Goal: Contribute content: Contribute content

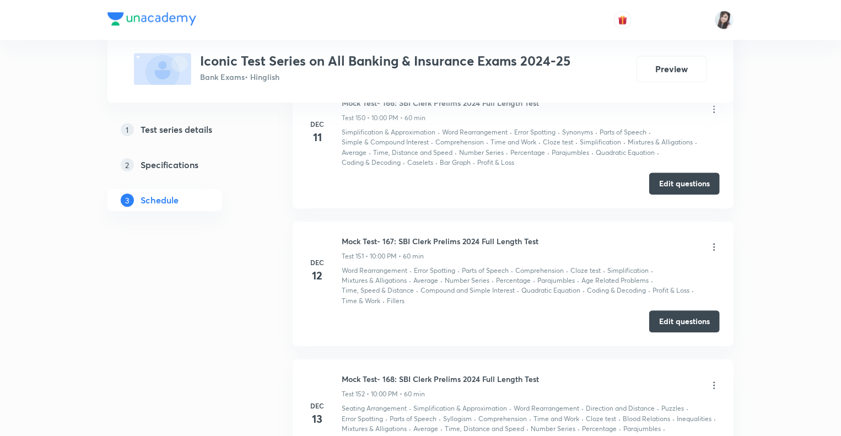
scroll to position [24585, 0]
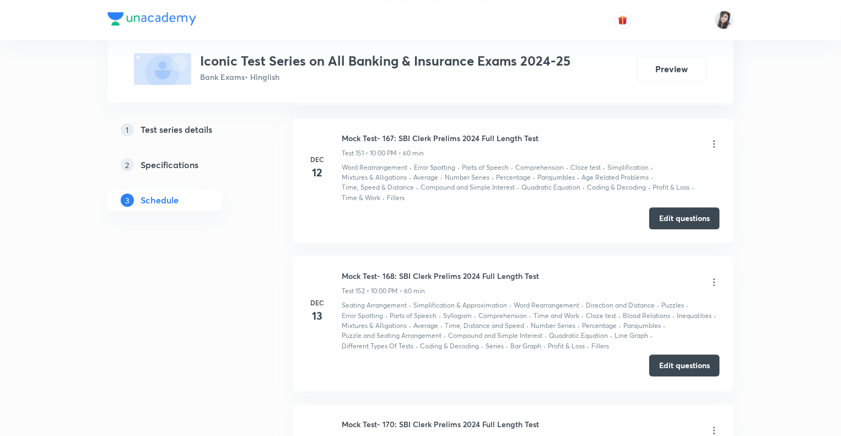
click at [664, 354] on button "Edit questions" at bounding box center [684, 365] width 71 height 22
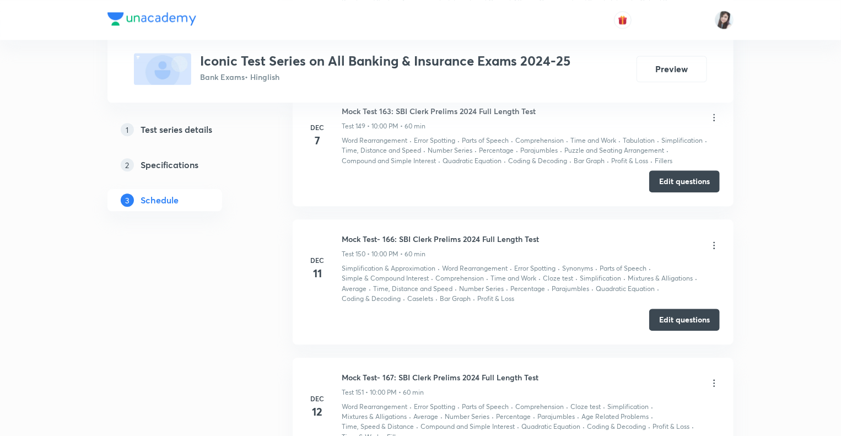
scroll to position [24343, 0]
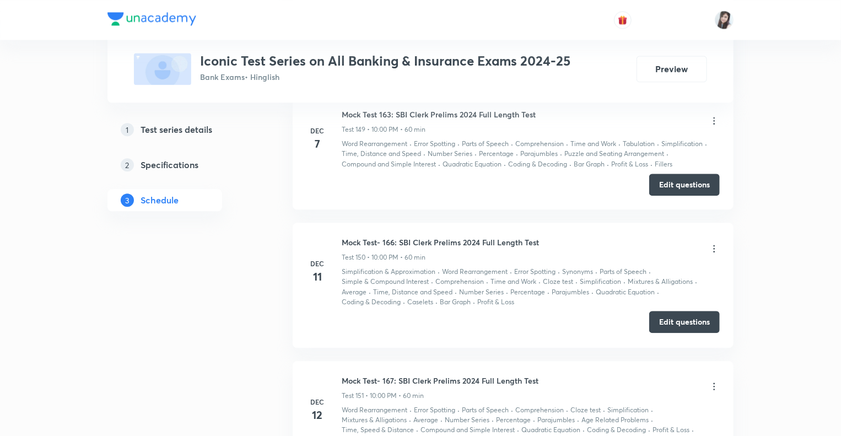
click at [658, 311] on button "Edit questions" at bounding box center [684, 322] width 71 height 22
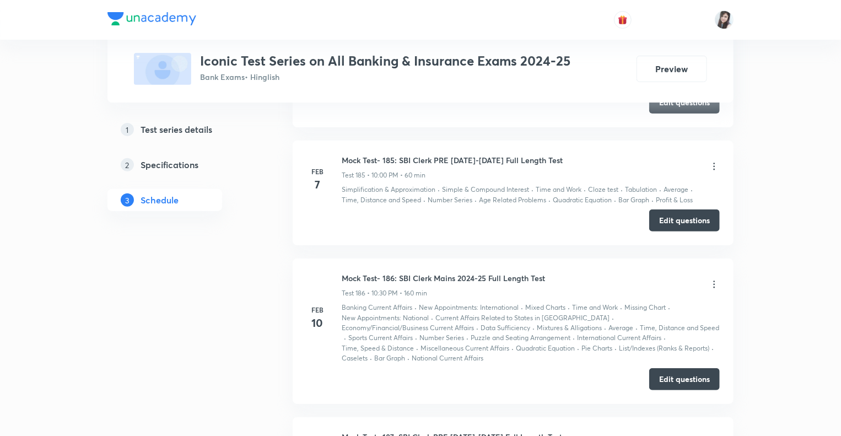
scroll to position [29560, 0]
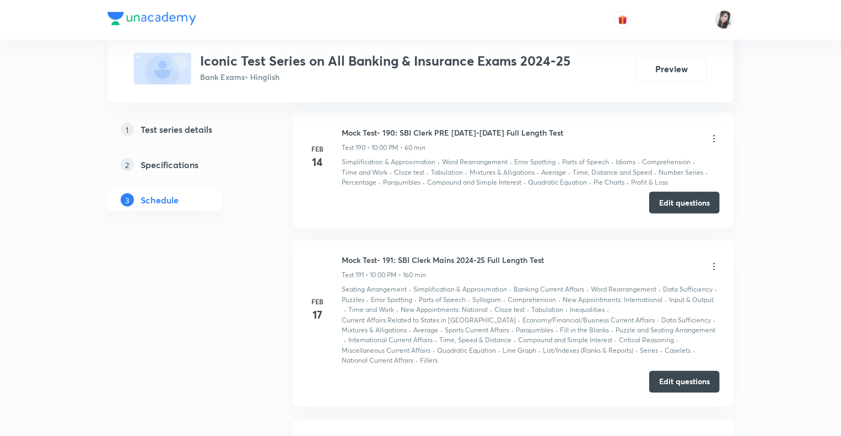
scroll to position [30265, 0]
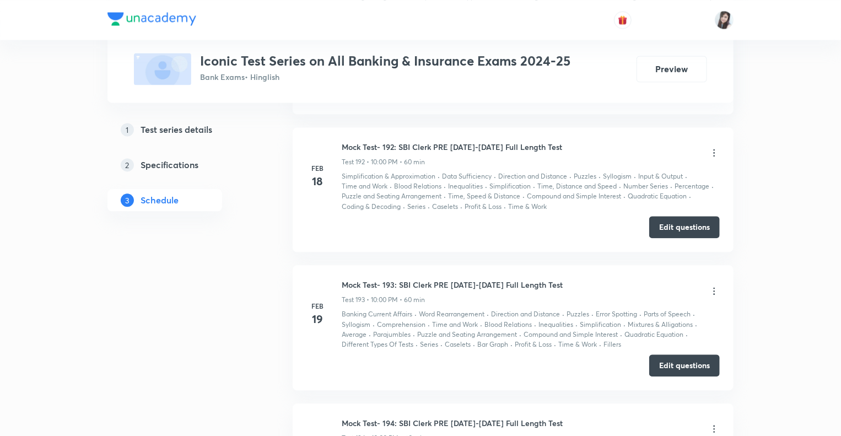
scroll to position [30552, 0]
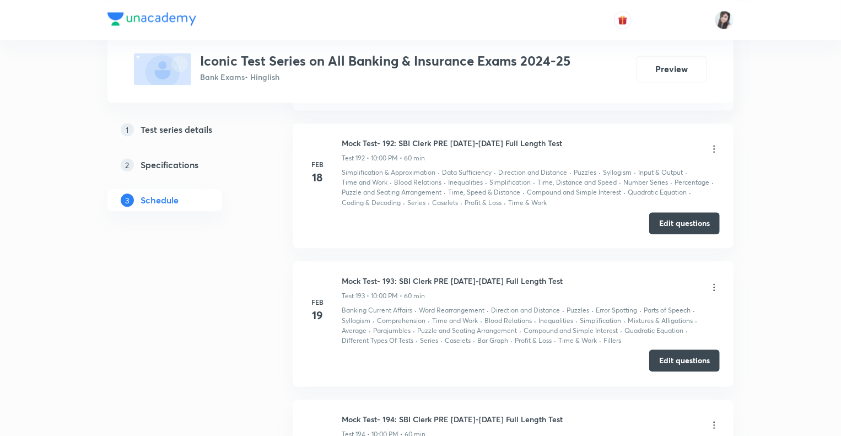
click at [664, 349] on button "Edit questions" at bounding box center [684, 360] width 71 height 22
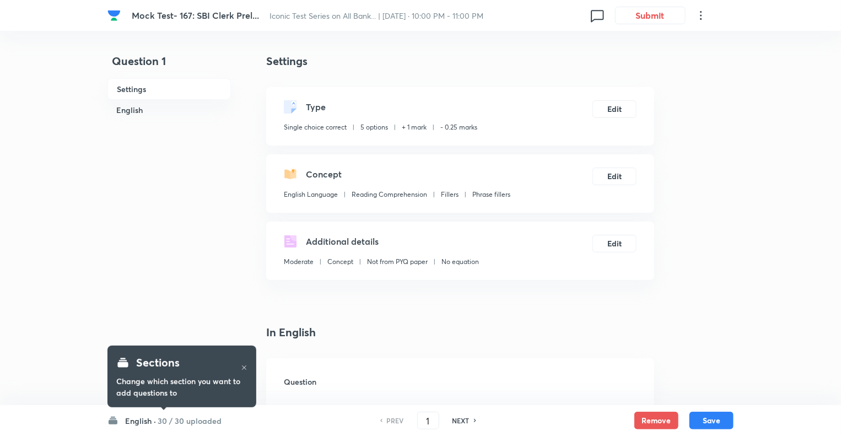
checkbox input "true"
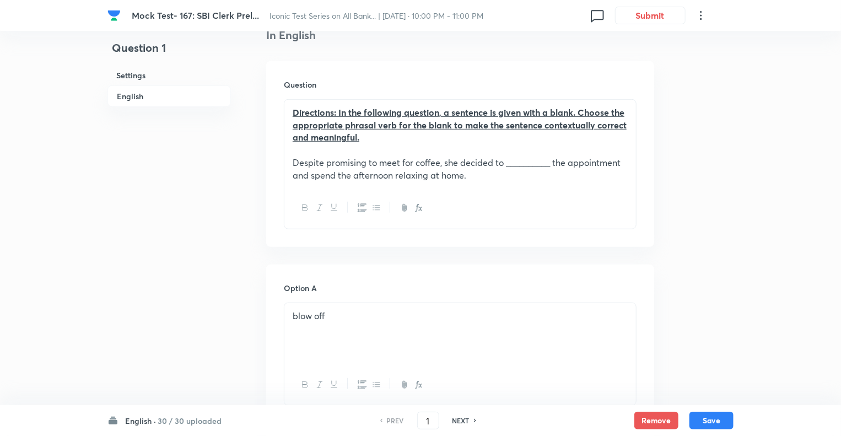
scroll to position [308, 0]
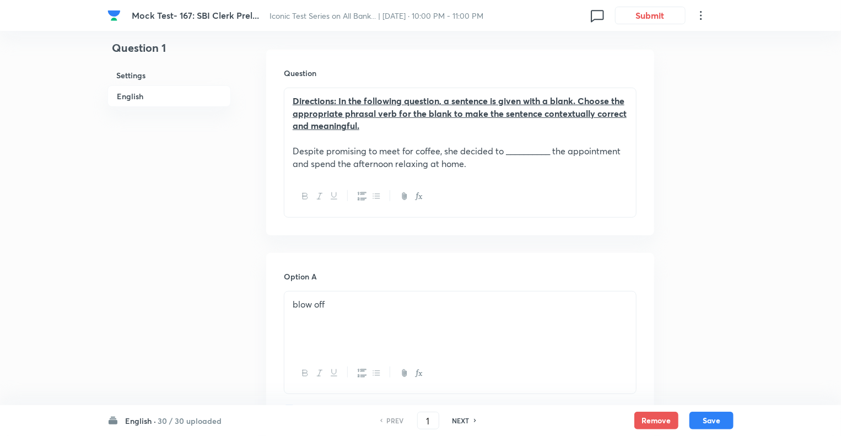
click at [460, 419] on h6 "NEXT" at bounding box center [460, 420] width 17 height 10
type input "2"
checkbox input "true"
click at [460, 419] on h6 "NEXT" at bounding box center [460, 420] width 17 height 10
type input "3"
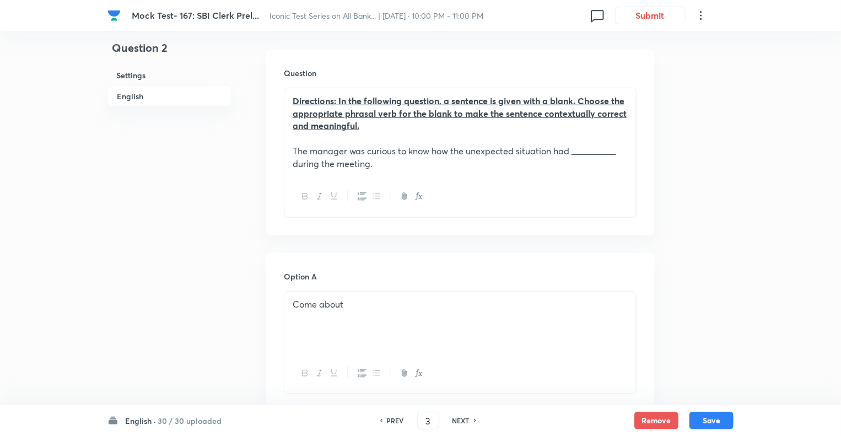
checkbox input "false"
checkbox input "true"
click at [460, 419] on h6 "NEXT" at bounding box center [460, 420] width 17 height 10
type input "4"
checkbox input "false"
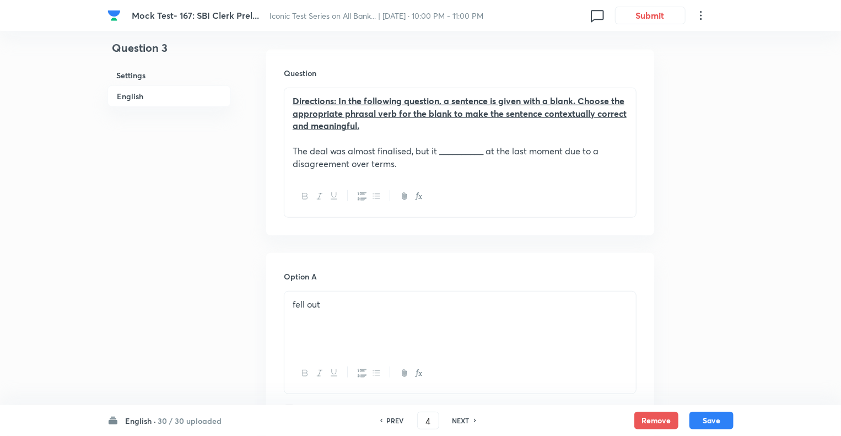
checkbox input "true"
click at [460, 419] on h6 "NEXT" at bounding box center [460, 420] width 17 height 10
type input "5"
checkbox input "true"
checkbox input "false"
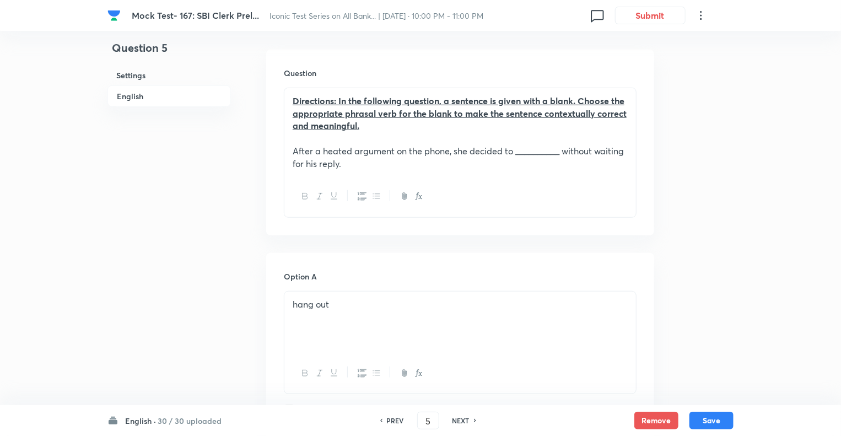
click at [460, 419] on h6 "NEXT" at bounding box center [460, 420] width 17 height 10
type input "6"
checkbox input "false"
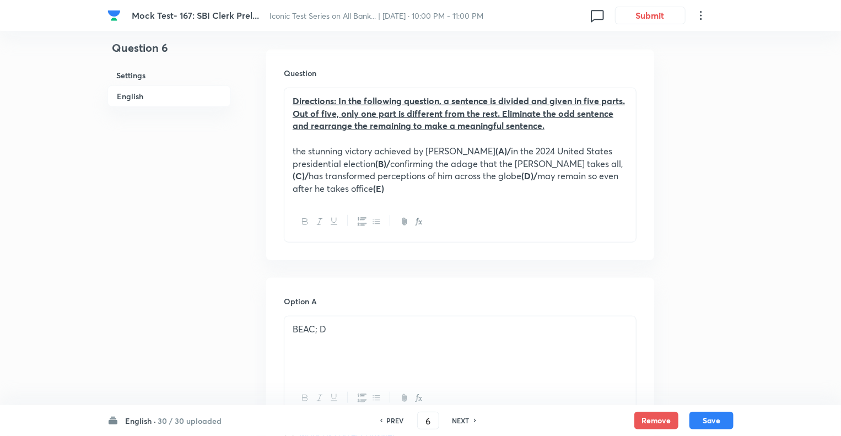
click at [460, 419] on h6 "NEXT" at bounding box center [460, 420] width 17 height 10
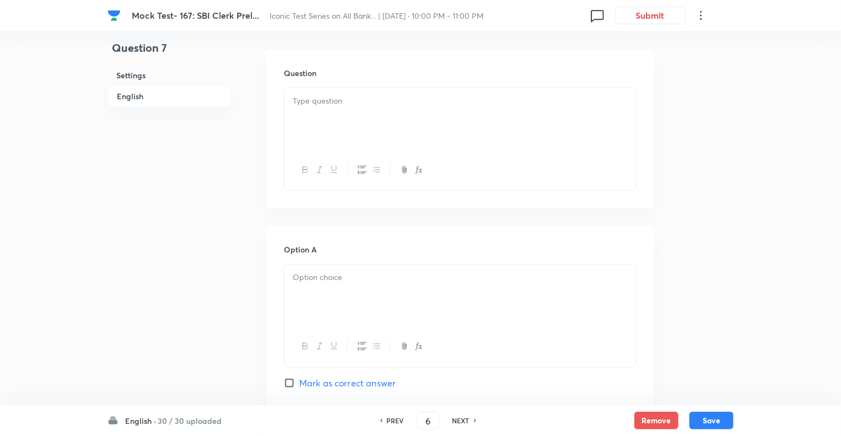
checkbox input "false"
type input "7"
checkbox input "true"
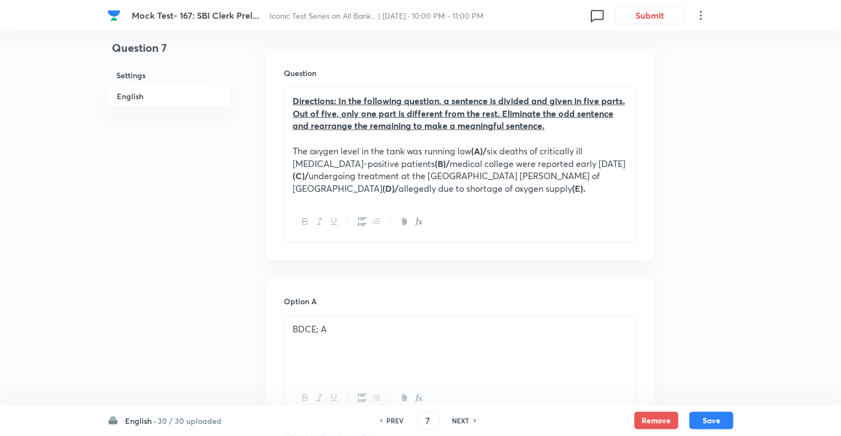
click at [460, 419] on h6 "NEXT" at bounding box center [460, 420] width 17 height 10
type input "8"
checkbox input "false"
checkbox input "true"
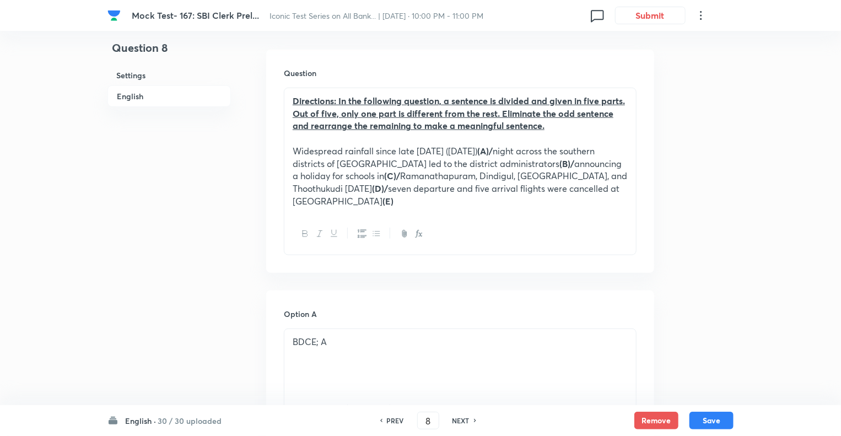
click at [460, 419] on h6 "NEXT" at bounding box center [460, 420] width 17 height 10
type input "9"
checkbox input "false"
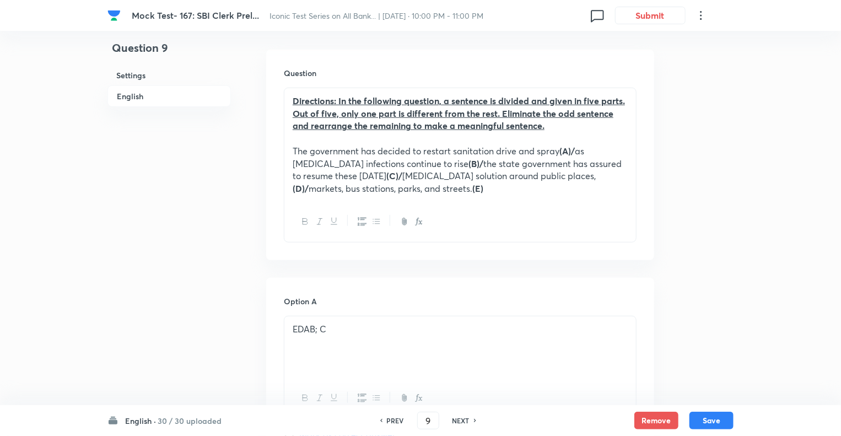
click at [460, 419] on h6 "NEXT" at bounding box center [460, 420] width 17 height 10
checkbox input "false"
type input "10"
checkbox input "true"
click at [460, 419] on h6 "NEXT" at bounding box center [460, 420] width 17 height 10
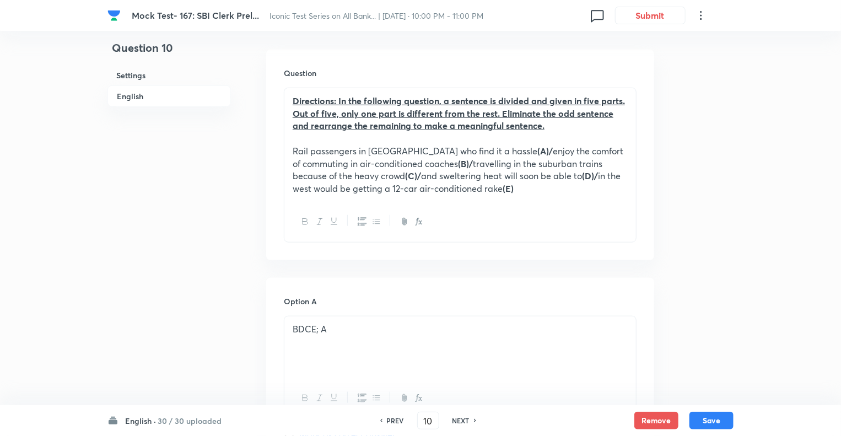
type input "11"
checkbox input "false"
checkbox input "true"
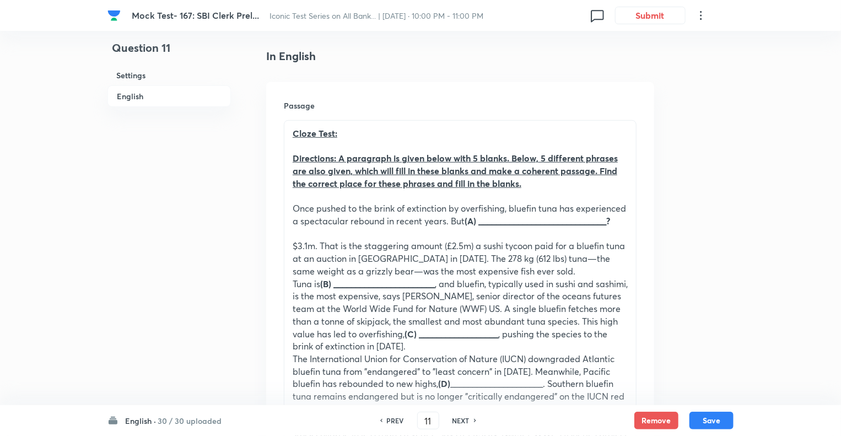
scroll to position [264, 0]
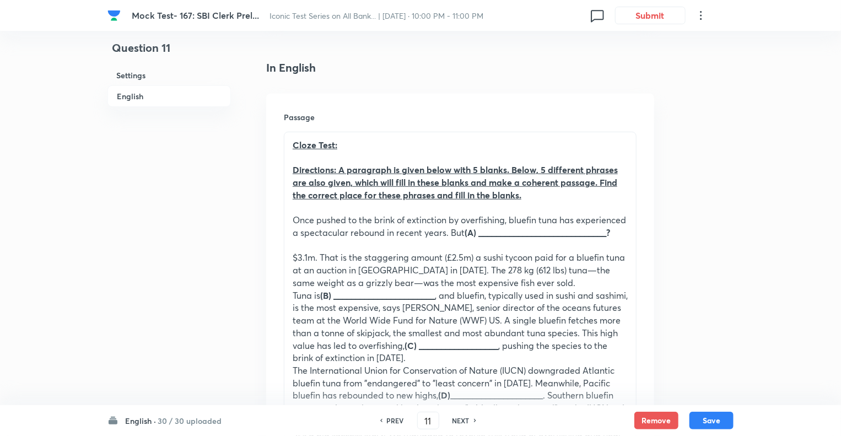
click at [460, 419] on h6 "NEXT" at bounding box center [460, 420] width 17 height 10
type input "12"
checkbox input "true"
checkbox input "false"
click at [460, 419] on h6 "NEXT" at bounding box center [460, 420] width 17 height 10
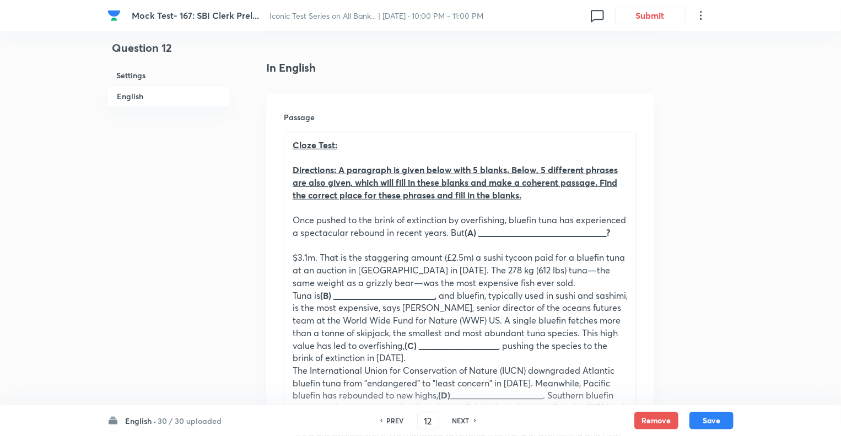
checkbox input "false"
type input "13"
checkbox input "true"
click at [460, 419] on h6 "NEXT" at bounding box center [460, 420] width 17 height 10
type input "14"
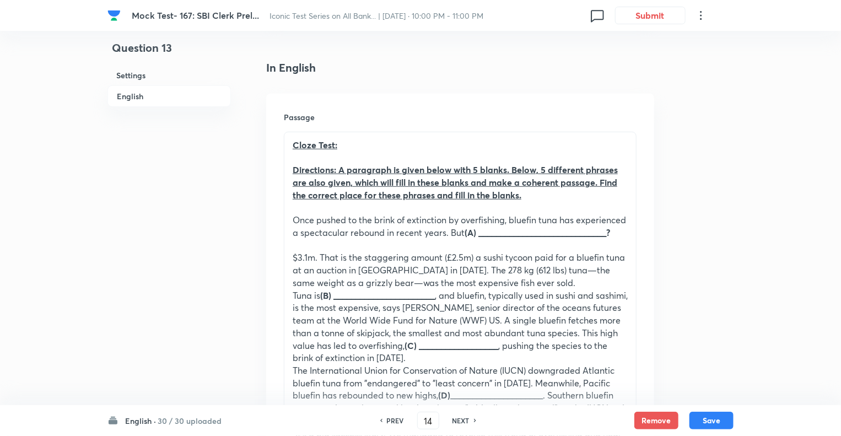
checkbox input "false"
checkbox input "true"
click at [460, 419] on h6 "NEXT" at bounding box center [460, 420] width 17 height 10
type input "15"
checkbox input "true"
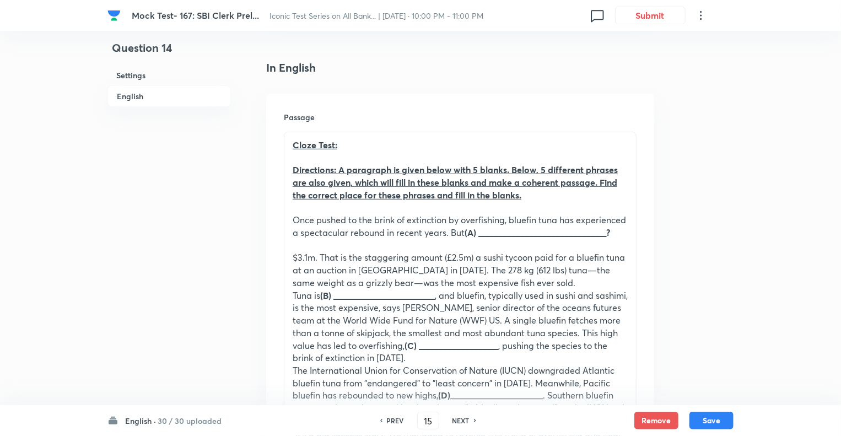
checkbox input "false"
click at [460, 419] on h6 "NEXT" at bounding box center [460, 420] width 17 height 10
type input "16"
checkbox input "false"
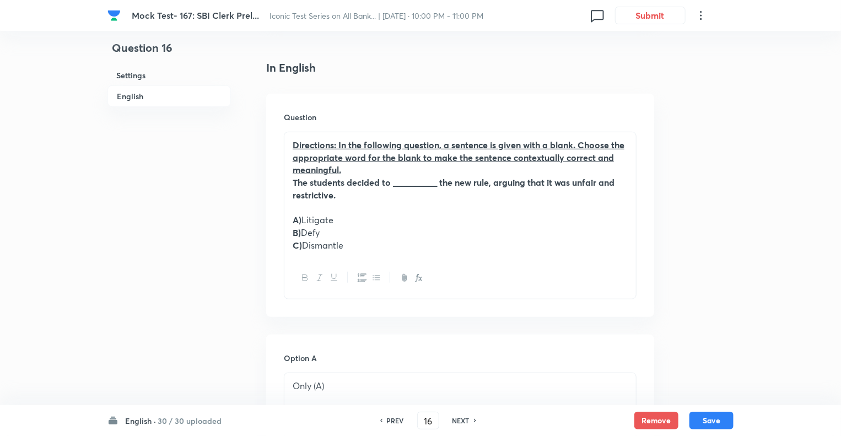
click at [460, 419] on h6 "NEXT" at bounding box center [460, 420] width 17 height 10
checkbox input "false"
type input "17"
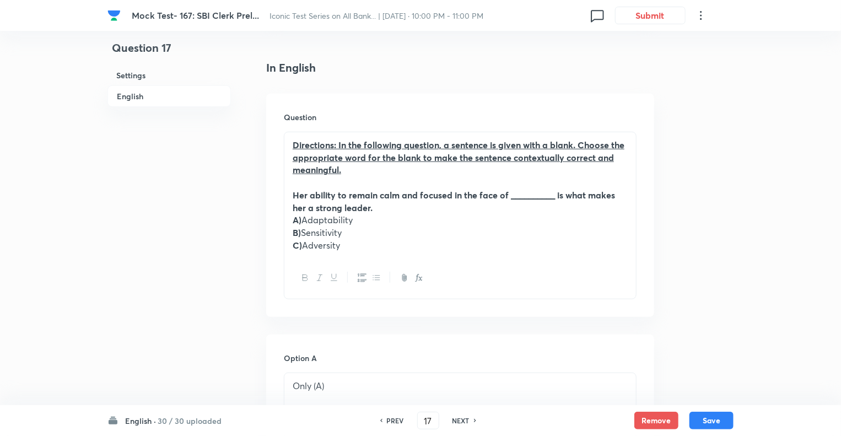
click at [460, 419] on h6 "NEXT" at bounding box center [460, 420] width 17 height 10
checkbox input "false"
type input "18"
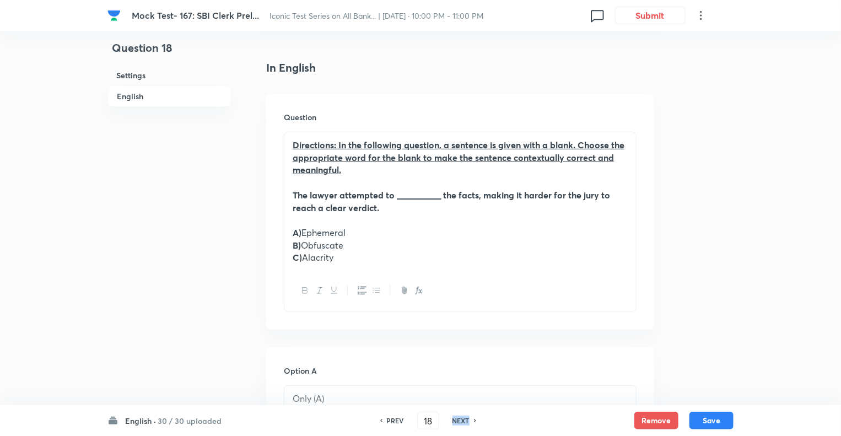
click at [460, 419] on h6 "NEXT" at bounding box center [460, 420] width 17 height 10
checkbox input "false"
type input "19"
click at [460, 419] on h6 "NEXT" at bounding box center [460, 420] width 17 height 10
checkbox input "false"
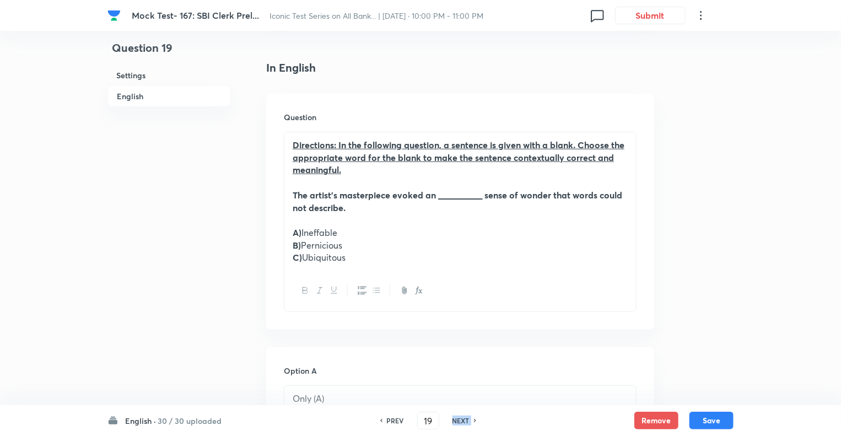
type input "20"
checkbox input "true"
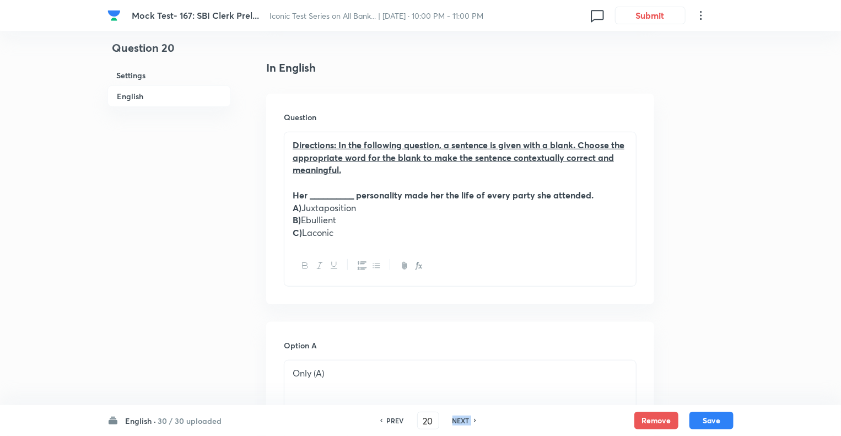
click at [460, 419] on h6 "NEXT" at bounding box center [460, 420] width 17 height 10
type input "21"
checkbox input "false"
checkbox input "true"
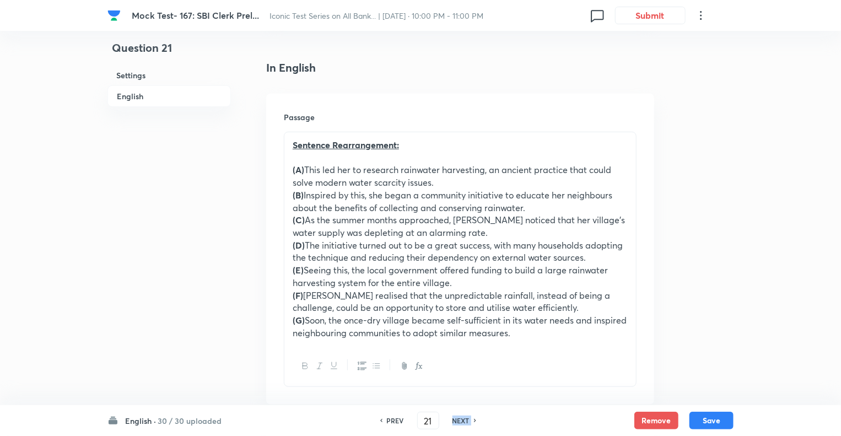
click at [460, 419] on h6 "NEXT" at bounding box center [460, 420] width 17 height 10
type input "22"
checkbox input "true"
checkbox input "false"
click at [460, 419] on h6 "NEXT" at bounding box center [460, 420] width 17 height 10
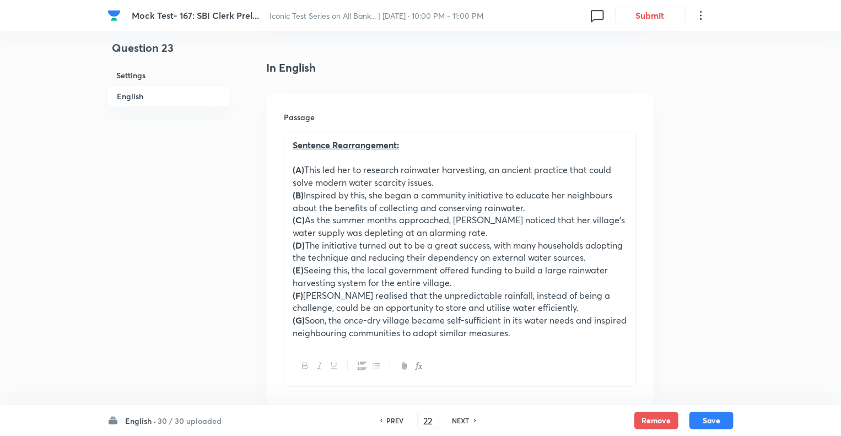
checkbox input "false"
type input "23"
checkbox input "true"
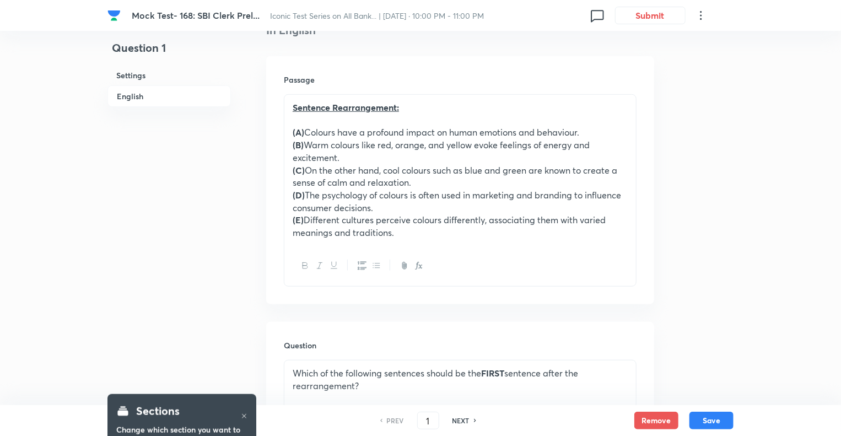
scroll to position [375, 0]
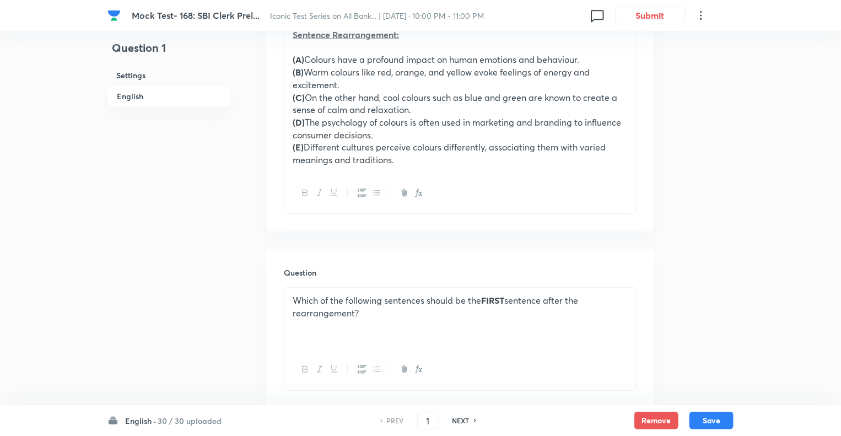
click at [456, 420] on h6 "NEXT" at bounding box center [460, 420] width 17 height 10
type input "2"
checkbox input "false"
click at [456, 420] on h6 "NEXT" at bounding box center [460, 420] width 17 height 10
checkbox input "false"
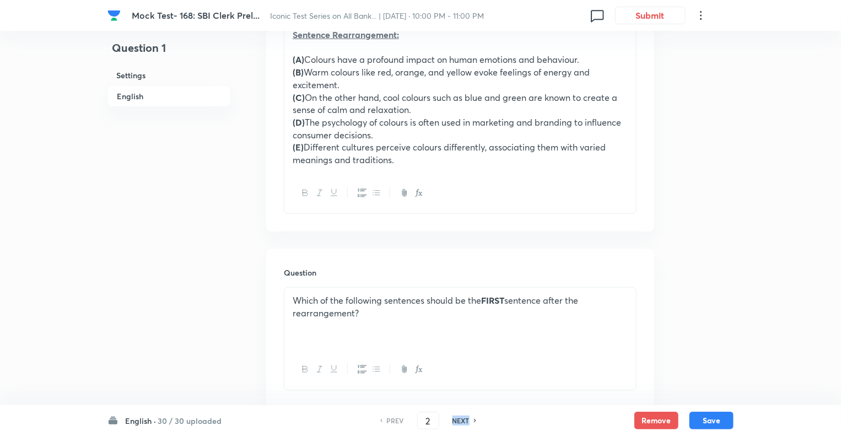
type input "3"
click at [456, 420] on h6 "NEXT" at bounding box center [460, 420] width 17 height 10
checkbox input "false"
type input "4"
click at [456, 420] on h6 "NEXT" at bounding box center [460, 420] width 17 height 10
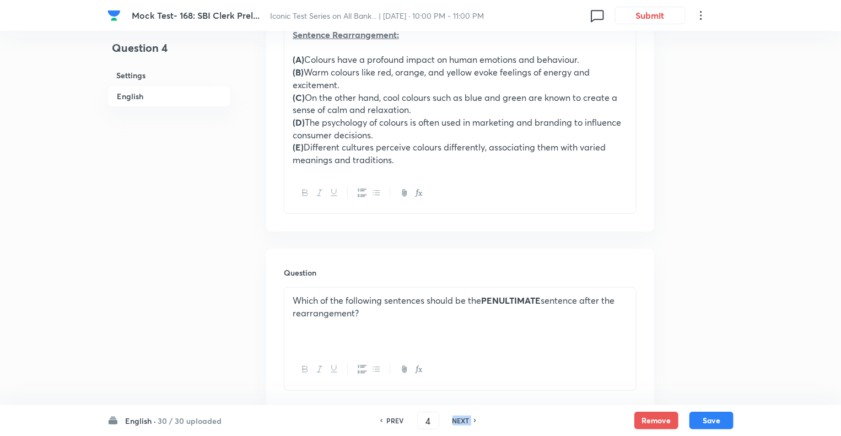
checkbox input "false"
type input "5"
click at [456, 420] on h6 "NEXT" at bounding box center [460, 420] width 17 height 10
checkbox input "false"
type input "6"
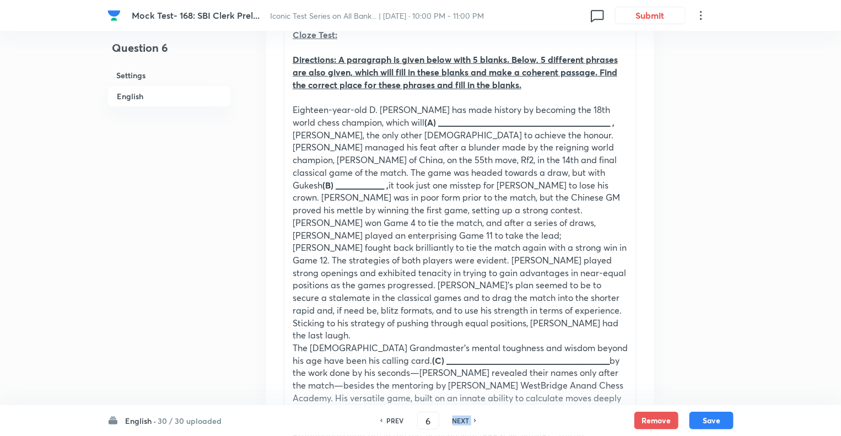
click at [456, 420] on h6 "NEXT" at bounding box center [460, 420] width 17 height 10
checkbox input "false"
type input "7"
checkbox input "true"
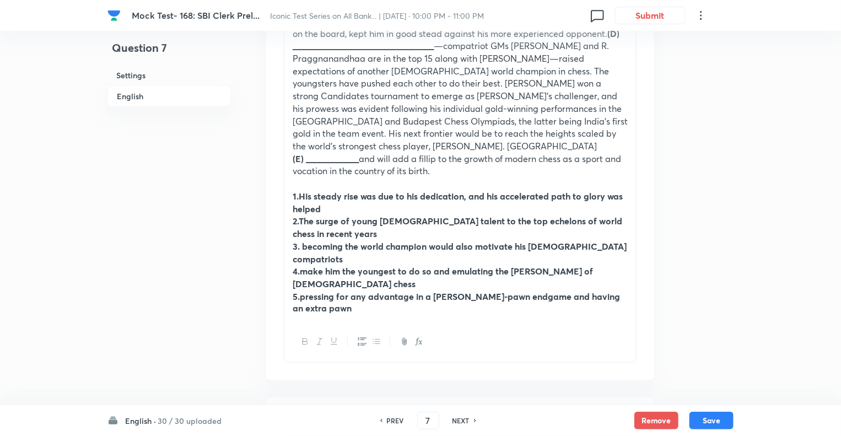
scroll to position [771, 0]
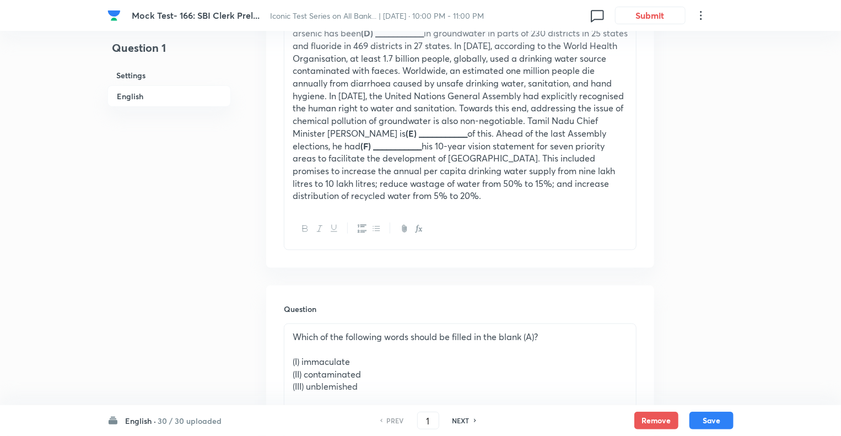
scroll to position [661, 0]
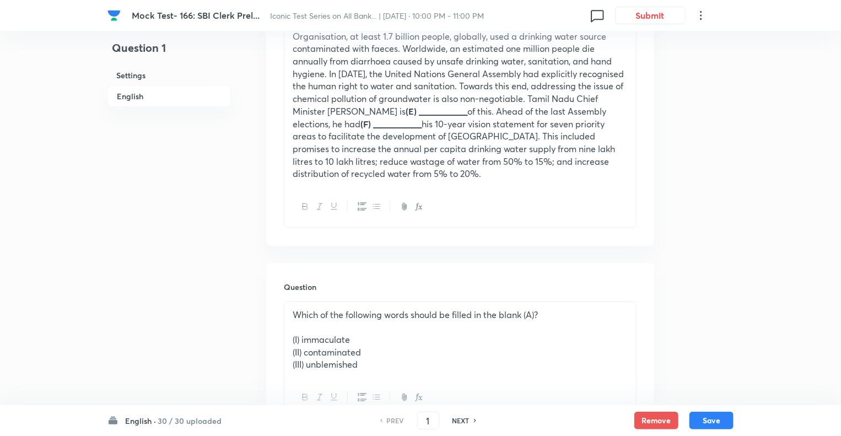
click at [462, 419] on h6 "NEXT" at bounding box center [460, 420] width 17 height 10
type input "2"
checkbox input "false"
click at [462, 419] on h6 "NEXT" at bounding box center [460, 420] width 17 height 10
checkbox input "false"
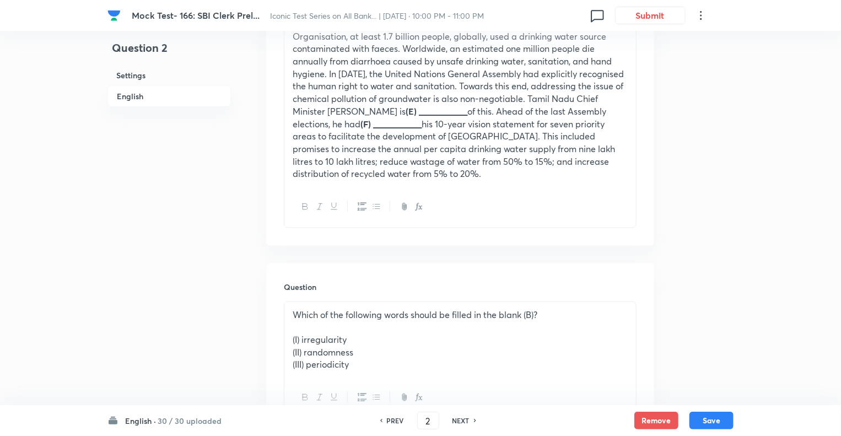
type input "3"
checkbox input "true"
click at [462, 419] on h6 "NEXT" at bounding box center [460, 420] width 17 height 10
type input "4"
checkbox input "false"
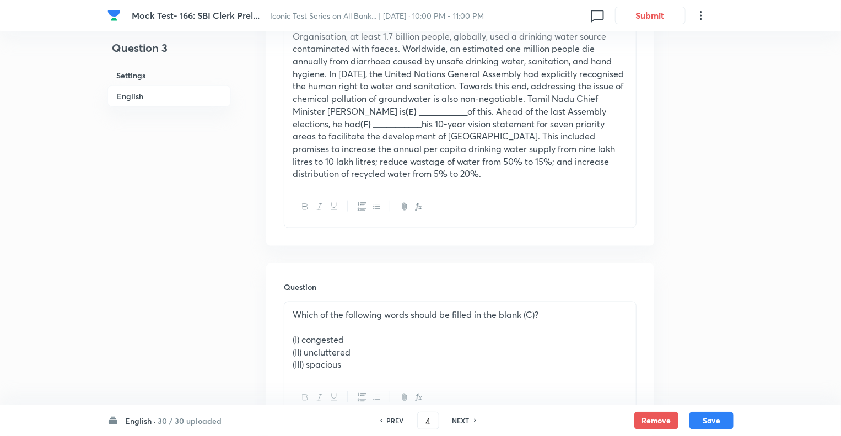
checkbox input "true"
click at [462, 419] on h6 "NEXT" at bounding box center [460, 420] width 17 height 10
type input "5"
checkbox input "false"
checkbox input "true"
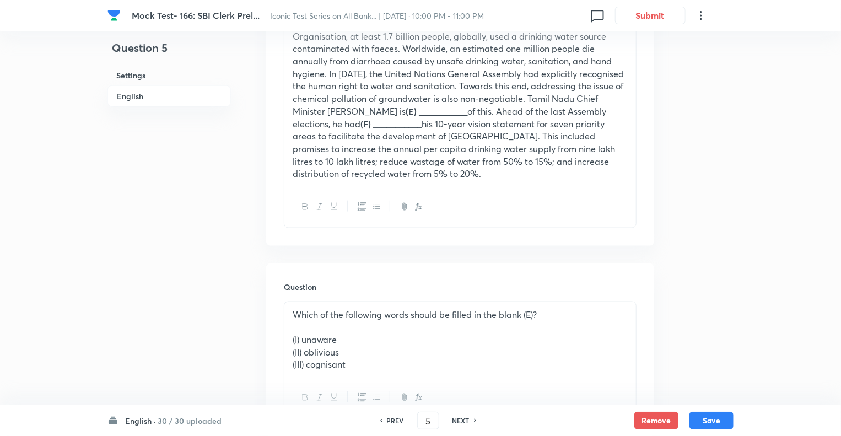
click at [462, 419] on h6 "NEXT" at bounding box center [460, 420] width 17 height 10
type input "6"
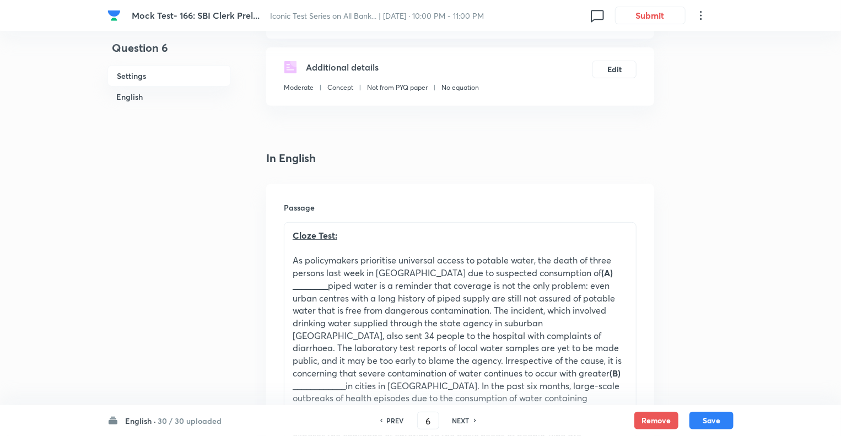
scroll to position [154, 0]
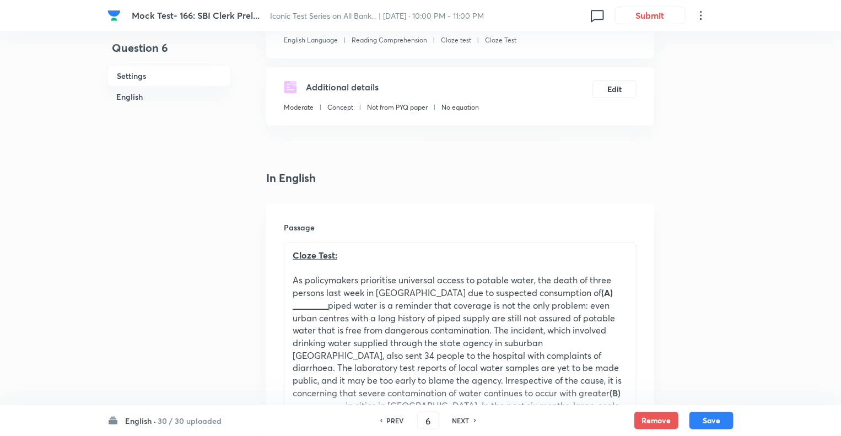
click at [462, 419] on h6 "NEXT" at bounding box center [460, 420] width 17 height 10
checkbox input "false"
type input "7"
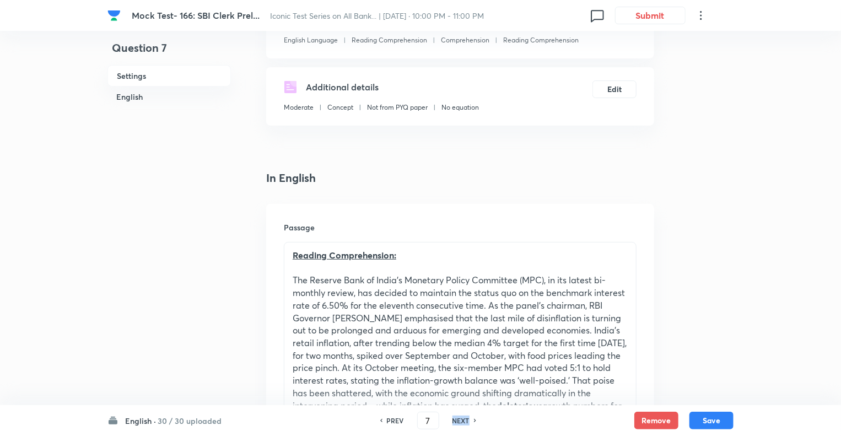
click at [462, 419] on h6 "NEXT" at bounding box center [460, 420] width 17 height 10
checkbox input "false"
type input "8"
click at [462, 419] on h6 "NEXT" at bounding box center [460, 420] width 17 height 10
checkbox input "false"
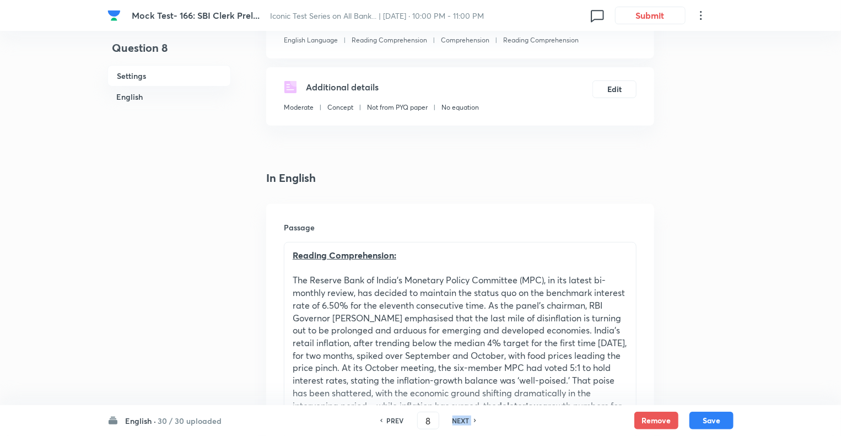
type input "9"
click at [462, 419] on h6 "NEXT" at bounding box center [460, 420] width 17 height 10
checkbox input "false"
type input "10"
checkbox input "true"
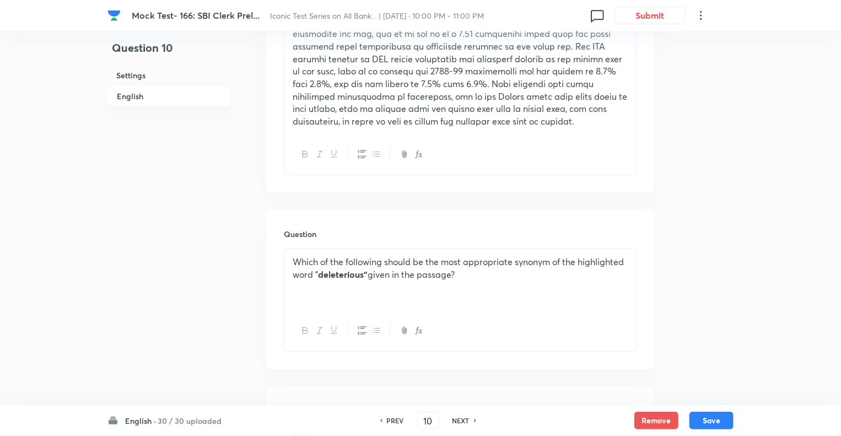
scroll to position [727, 0]
click at [462, 419] on h6 "NEXT" at bounding box center [460, 420] width 17 height 10
type input "11"
checkbox input "false"
click at [462, 419] on h6 "NEXT" at bounding box center [460, 420] width 17 height 10
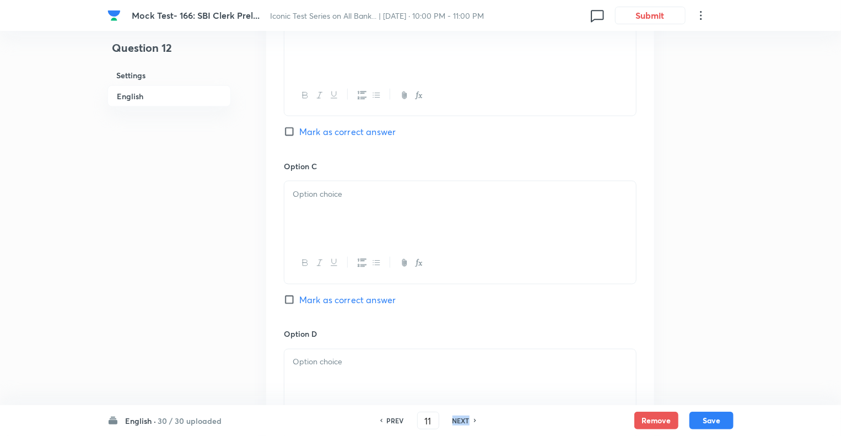
checkbox input "false"
type input "12"
click at [462, 419] on h6 "NEXT" at bounding box center [460, 420] width 17 height 10
checkbox input "false"
type input "13"
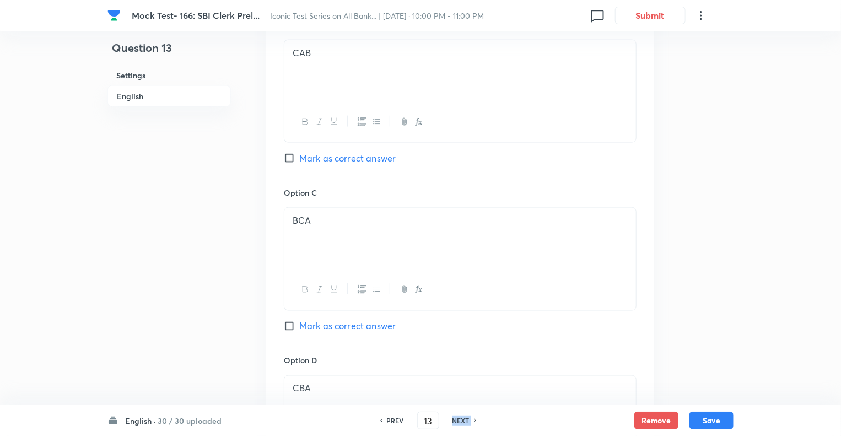
checkbox input "true"
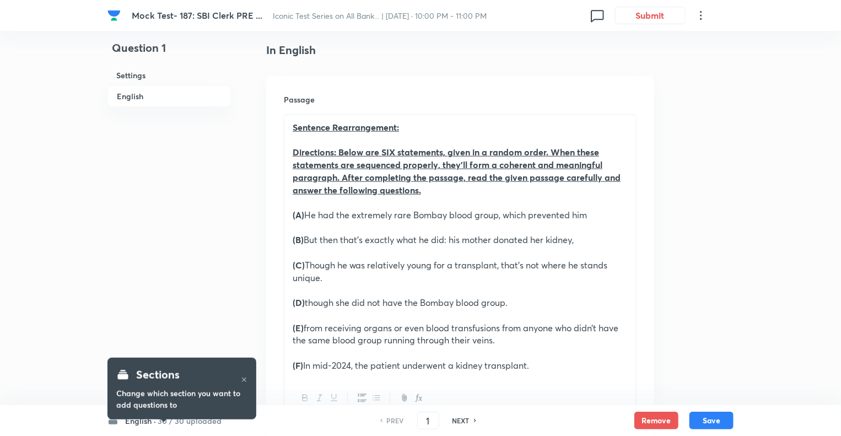
scroll to position [308, 0]
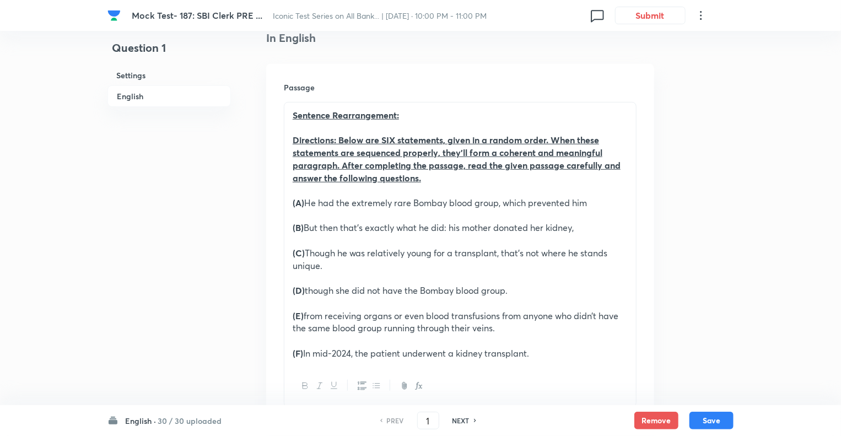
click at [463, 420] on h6 "NEXT" at bounding box center [460, 420] width 17 height 10
type input "2"
checkbox input "true"
checkbox input "false"
click at [463, 420] on h6 "NEXT" at bounding box center [460, 420] width 17 height 10
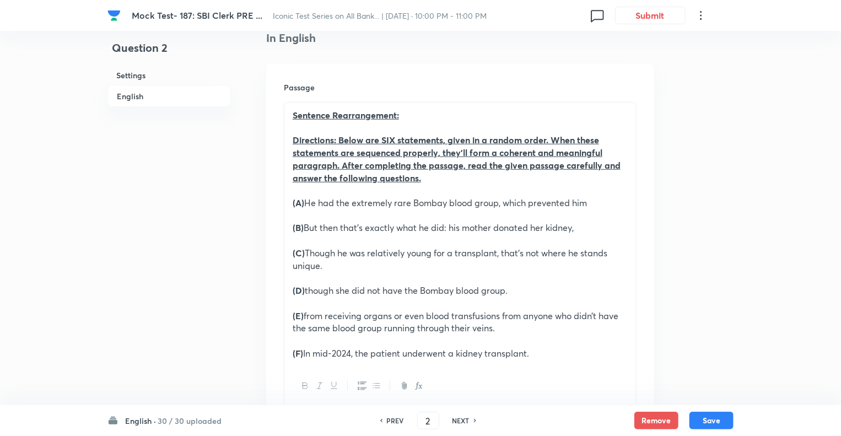
checkbox input "false"
type input "3"
checkbox input "true"
click at [463, 420] on h6 "NEXT" at bounding box center [460, 420] width 17 height 10
type input "4"
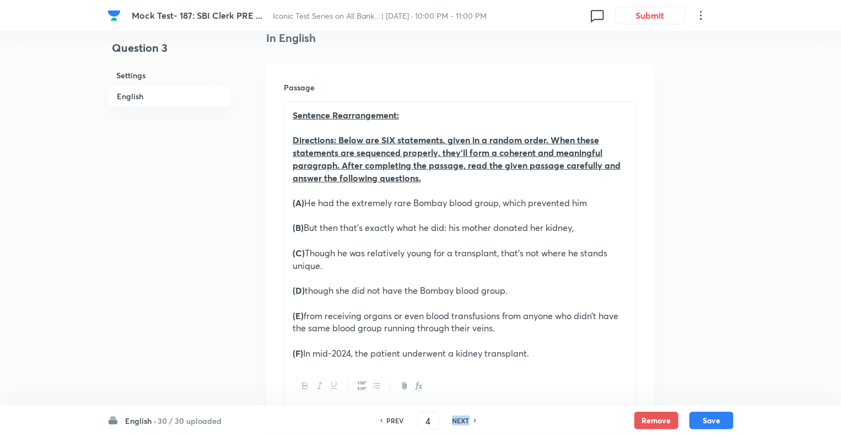
checkbox input "true"
checkbox input "false"
click at [463, 420] on h6 "NEXT" at bounding box center [460, 420] width 17 height 10
type input "5"
checkbox input "true"
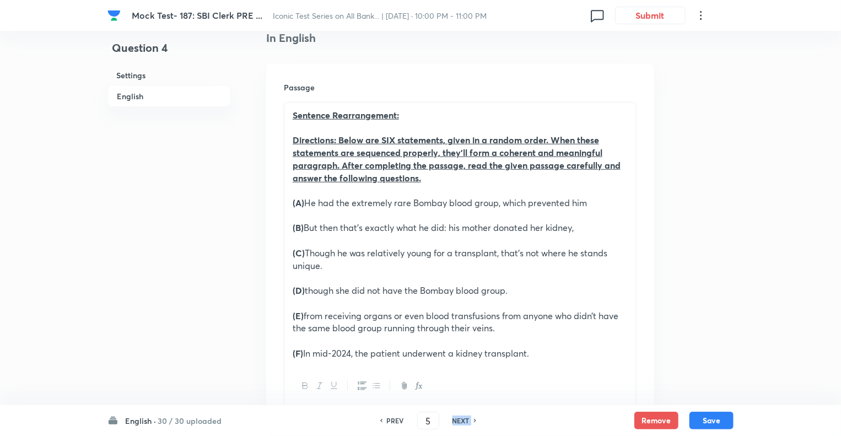
checkbox input "false"
click at [463, 420] on h6 "NEXT" at bounding box center [460, 420] width 17 height 10
checkbox input "false"
type input "6"
click at [463, 420] on h6 "NEXT" at bounding box center [460, 420] width 17 height 10
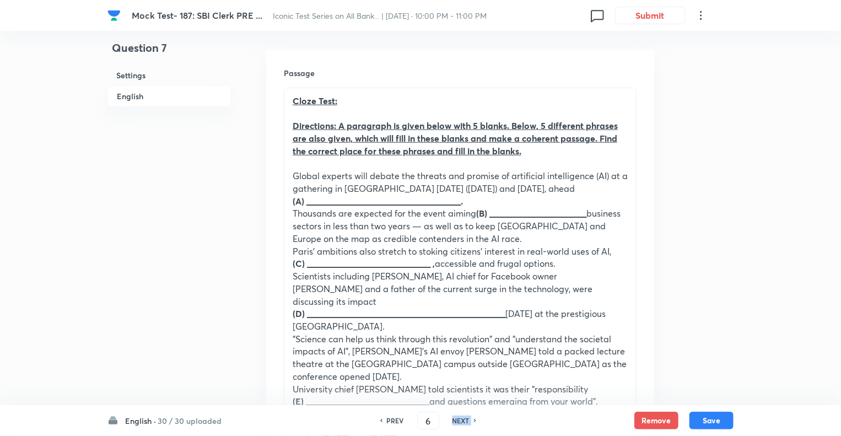
checkbox input "false"
type input "7"
click at [463, 420] on h6 "NEXT" at bounding box center [460, 420] width 17 height 10
checkbox input "false"
type input "8"
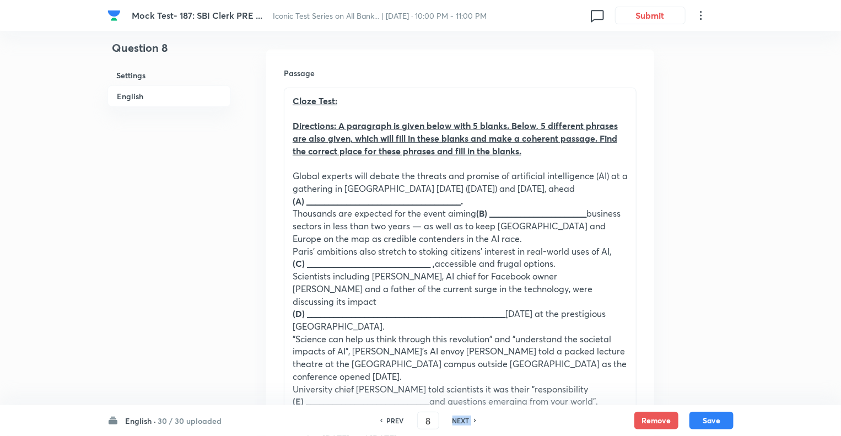
checkbox input "true"
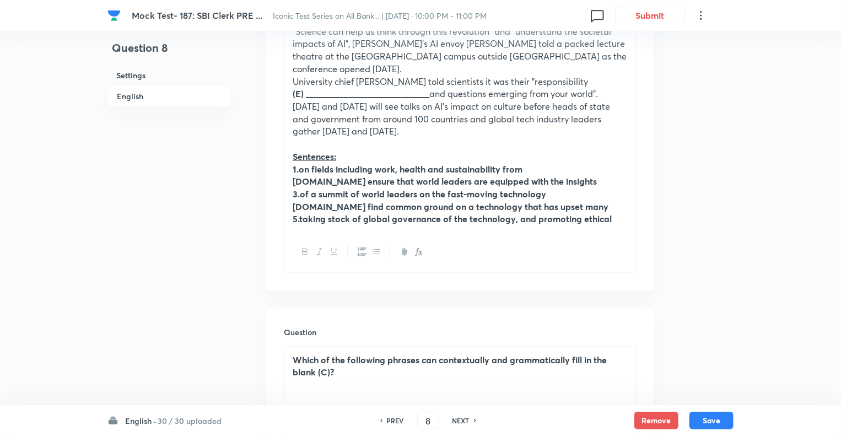
scroll to position [617, 0]
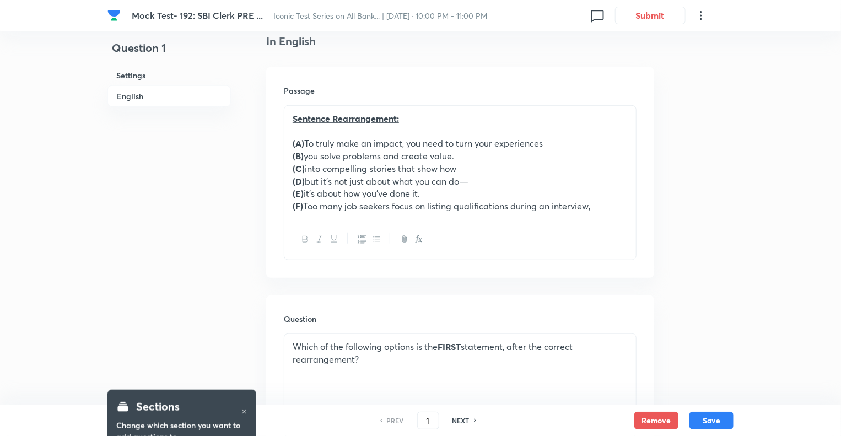
scroll to position [353, 0]
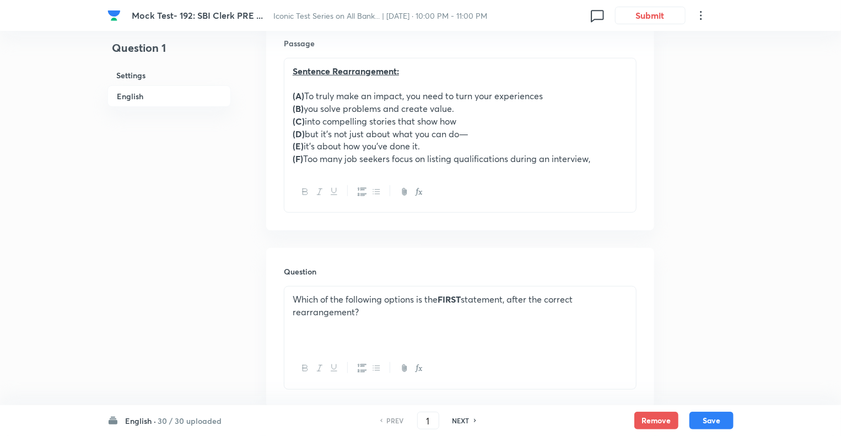
click at [458, 421] on h6 "NEXT" at bounding box center [460, 420] width 17 height 10
type input "2"
checkbox input "true"
checkbox input "false"
click at [458, 421] on h6 "NEXT" at bounding box center [460, 420] width 17 height 10
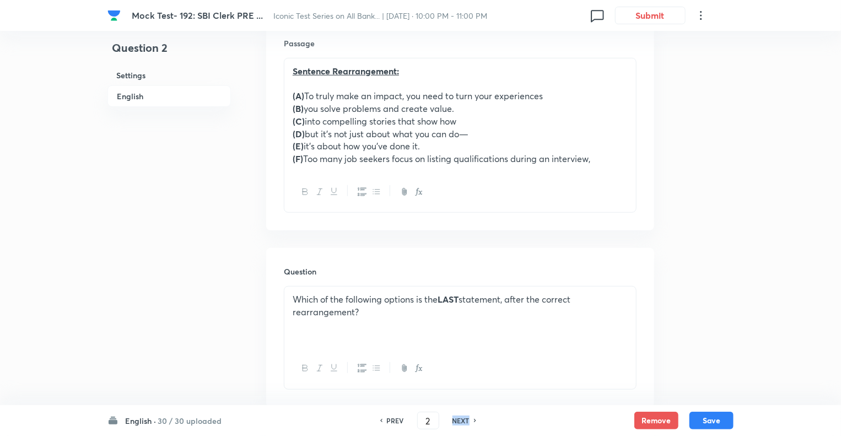
checkbox input "false"
type input "3"
click at [458, 421] on h6 "NEXT" at bounding box center [460, 420] width 17 height 10
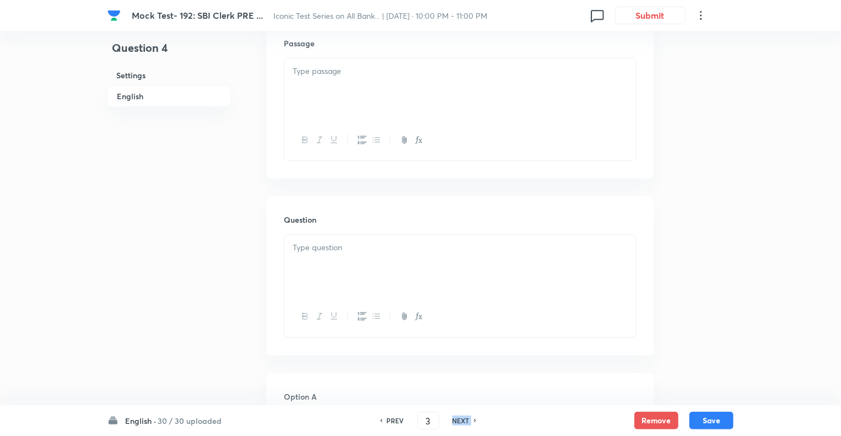
checkbox input "false"
type input "4"
click at [458, 421] on h6 "NEXT" at bounding box center [460, 420] width 17 height 10
checkbox input "false"
type input "5"
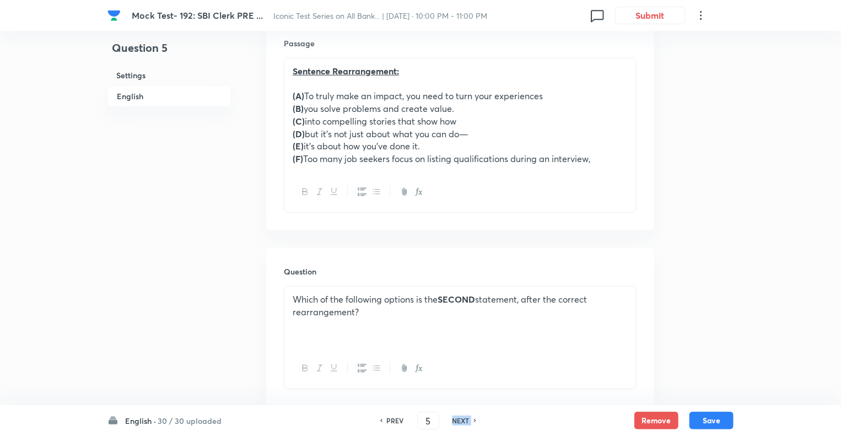
click at [458, 421] on h6 "NEXT" at bounding box center [460, 420] width 17 height 10
checkbox input "false"
type input "6"
checkbox input "true"
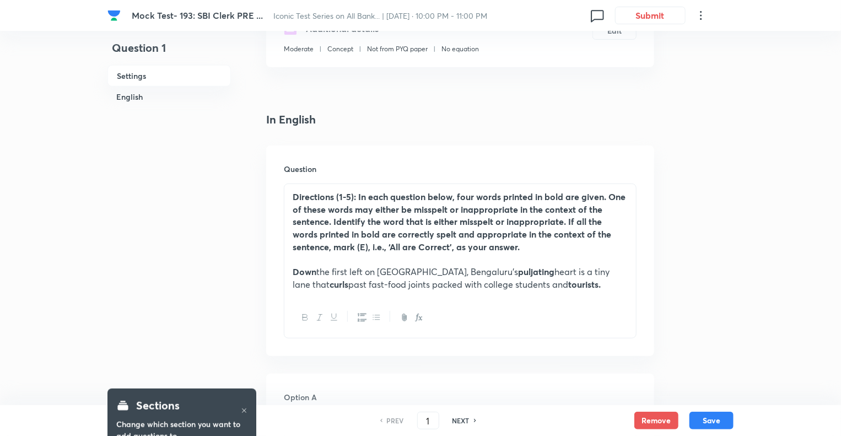
scroll to position [264, 0]
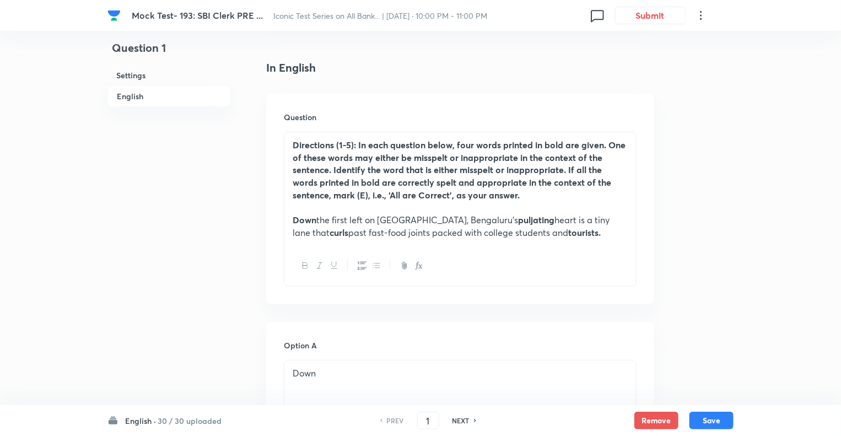
click at [465, 419] on h6 "NEXT" at bounding box center [460, 420] width 17 height 10
type input "2"
checkbox input "false"
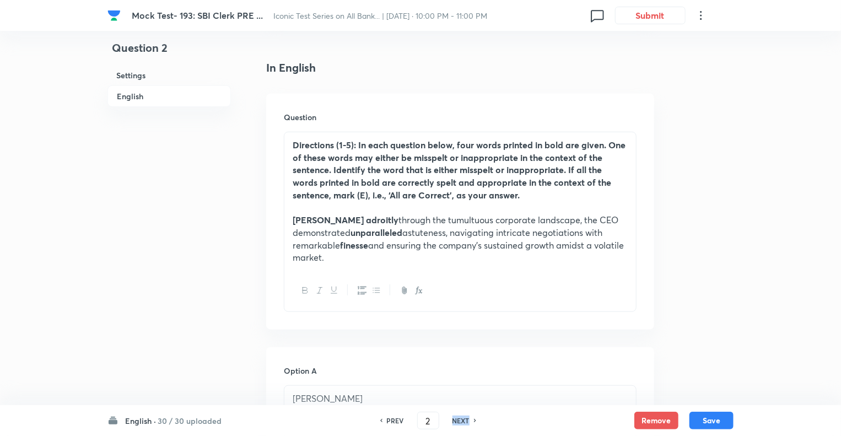
click at [465, 419] on h6 "NEXT" at bounding box center [460, 420] width 17 height 10
checkbox input "false"
type input "3"
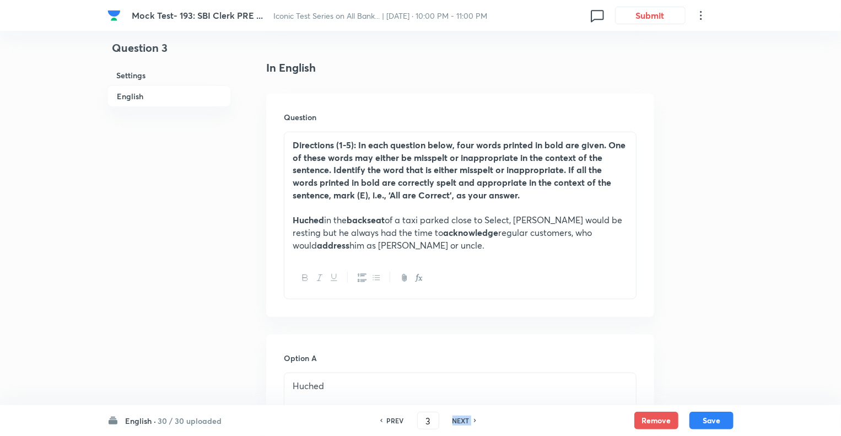
click at [465, 419] on h6 "NEXT" at bounding box center [460, 420] width 17 height 10
checkbox input "false"
type input "4"
click at [465, 419] on h6 "NEXT" at bounding box center [460, 420] width 17 height 10
checkbox input "false"
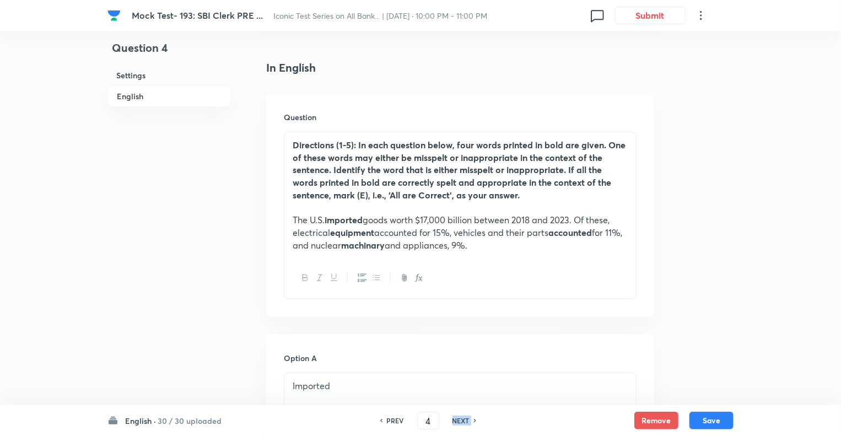
type input "5"
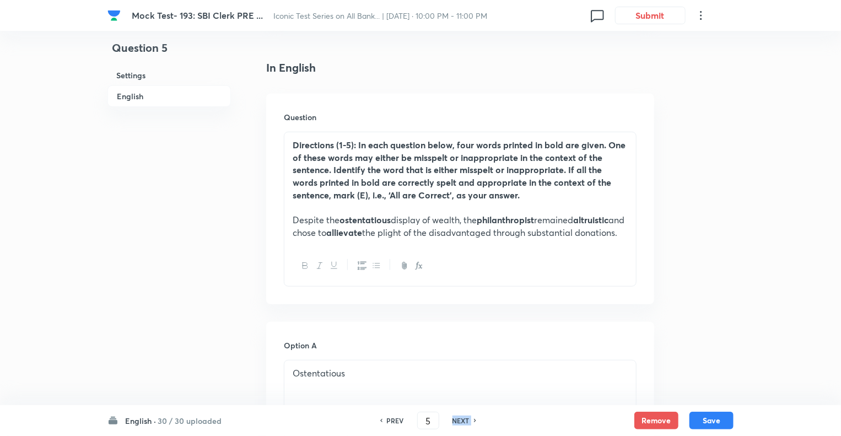
click at [465, 419] on h6 "NEXT" at bounding box center [460, 420] width 17 height 10
checkbox input "false"
type input "6"
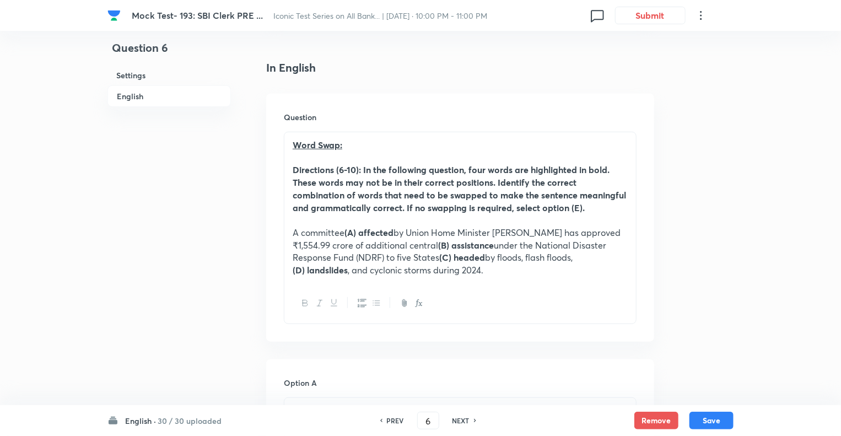
click at [465, 419] on h6 "NEXT" at bounding box center [460, 420] width 17 height 10
checkbox input "false"
type input "7"
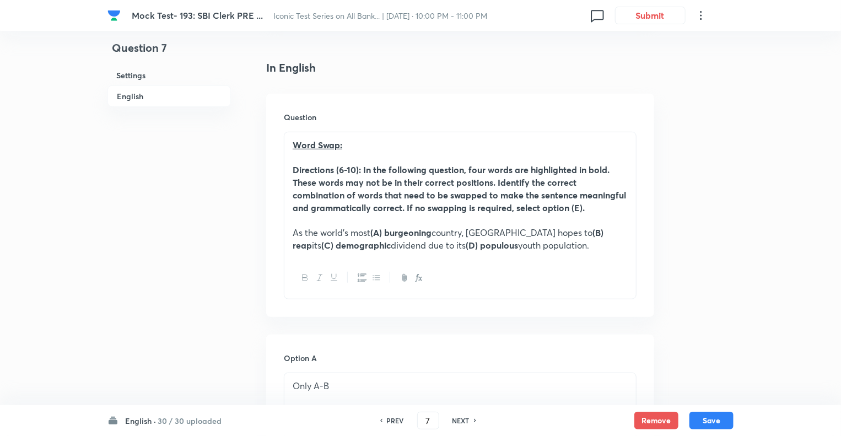
click at [465, 419] on h6 "NEXT" at bounding box center [460, 420] width 17 height 10
checkbox input "false"
type input "8"
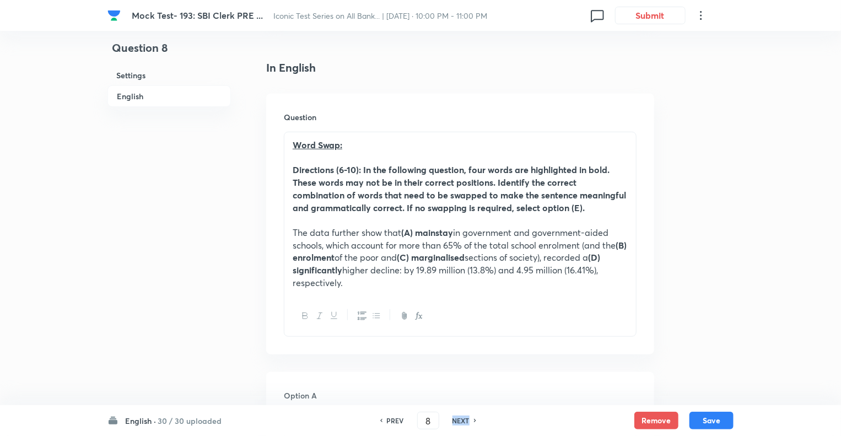
click at [465, 419] on h6 "NEXT" at bounding box center [460, 420] width 17 height 10
checkbox input "false"
type input "9"
checkbox input "true"
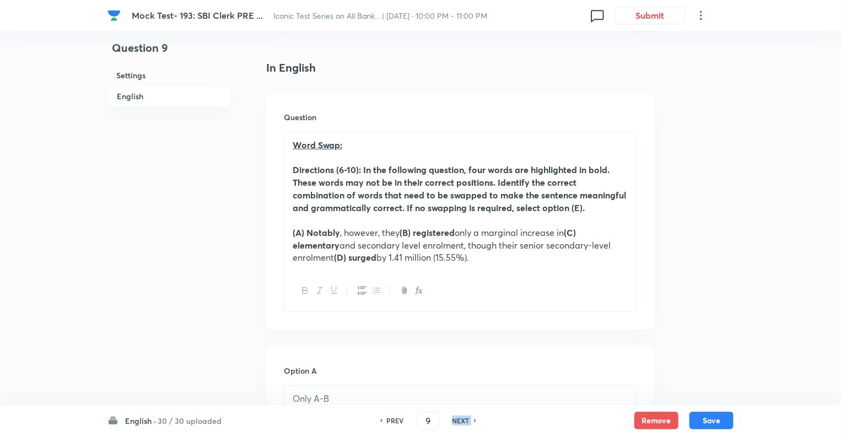
click at [465, 419] on h6 "NEXT" at bounding box center [460, 420] width 17 height 10
type input "10"
checkbox input "true"
checkbox input "false"
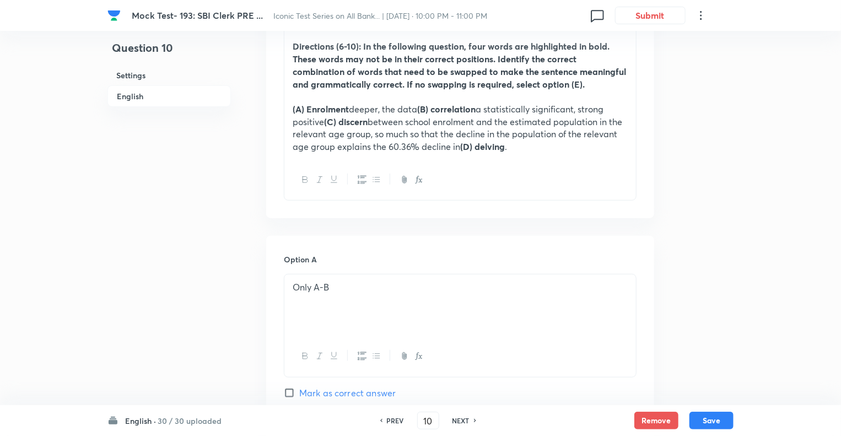
scroll to position [397, 0]
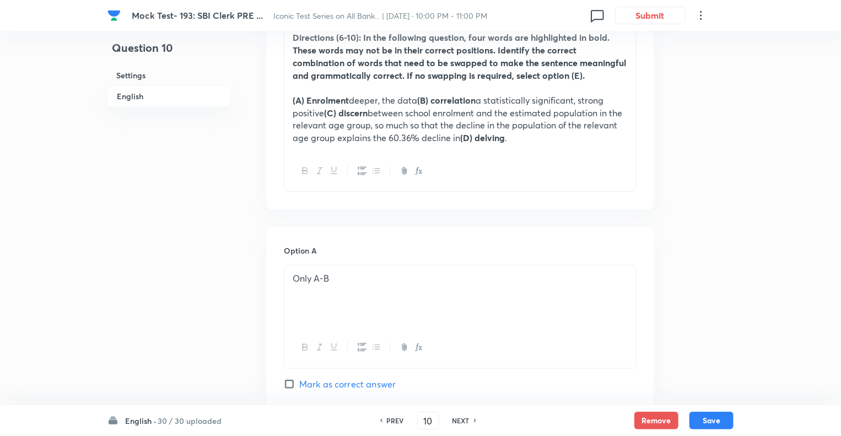
click at [465, 419] on h6 "NEXT" at bounding box center [460, 420] width 17 height 10
checkbox input "false"
type input "11"
click at [465, 419] on h6 "NEXT" at bounding box center [460, 420] width 17 height 10
checkbox input "false"
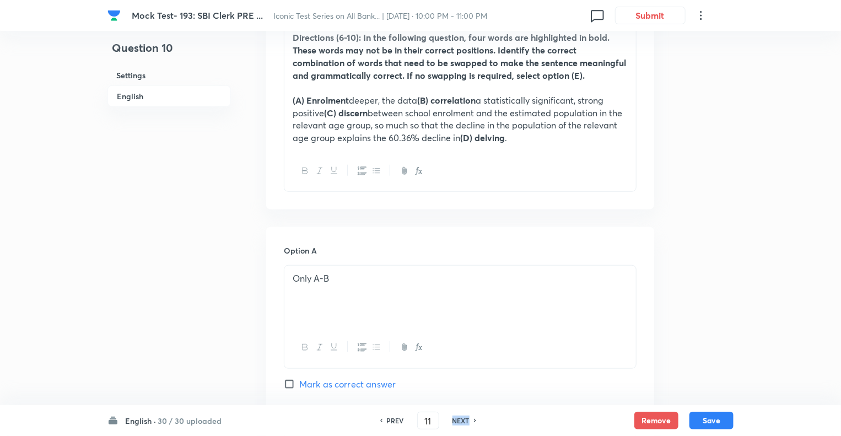
type input "12"
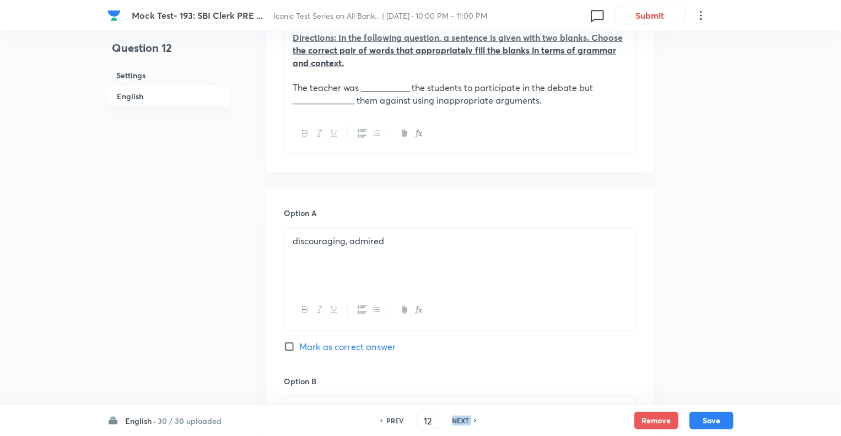
click at [465, 419] on h6 "NEXT" at bounding box center [460, 420] width 17 height 10
checkbox input "false"
type input "13"
click at [465, 419] on h6 "NEXT" at bounding box center [460, 420] width 17 height 10
checkbox input "false"
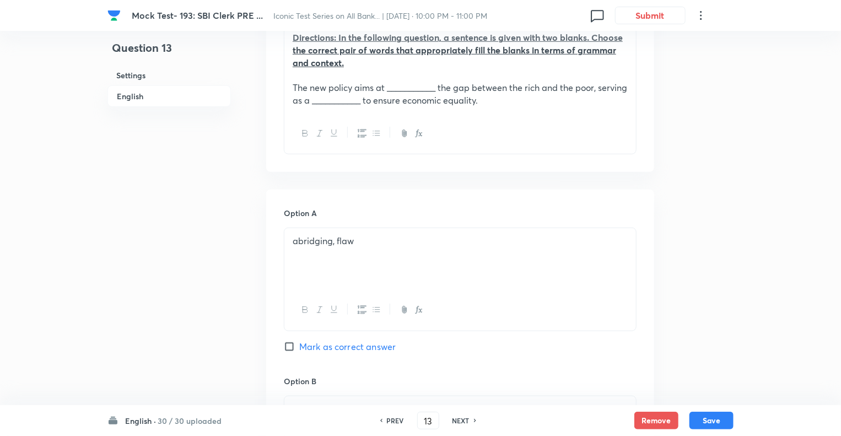
type input "14"
click at [465, 419] on h6 "NEXT" at bounding box center [460, 420] width 17 height 10
checkbox input "false"
type input "15"
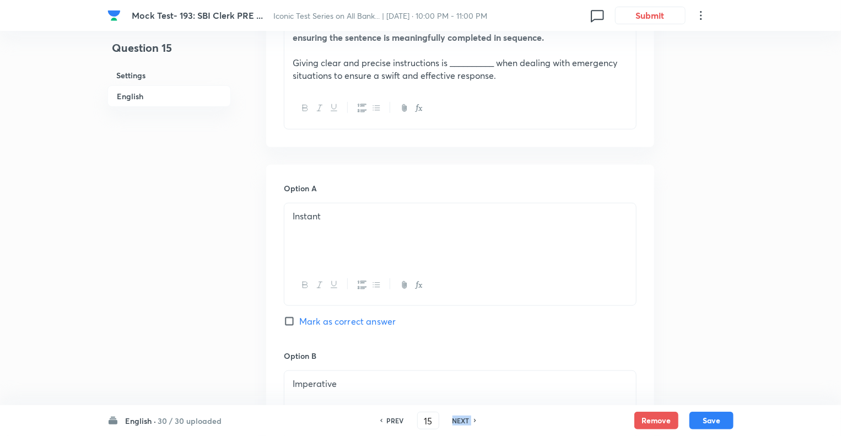
click at [465, 419] on h6 "NEXT" at bounding box center [460, 420] width 17 height 10
checkbox input "false"
type input "16"
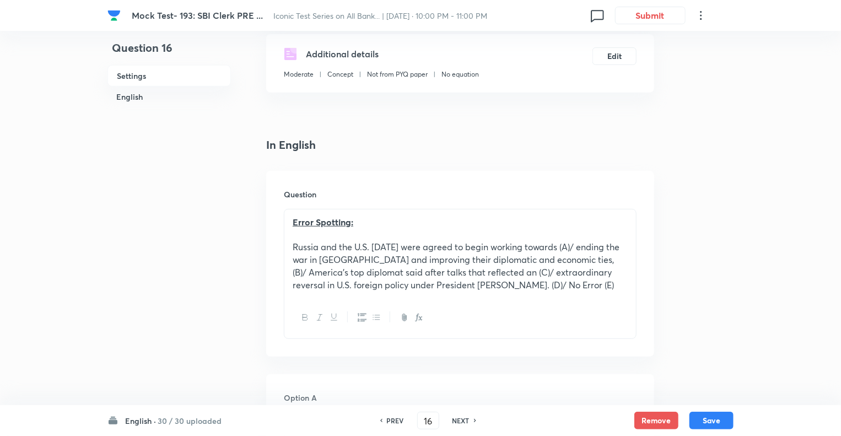
scroll to position [198, 0]
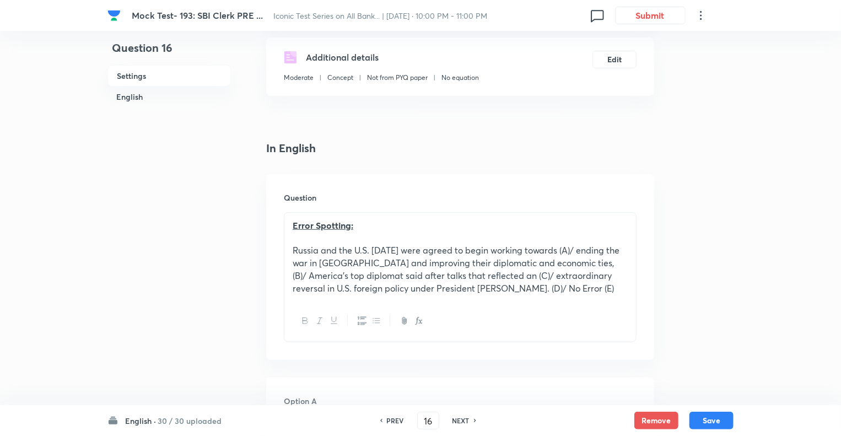
click at [465, 419] on h6 "NEXT" at bounding box center [460, 420] width 17 height 10
checkbox input "false"
type input "17"
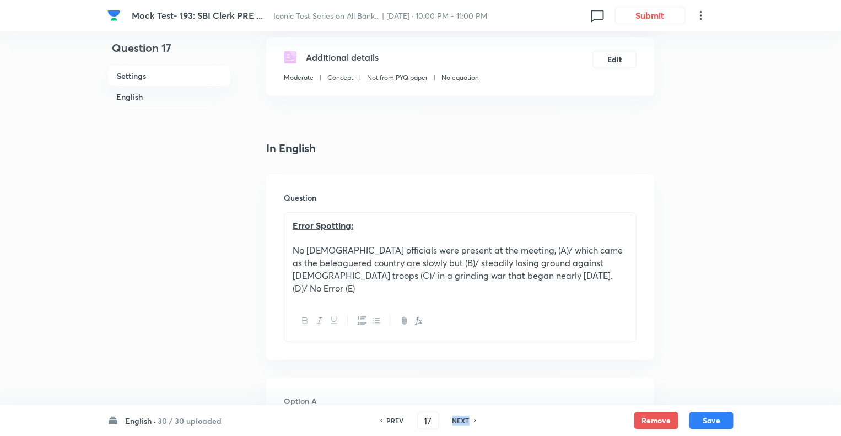
click at [465, 419] on h6 "NEXT" at bounding box center [460, 420] width 17 height 10
checkbox input "false"
type input "18"
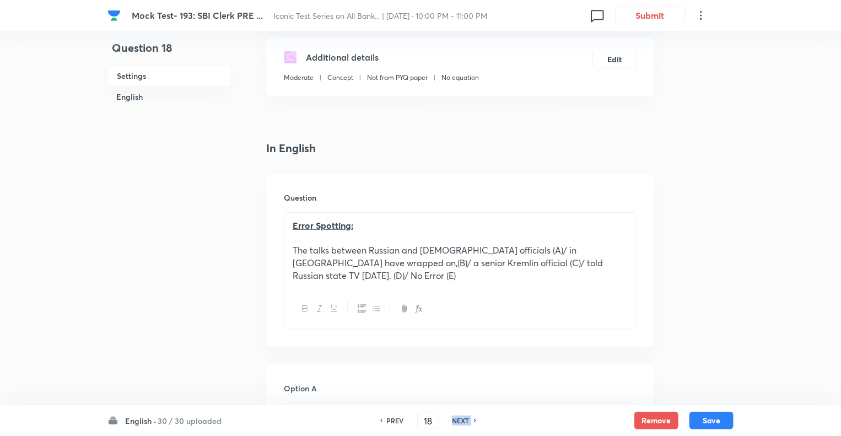
click at [465, 419] on h6 "NEXT" at bounding box center [460, 420] width 17 height 10
checkbox input "false"
type input "19"
checkbox input "true"
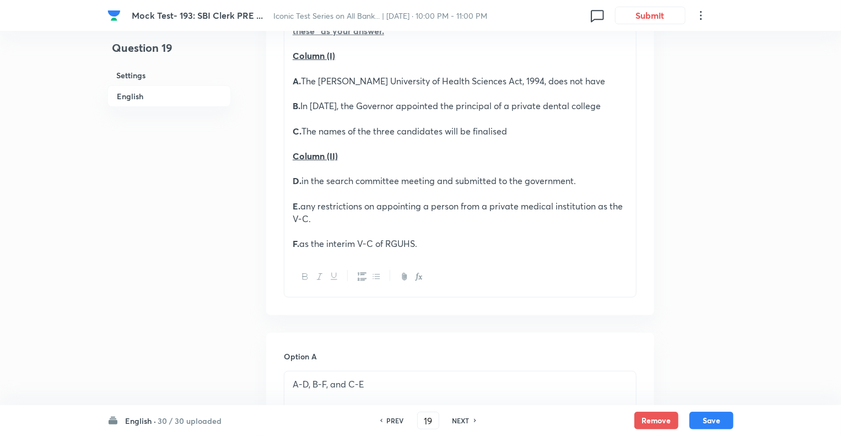
scroll to position [485, 0]
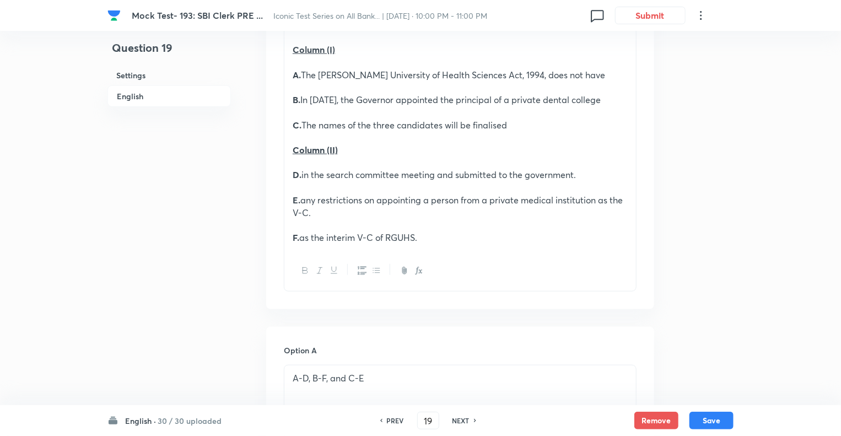
click at [465, 419] on h6 "NEXT" at bounding box center [460, 420] width 17 height 10
type input "20"
checkbox input "false"
checkbox input "true"
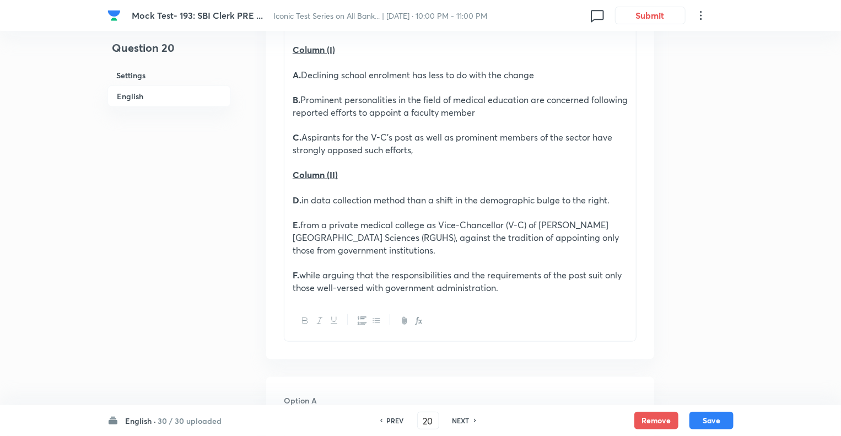
click at [465, 419] on h6 "NEXT" at bounding box center [460, 420] width 17 height 10
type input "21"
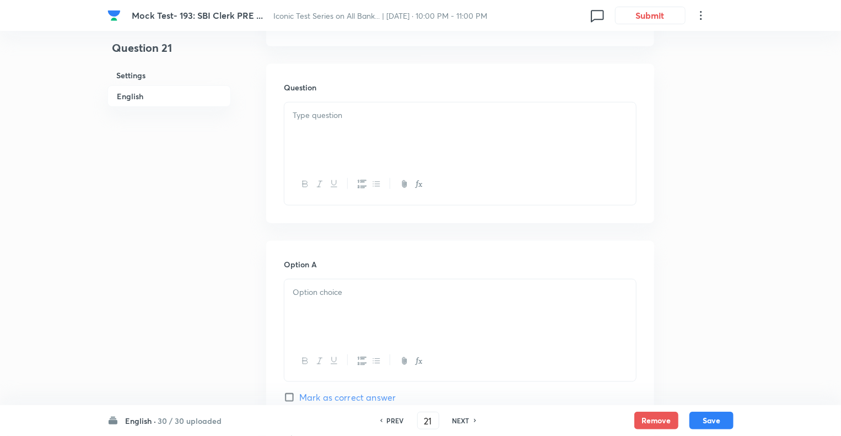
checkbox input "true"
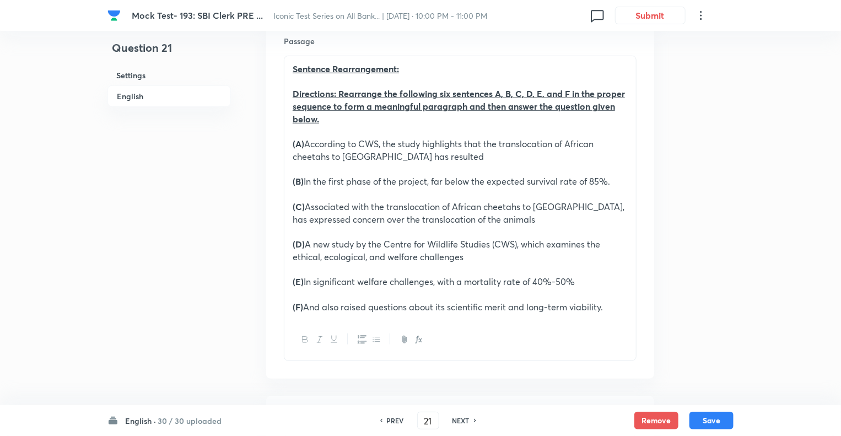
scroll to position [330, 0]
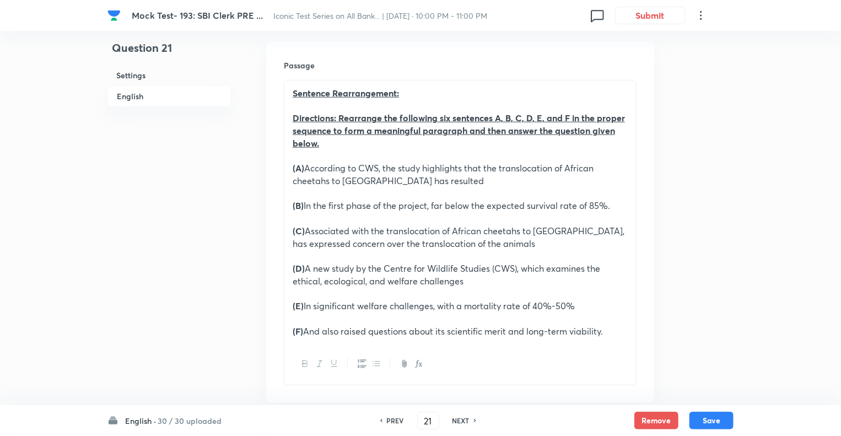
click at [465, 419] on h6 "NEXT" at bounding box center [460, 420] width 17 height 10
type input "22"
checkbox input "false"
checkbox input "true"
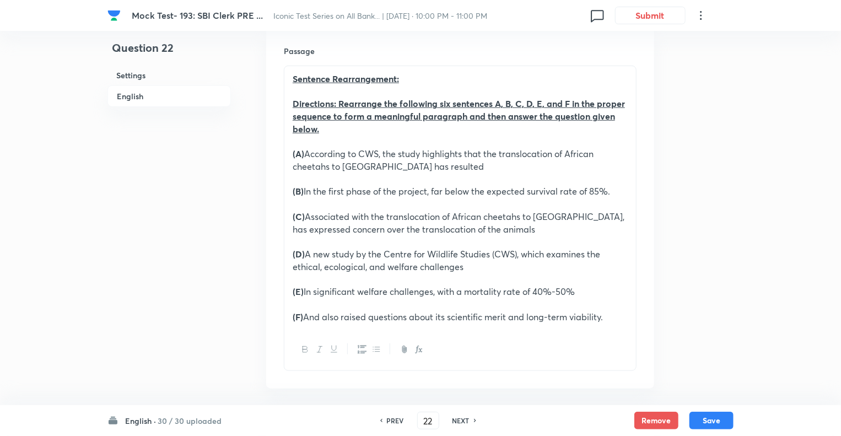
click at [465, 419] on h6 "NEXT" at bounding box center [460, 420] width 17 height 10
type input "23"
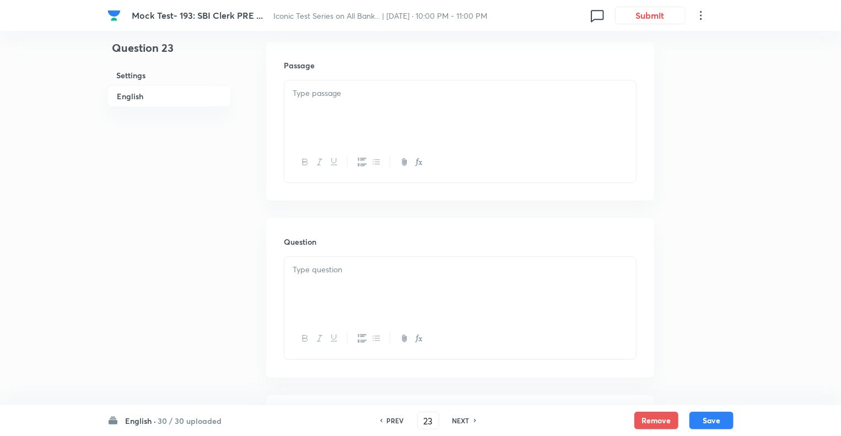
checkbox input "false"
checkbox input "true"
click at [465, 419] on h6 "NEXT" at bounding box center [460, 420] width 17 height 10
type input "24"
checkbox input "true"
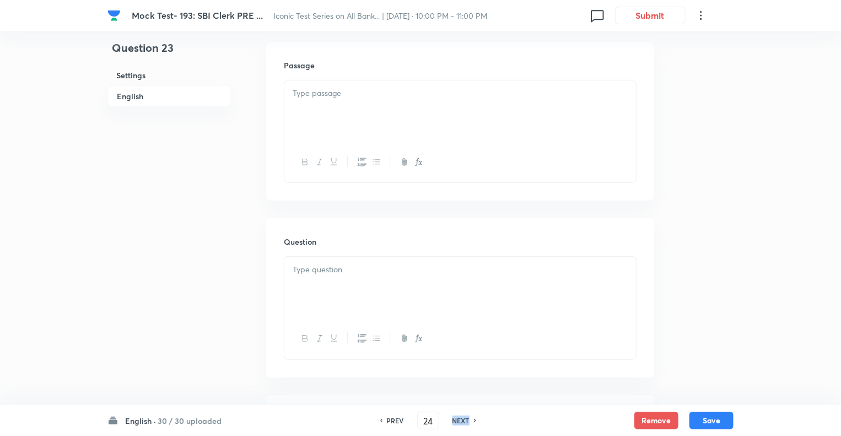
checkbox input "false"
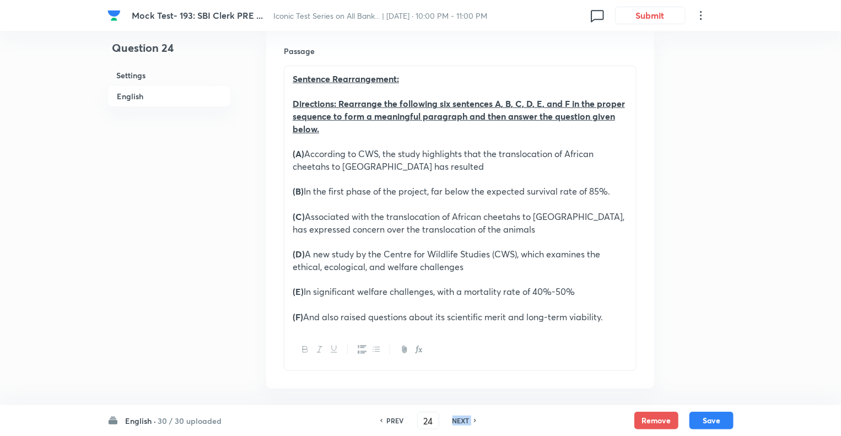
click at [465, 419] on h6 "NEXT" at bounding box center [460, 420] width 17 height 10
type input "25"
checkbox input "false"
checkbox input "true"
click at [465, 419] on h6 "NEXT" at bounding box center [460, 420] width 17 height 10
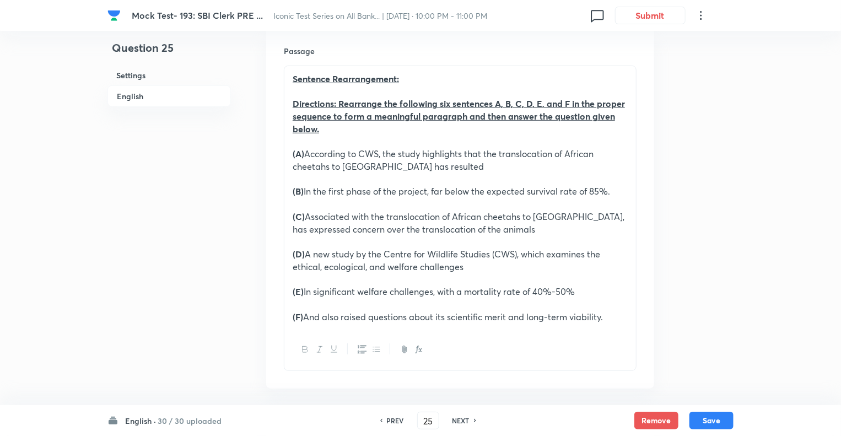
type input "26"
checkbox input "true"
checkbox input "false"
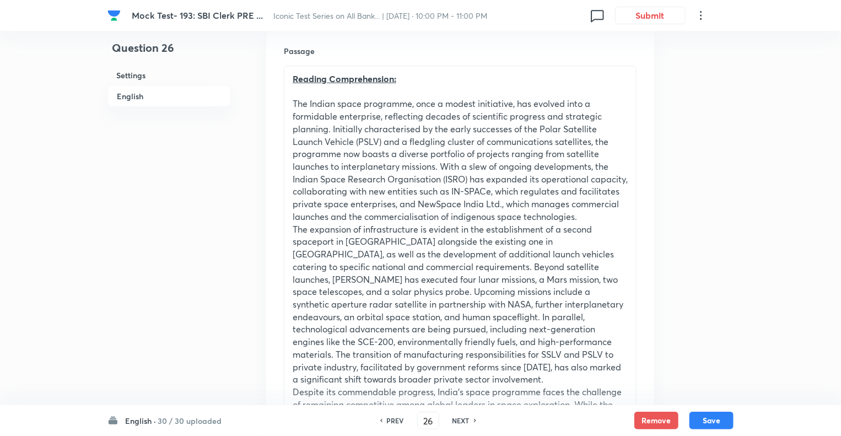
click at [465, 419] on h6 "NEXT" at bounding box center [460, 420] width 17 height 10
type input "27"
checkbox input "false"
checkbox input "true"
click at [465, 419] on h6 "NEXT" at bounding box center [460, 420] width 17 height 10
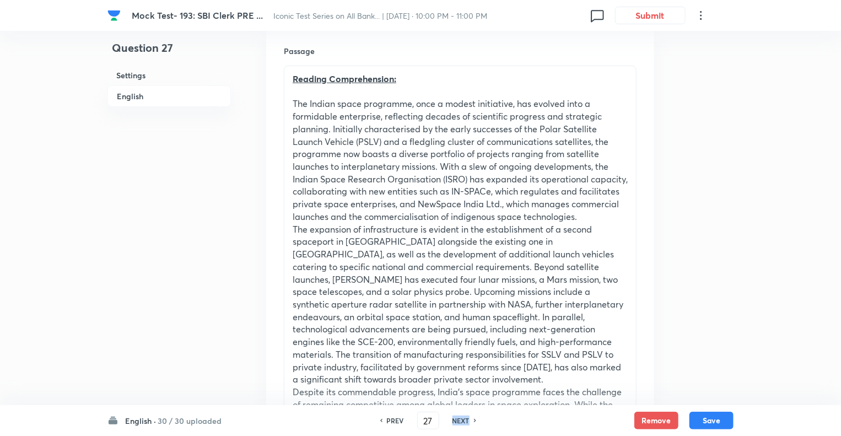
type input "28"
checkbox input "true"
click at [465, 419] on h6 "NEXT" at bounding box center [460, 420] width 17 height 10
type input "29"
checkbox input "false"
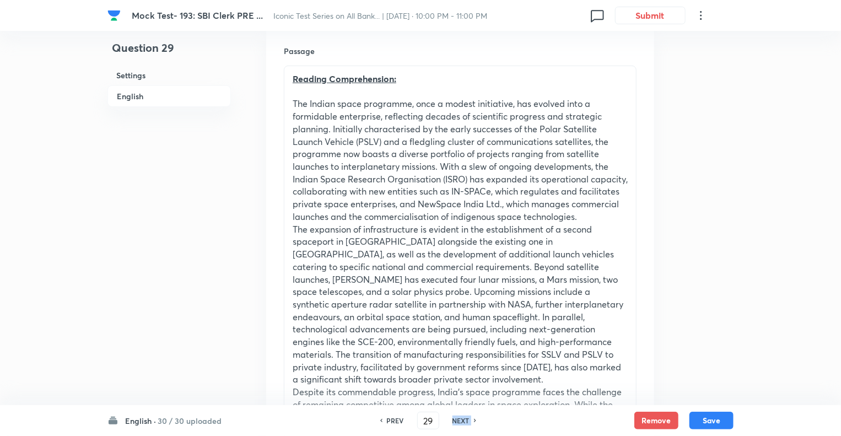
click at [465, 419] on h6 "NEXT" at bounding box center [460, 420] width 17 height 10
checkbox input "false"
type input "30"
checkbox input "true"
click at [465, 419] on h6 "NEXT" at bounding box center [460, 420] width 17 height 10
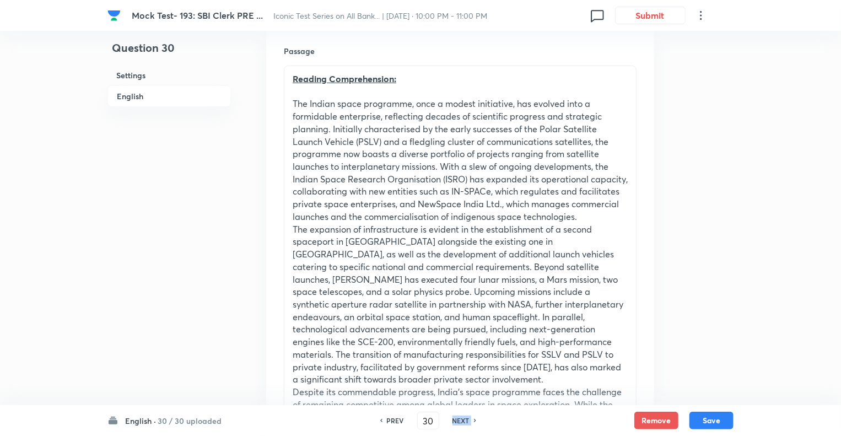
type input "31"
checkbox input "false"
checkbox input "true"
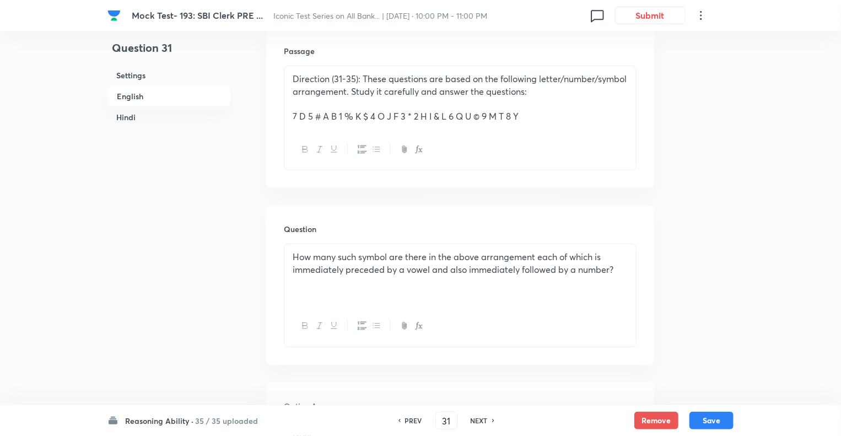
click at [480, 422] on h6 "NEXT" at bounding box center [478, 420] width 17 height 10
type input "32"
checkbox input "false"
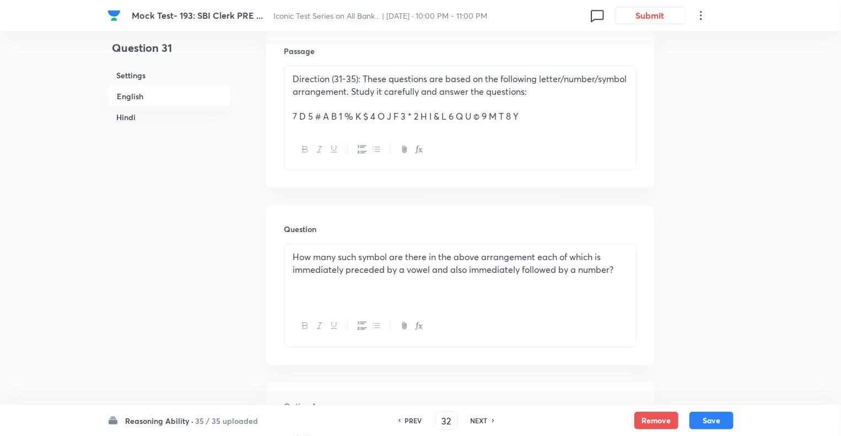
checkbox input "false"
checkbox input "true"
click at [480, 422] on h6 "NEXT" at bounding box center [478, 420] width 17 height 10
type input "33"
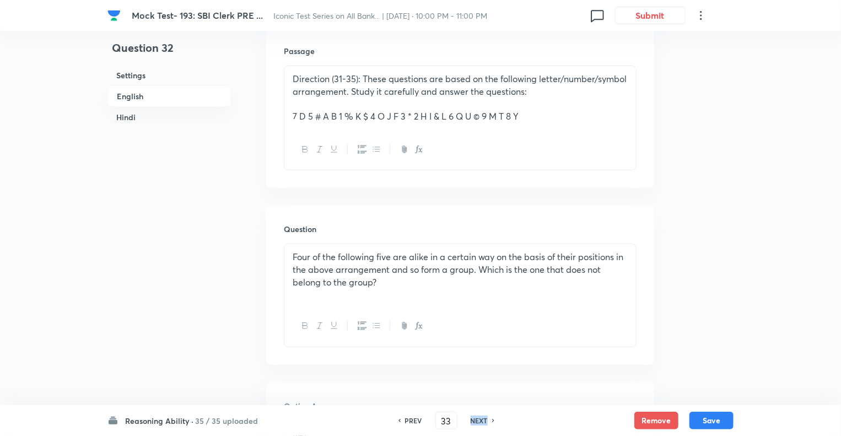
checkbox input "false"
checkbox input "true"
checkbox input "false"
checkbox input "true"
click at [480, 422] on h6 "NEXT" at bounding box center [478, 420] width 17 height 10
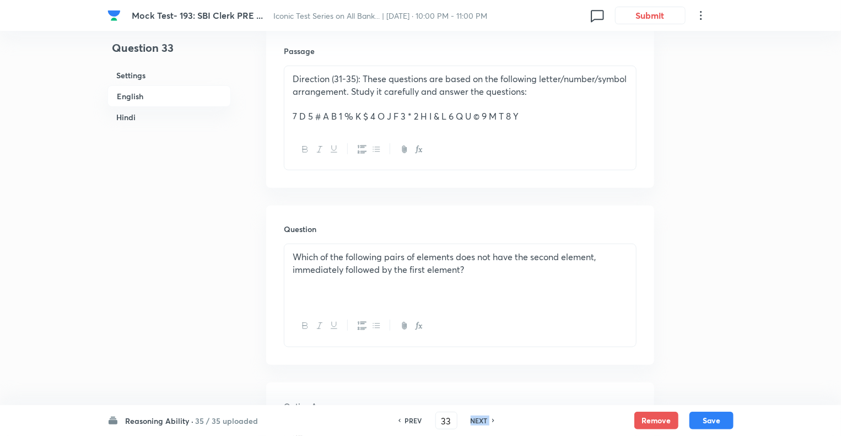
type input "34"
checkbox input "false"
checkbox input "true"
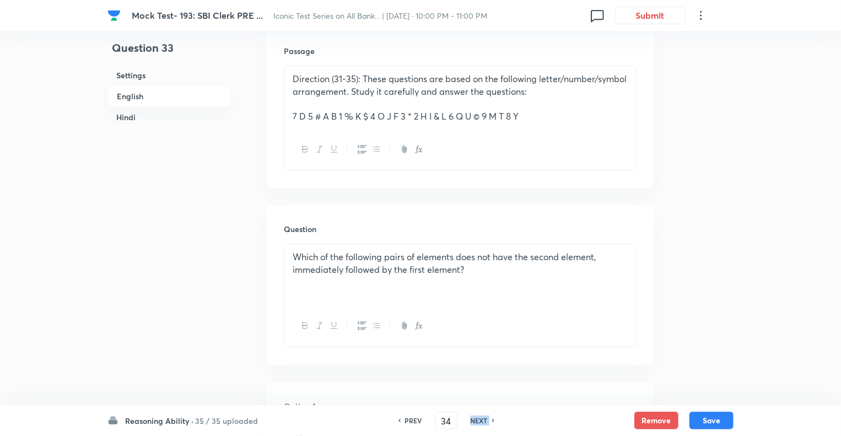
click at [480, 422] on h6 "NEXT" at bounding box center [478, 420] width 17 height 10
type input "35"
checkbox input "false"
checkbox input "true"
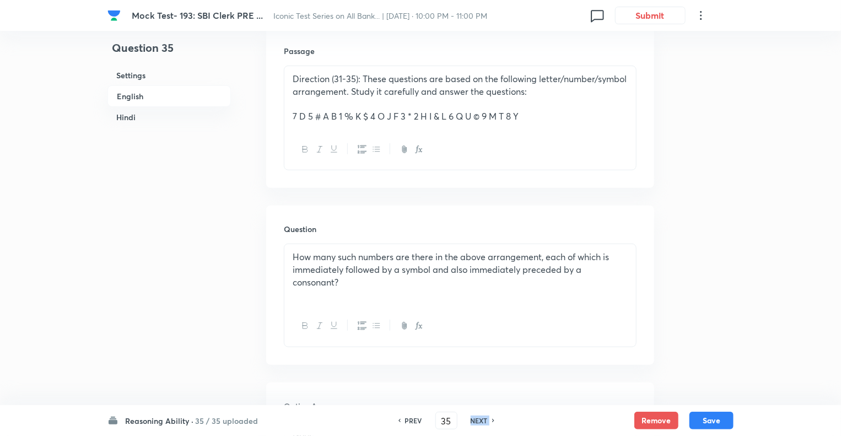
checkbox input "true"
click at [480, 422] on h6 "NEXT" at bounding box center [478, 420] width 17 height 10
type input "36"
checkbox input "false"
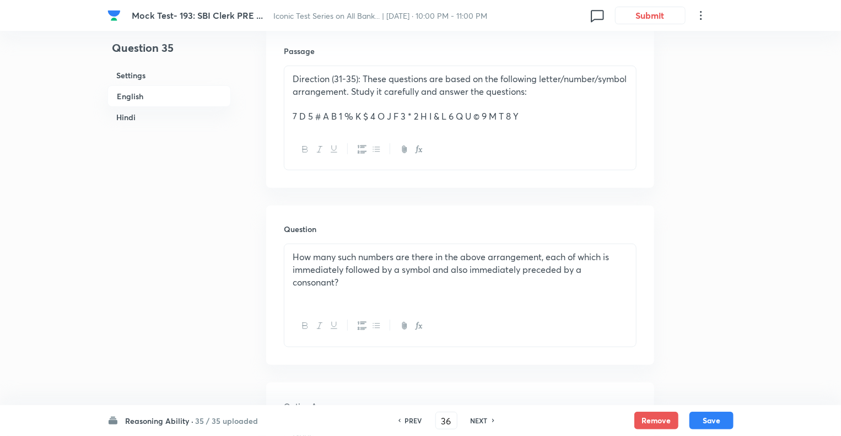
checkbox input "true"
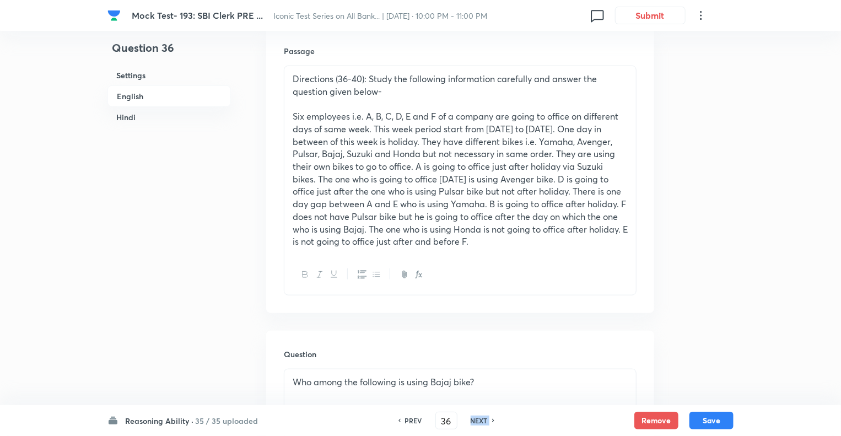
click at [480, 422] on h6 "NEXT" at bounding box center [478, 420] width 17 height 10
type input "37"
checkbox input "false"
checkbox input "true"
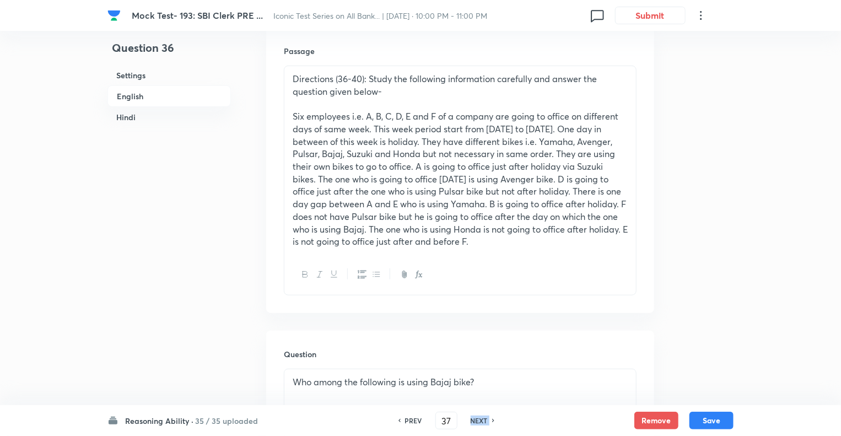
checkbox input "true"
click at [480, 422] on h6 "NEXT" at bounding box center [478, 420] width 17 height 10
type input "38"
checkbox input "false"
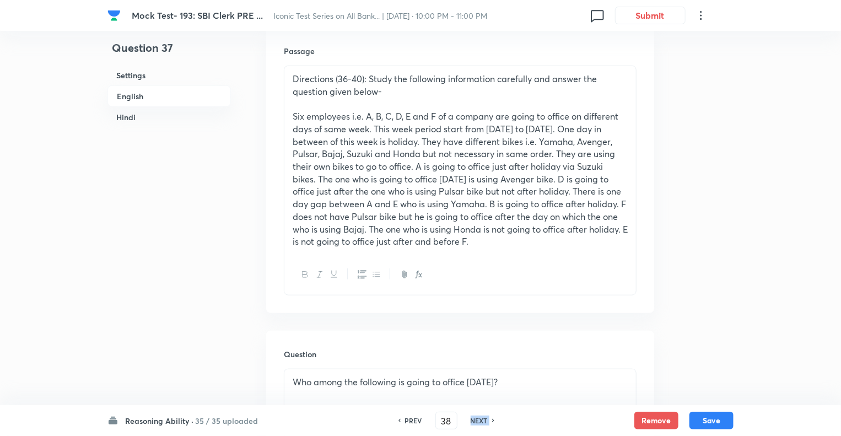
checkbox input "true"
click at [480, 422] on h6 "NEXT" at bounding box center [478, 420] width 17 height 10
type input "39"
checkbox input "false"
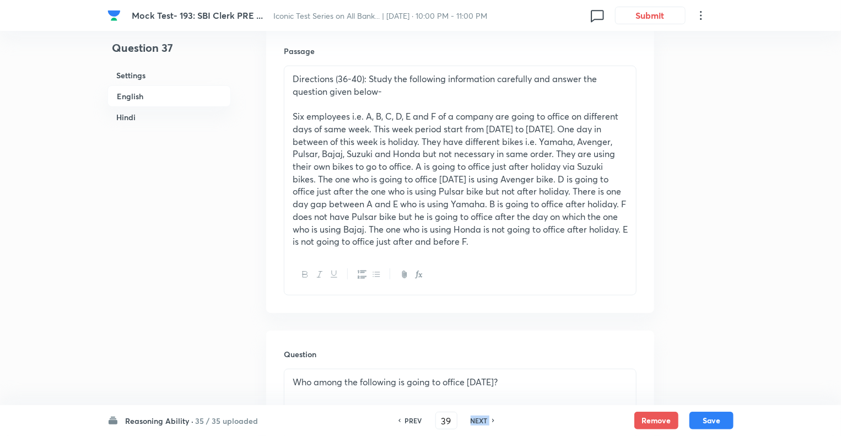
checkbox input "false"
checkbox input "true"
click at [480, 422] on h6 "NEXT" at bounding box center [478, 420] width 17 height 10
type input "40"
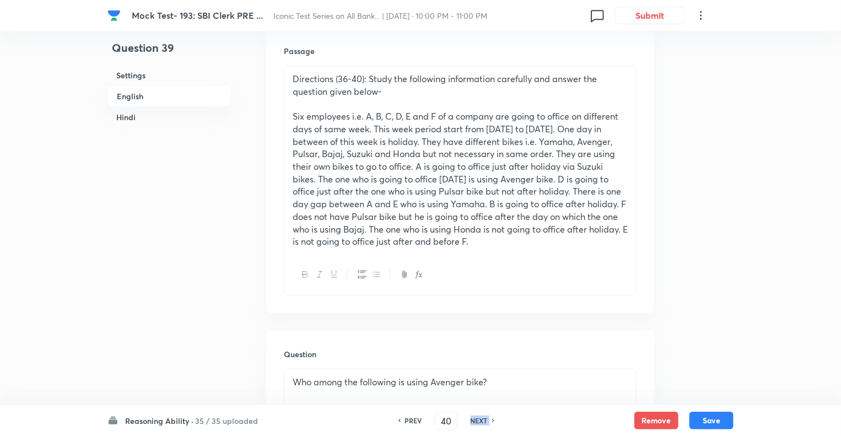
checkbox input "false"
checkbox input "true"
checkbox input "false"
checkbox input "true"
click at [480, 422] on h6 "NEXT" at bounding box center [478, 420] width 17 height 10
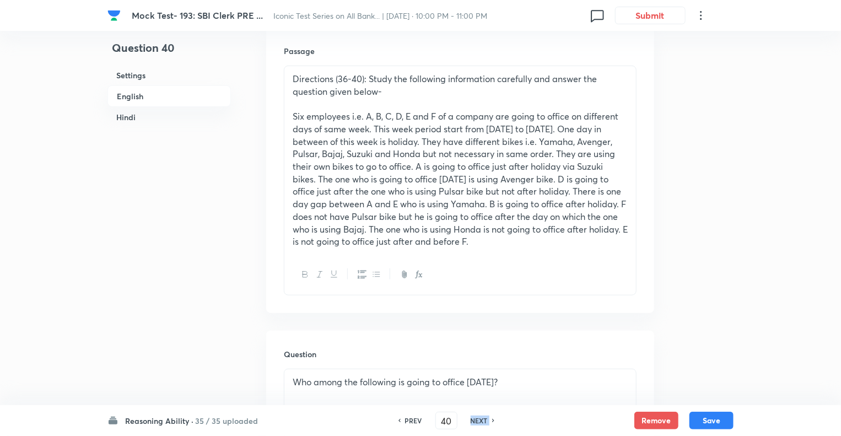
type input "41"
checkbox input "false"
checkbox input "true"
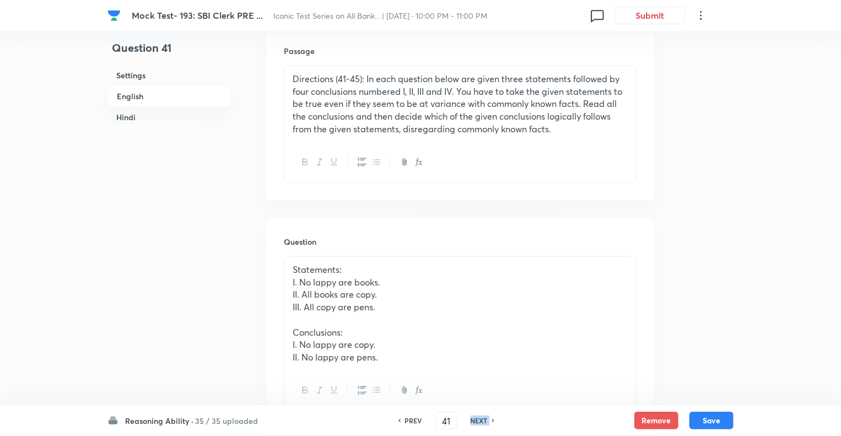
click at [480, 422] on h6 "NEXT" at bounding box center [478, 420] width 17 height 10
type input "42"
checkbox input "false"
checkbox input "true"
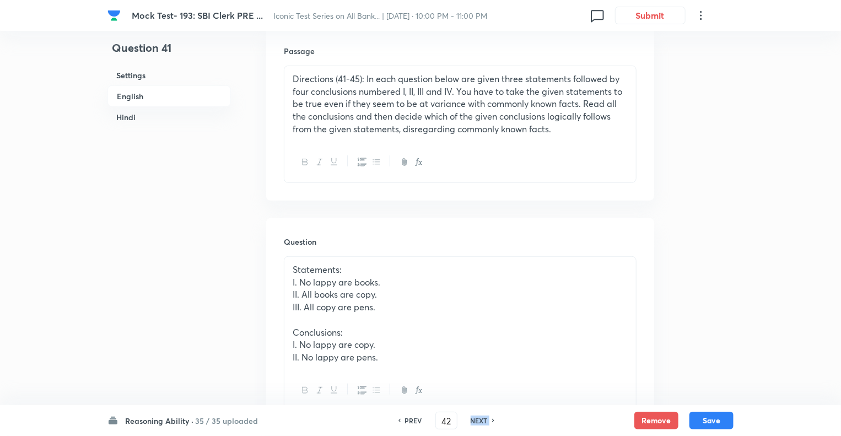
checkbox input "true"
click at [480, 422] on h6 "NEXT" at bounding box center [478, 420] width 17 height 10
type input "43"
checkbox input "false"
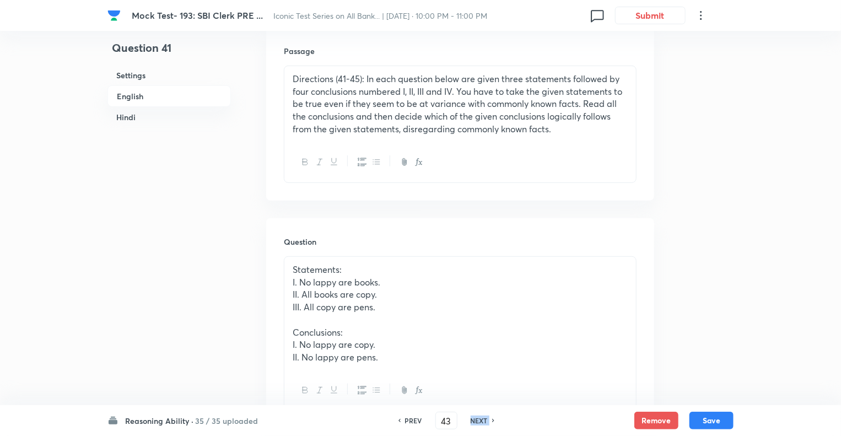
checkbox input "true"
click at [480, 422] on h6 "NEXT" at bounding box center [478, 420] width 17 height 10
type input "44"
checkbox input "false"
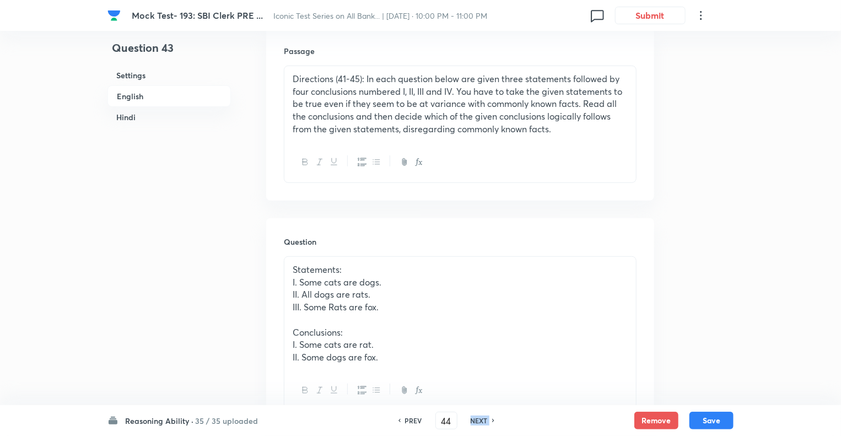
checkbox input "false"
checkbox input "true"
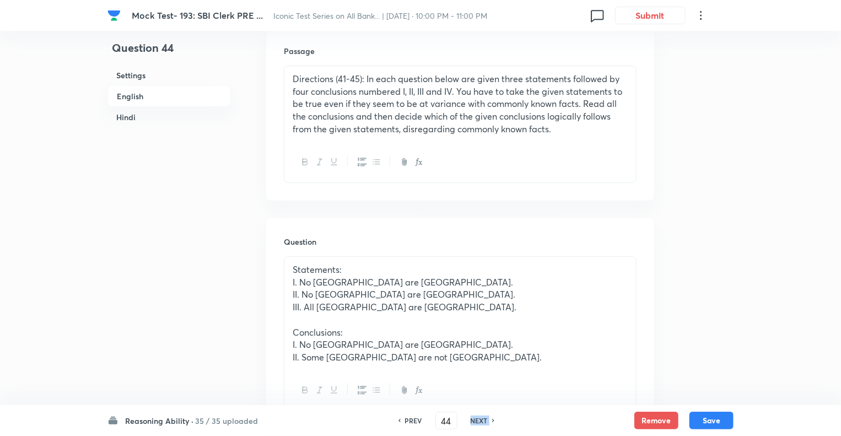
click at [480, 422] on h6 "NEXT" at bounding box center [478, 420] width 17 height 10
type input "45"
checkbox input "false"
checkbox input "true"
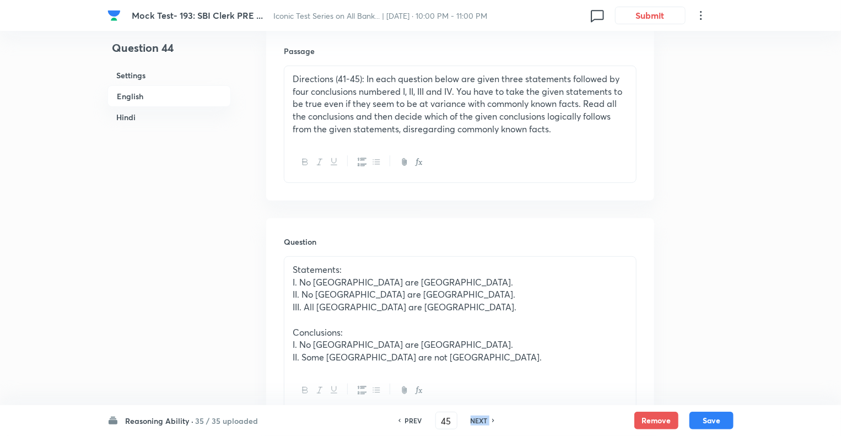
checkbox input "true"
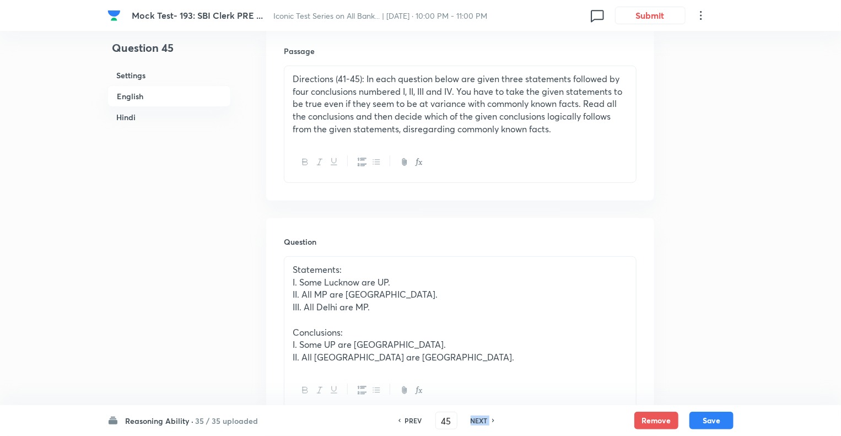
click at [480, 422] on h6 "NEXT" at bounding box center [478, 420] width 17 height 10
type input "46"
checkbox input "false"
checkbox input "true"
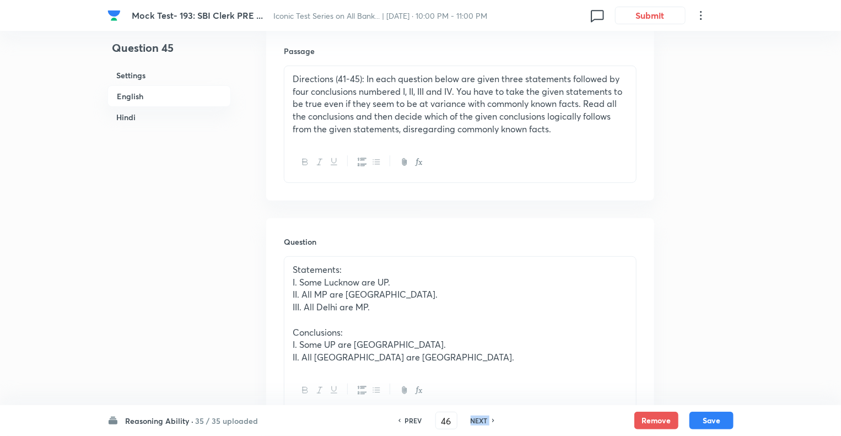
checkbox input "true"
click at [480, 422] on h6 "NEXT" at bounding box center [478, 420] width 17 height 10
type input "47"
checkbox input "false"
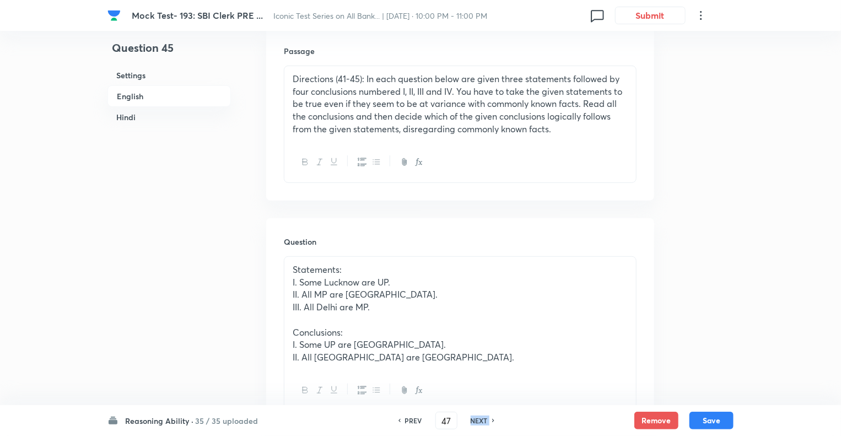
checkbox input "true"
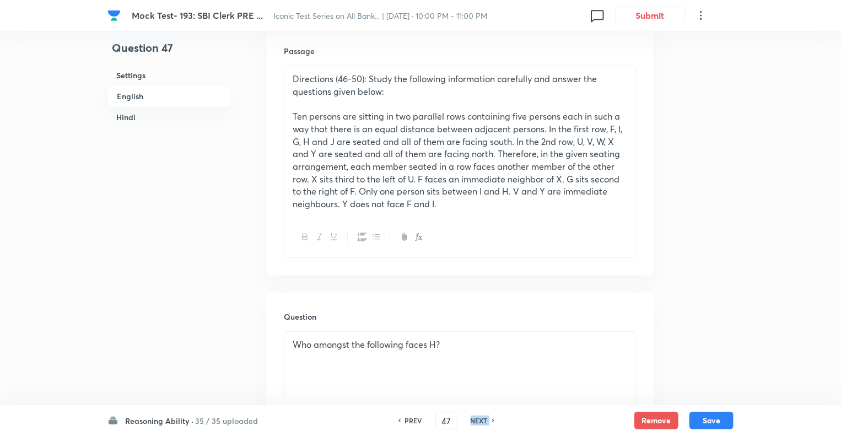
click at [480, 422] on h6 "NEXT" at bounding box center [478, 420] width 17 height 10
type input "48"
checkbox input "false"
checkbox input "true"
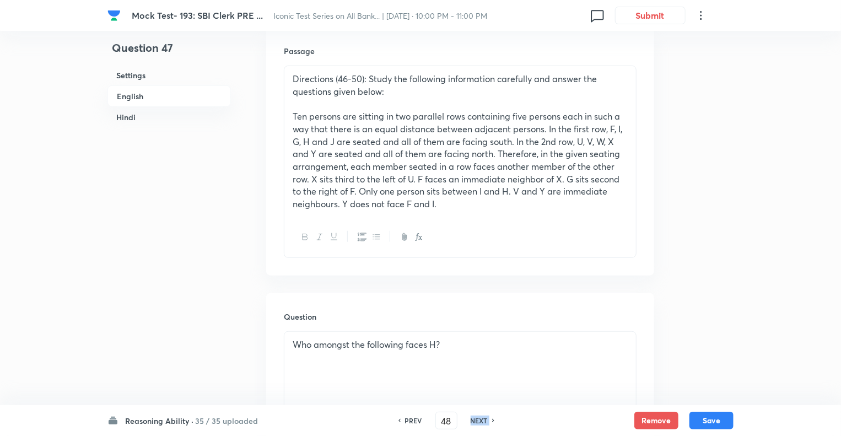
checkbox input "true"
click at [480, 422] on h6 "NEXT" at bounding box center [478, 420] width 17 height 10
type input "49"
checkbox input "false"
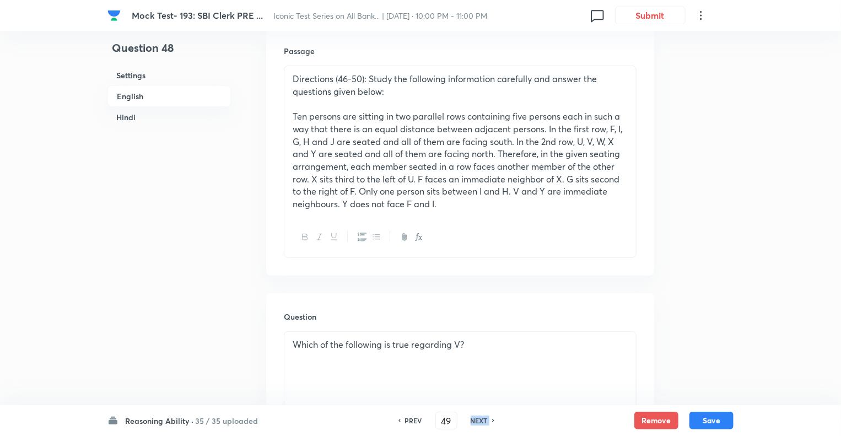
checkbox input "true"
click at [480, 422] on h6 "NEXT" at bounding box center [478, 420] width 17 height 10
type input "50"
checkbox input "true"
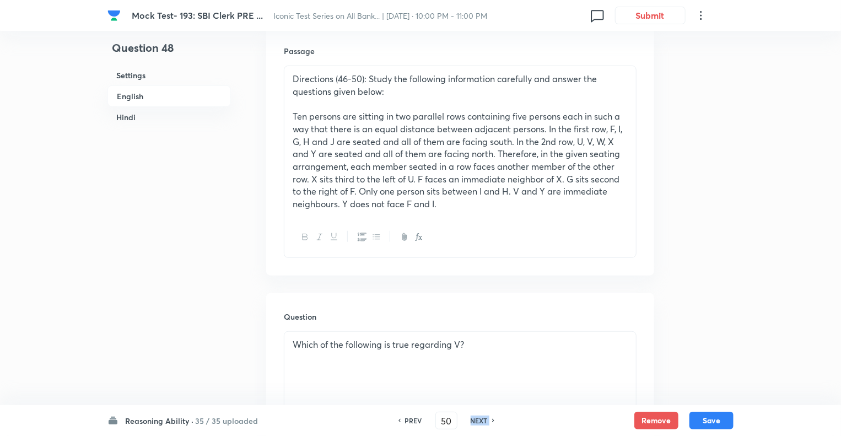
checkbox input "false"
checkbox input "true"
checkbox input "false"
click at [480, 422] on h6 "NEXT" at bounding box center [478, 420] width 17 height 10
type input "51"
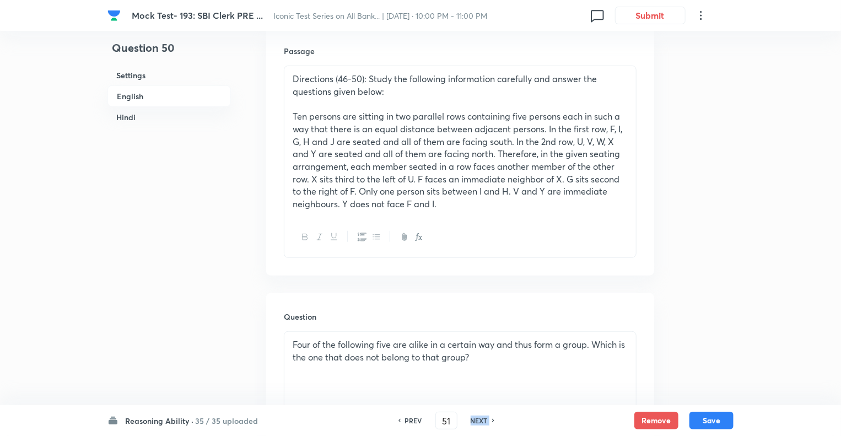
checkbox input "false"
checkbox input "true"
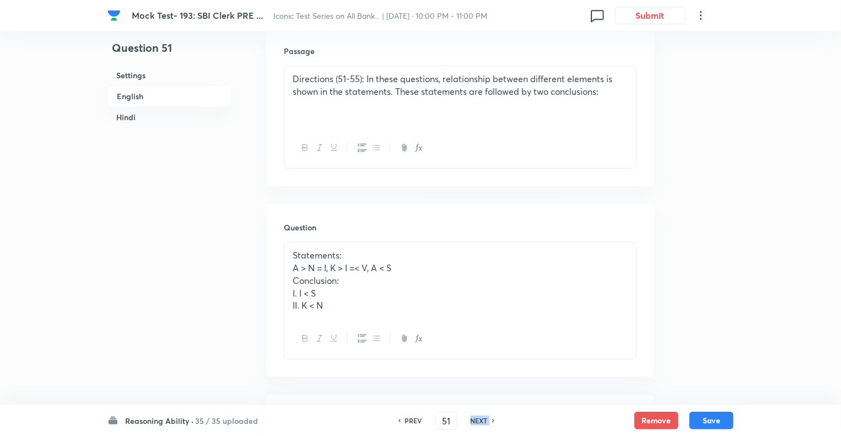
click at [480, 422] on h6 "NEXT" at bounding box center [478, 420] width 17 height 10
type input "52"
checkbox input "false"
checkbox input "true"
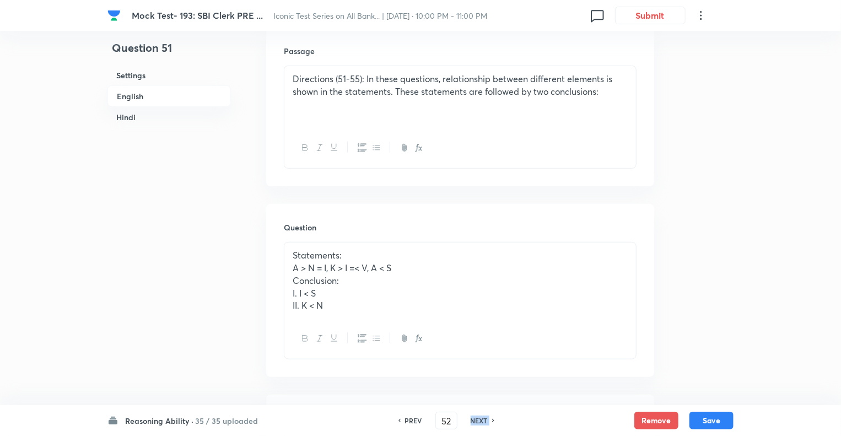
checkbox input "true"
click at [480, 422] on h6 "NEXT" at bounding box center [478, 420] width 17 height 10
type input "53"
checkbox input "false"
checkbox input "true"
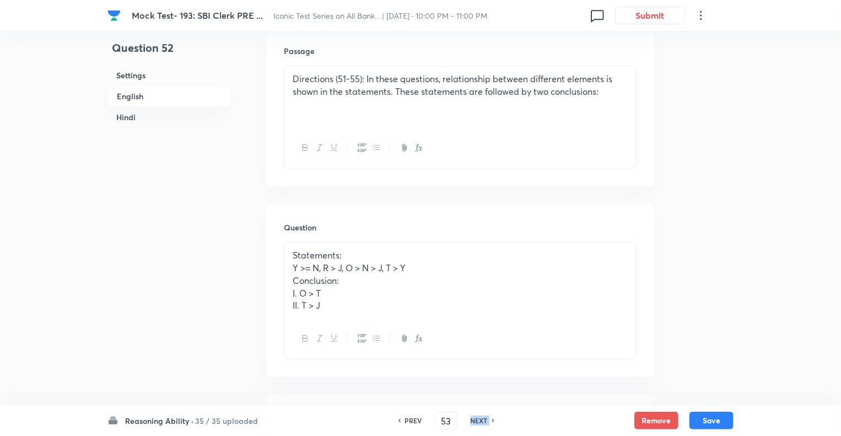
checkbox input "false"
checkbox input "true"
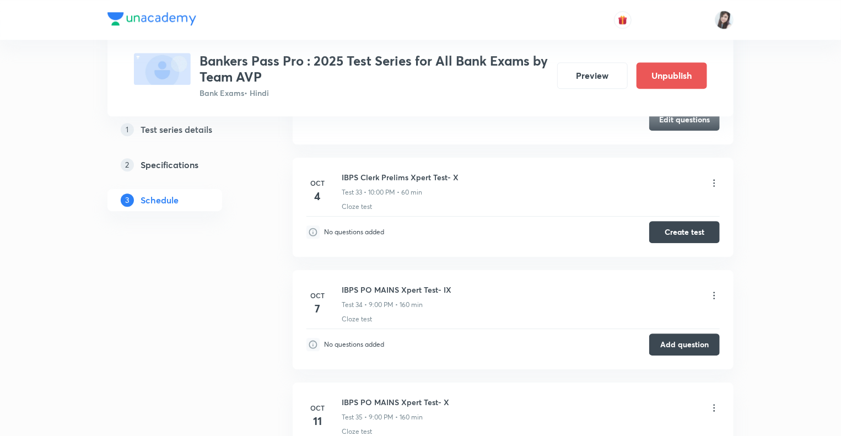
scroll to position [5682, 0]
click at [663, 219] on button "Create test" at bounding box center [684, 230] width 71 height 22
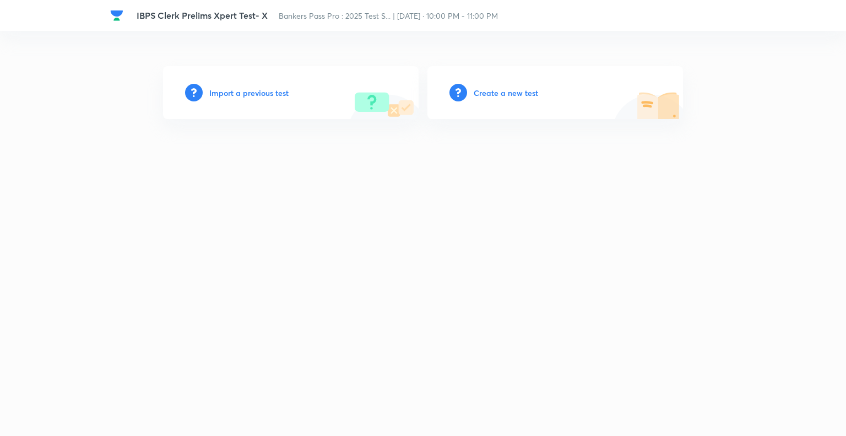
click at [219, 92] on h6 "Import a previous test" at bounding box center [248, 93] width 79 height 12
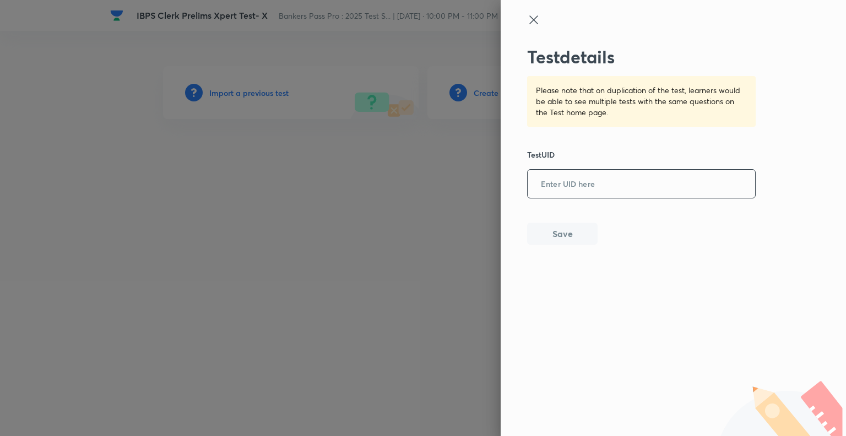
click at [549, 176] on input "text" at bounding box center [641, 184] width 227 height 27
paste input "C5GOFNVXWN"
type input "C5GOFNVXWN"
click at [563, 231] on button "Save" at bounding box center [562, 232] width 71 height 22
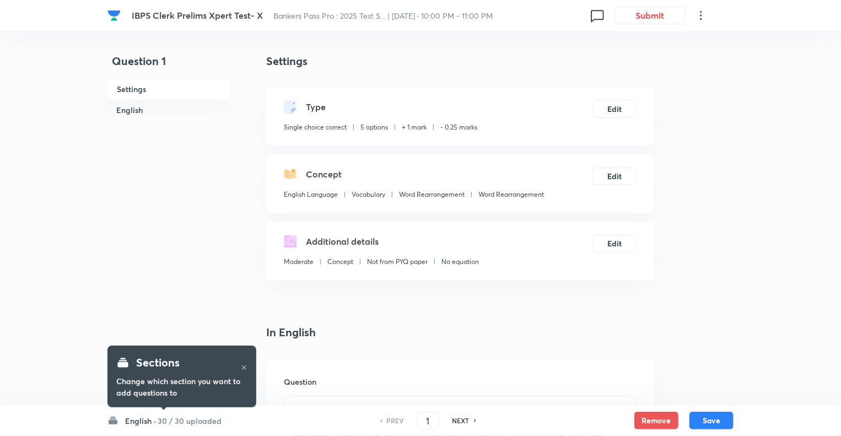
click at [243, 370] on icon at bounding box center [244, 367] width 7 height 7
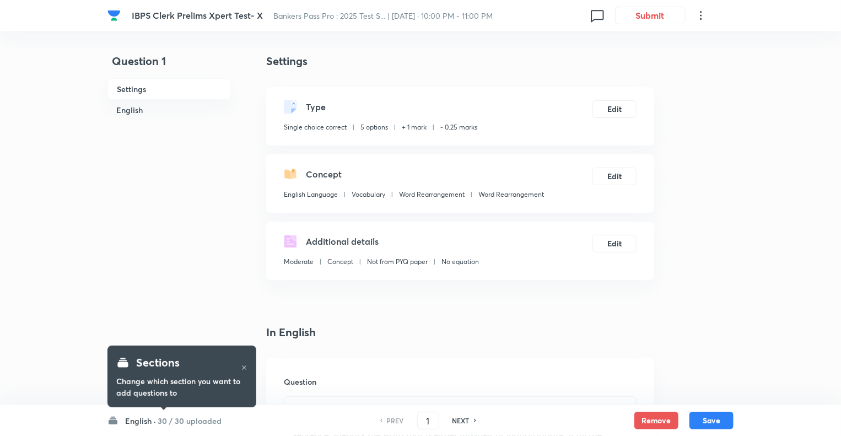
click at [247, 368] on icon at bounding box center [244, 367] width 7 height 7
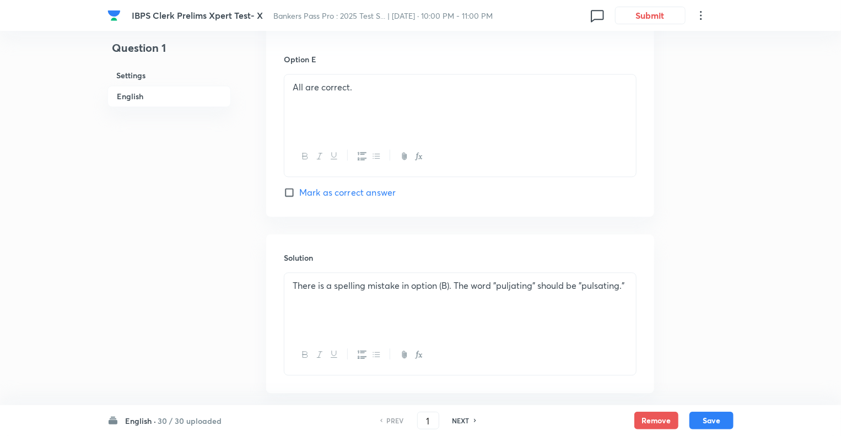
scroll to position [1273, 0]
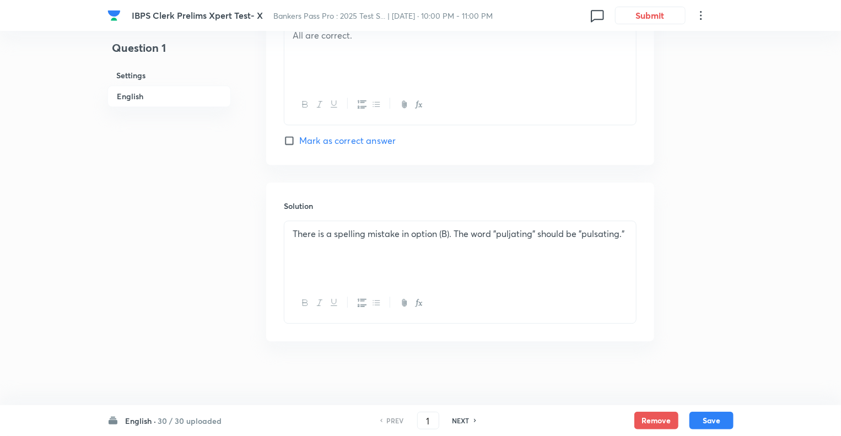
click at [461, 420] on h6 "NEXT" at bounding box center [460, 420] width 17 height 10
type input "2"
checkbox input "false"
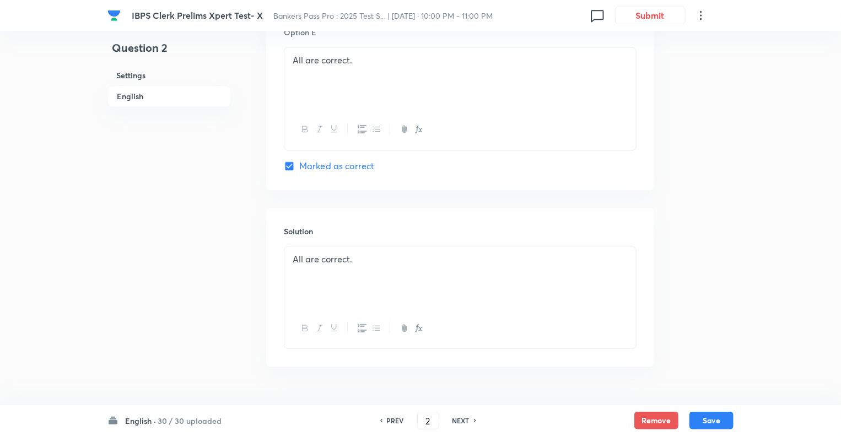
checkbox input "true"
click at [461, 420] on h6 "NEXT" at bounding box center [460, 420] width 17 height 10
type input "3"
checkbox input "true"
checkbox input "false"
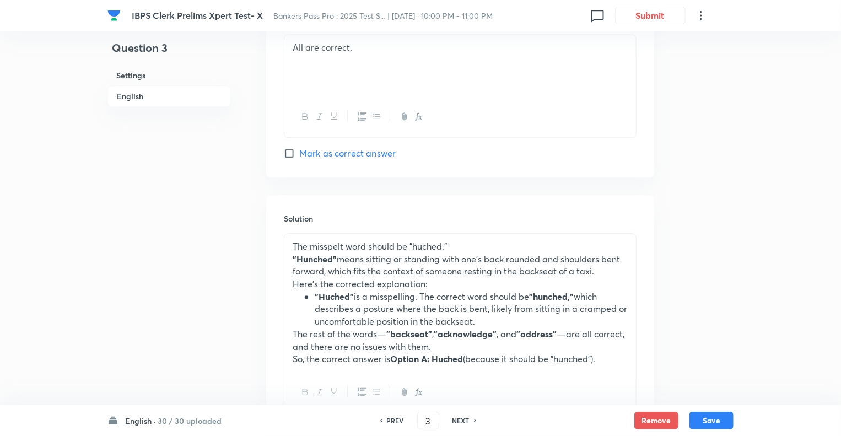
click at [461, 420] on h6 "NEXT" at bounding box center [460, 420] width 17 height 10
checkbox input "false"
type input "4"
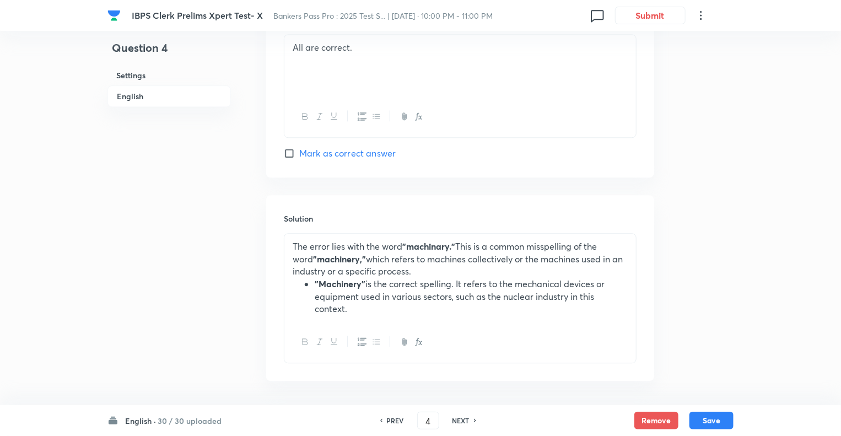
click at [461, 420] on h6 "NEXT" at bounding box center [460, 420] width 17 height 10
checkbox input "false"
type input "5"
checkbox input "true"
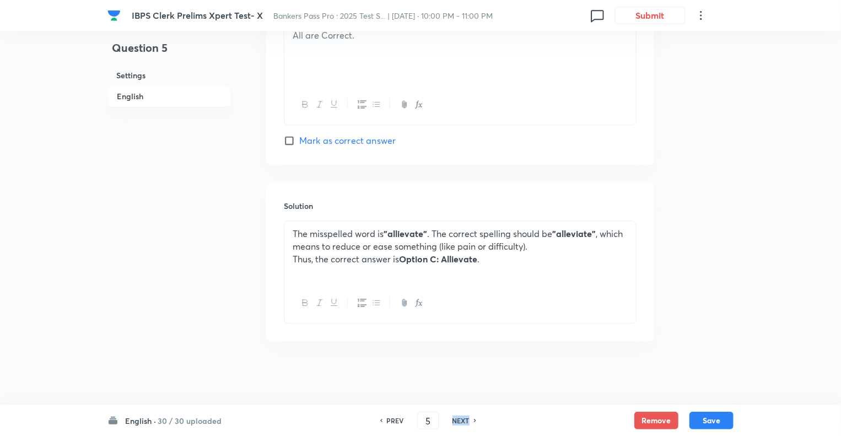
click at [461, 420] on h6 "NEXT" at bounding box center [460, 420] width 17 height 10
type input "6"
checkbox input "false"
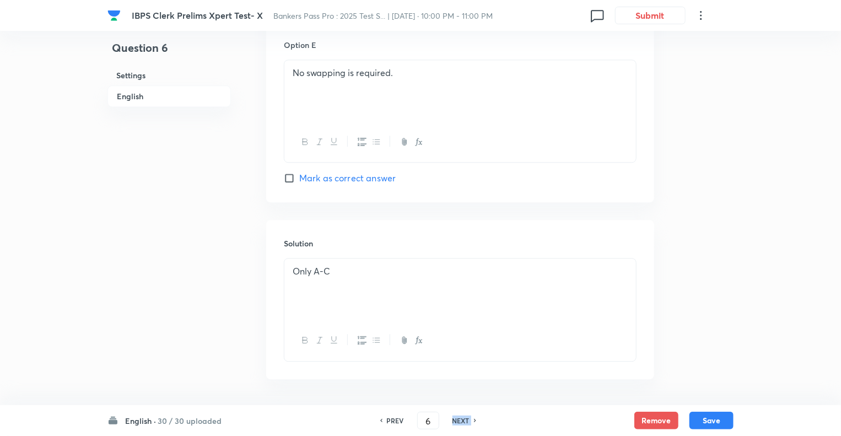
click at [461, 420] on h6 "NEXT" at bounding box center [460, 420] width 17 height 10
checkbox input "false"
type input "7"
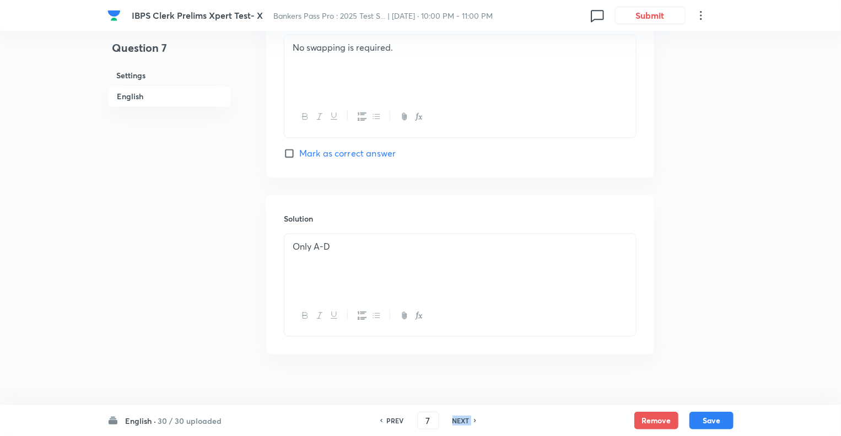
click at [461, 420] on h6 "NEXT" at bounding box center [460, 420] width 17 height 10
checkbox input "false"
type input "8"
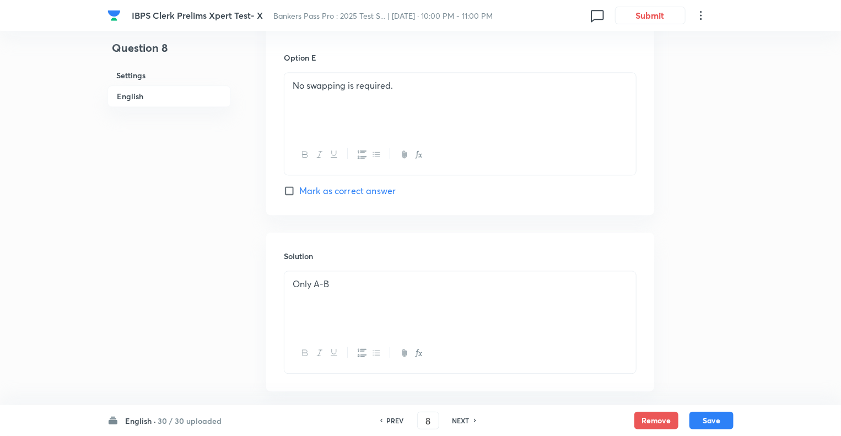
click at [461, 420] on h6 "NEXT" at bounding box center [460, 420] width 17 height 10
checkbox input "false"
type input "9"
checkbox input "true"
click at [461, 420] on h6 "NEXT" at bounding box center [460, 420] width 17 height 10
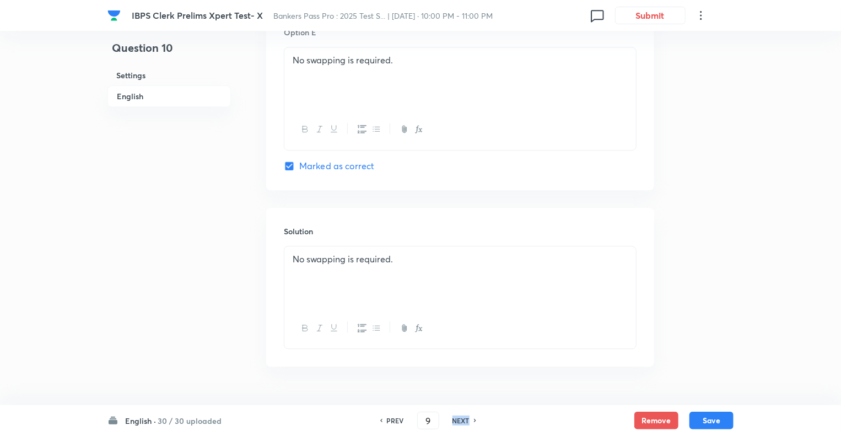
type input "10"
checkbox input "true"
checkbox input "false"
click at [461, 420] on h6 "NEXT" at bounding box center [460, 420] width 17 height 10
checkbox input "false"
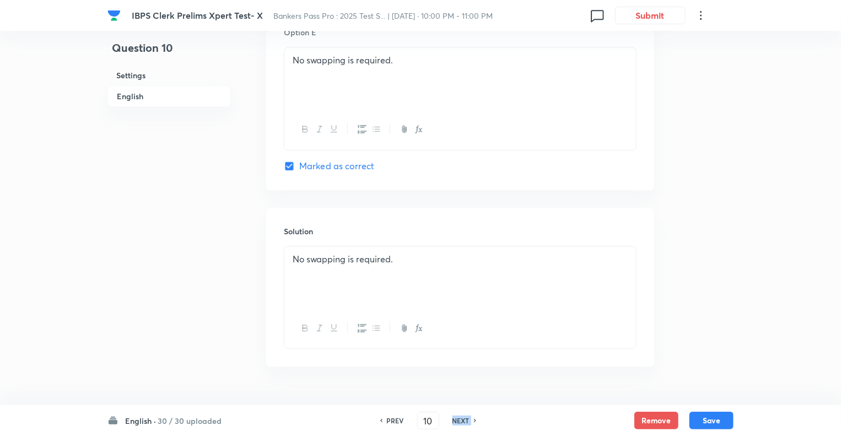
type input "11"
checkbox input "true"
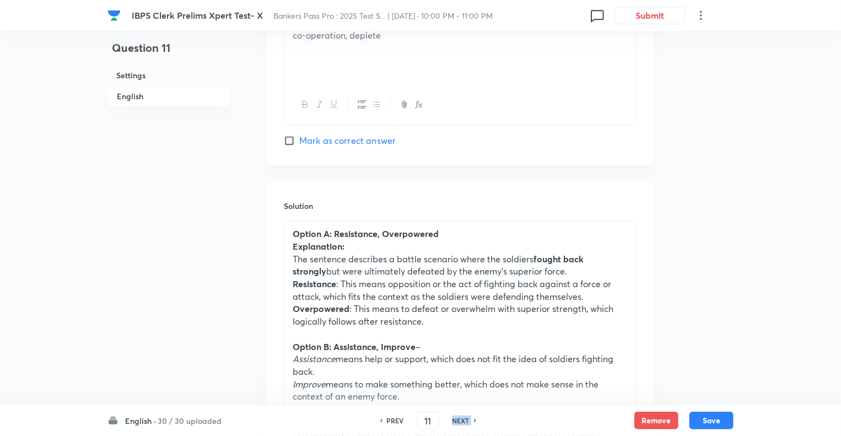
click at [461, 420] on h6 "NEXT" at bounding box center [460, 420] width 17 height 10
type input "12"
checkbox input "false"
checkbox input "true"
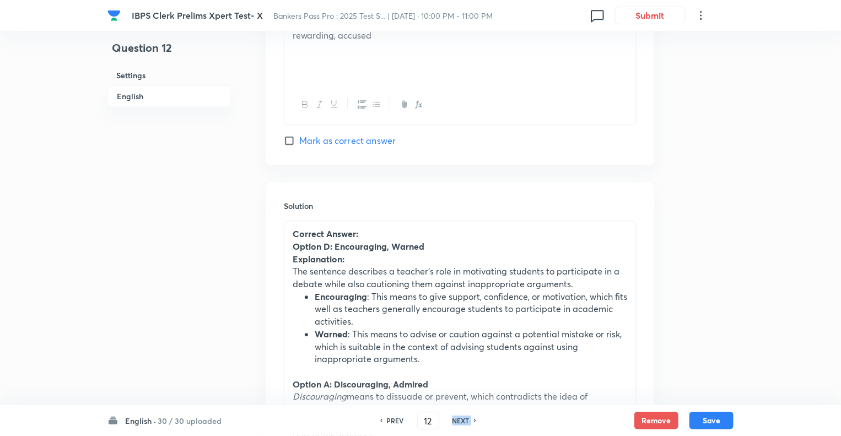
click at [461, 420] on h6 "NEXT" at bounding box center [460, 420] width 17 height 10
type input "13"
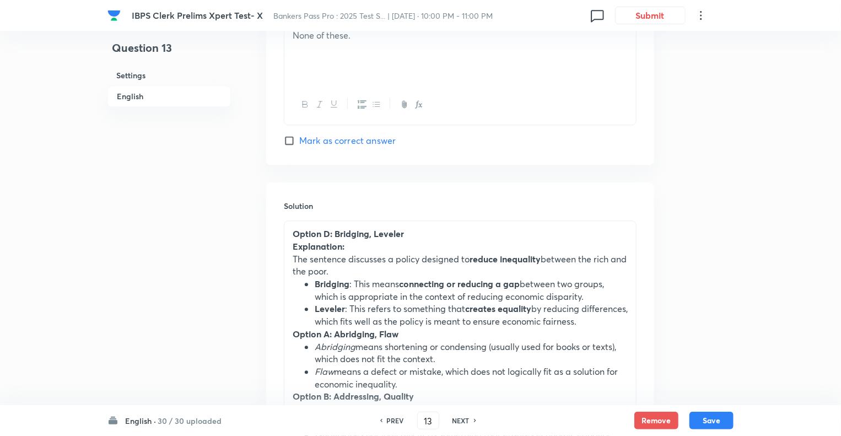
click at [461, 420] on h6 "NEXT" at bounding box center [460, 420] width 17 height 10
checkbox input "false"
type input "14"
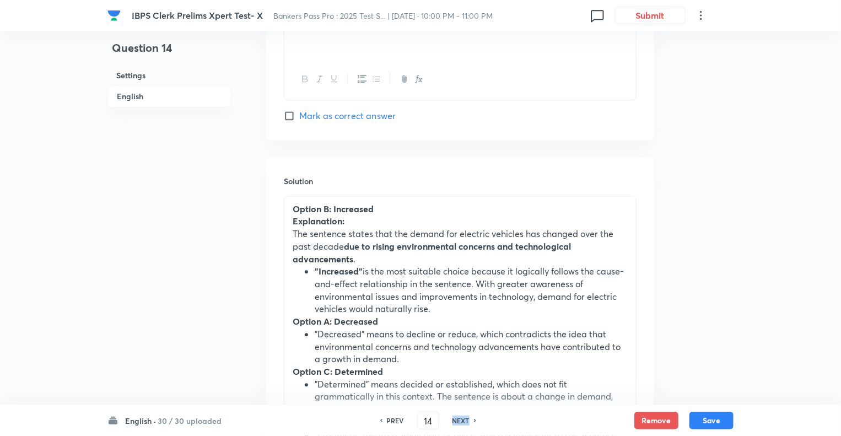
click at [461, 420] on h6 "NEXT" at bounding box center [460, 420] width 17 height 10
checkbox input "false"
type input "15"
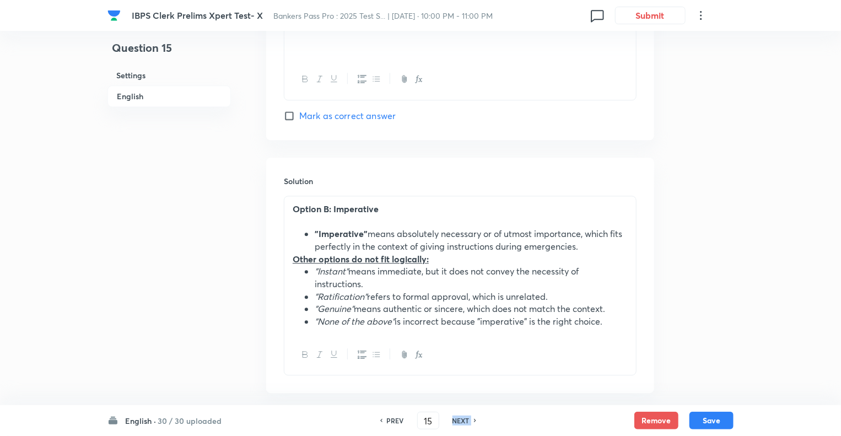
click at [461, 420] on h6 "NEXT" at bounding box center [460, 420] width 17 height 10
checkbox input "false"
type input "16"
click at [461, 420] on h6 "NEXT" at bounding box center [460, 420] width 17 height 10
checkbox input "false"
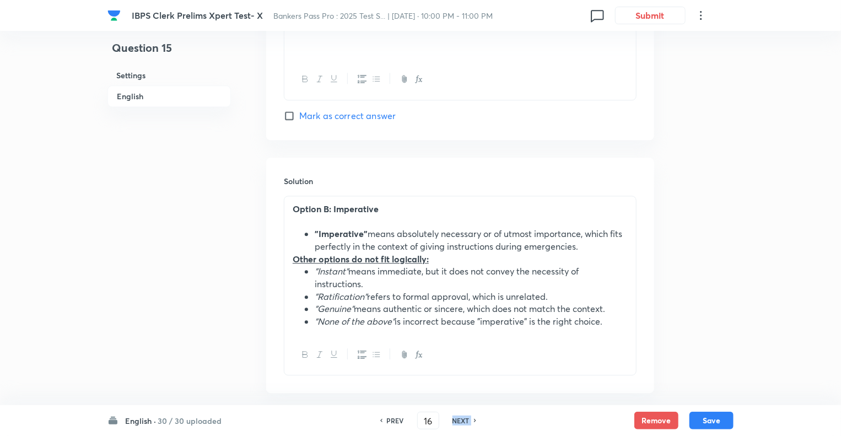
type input "17"
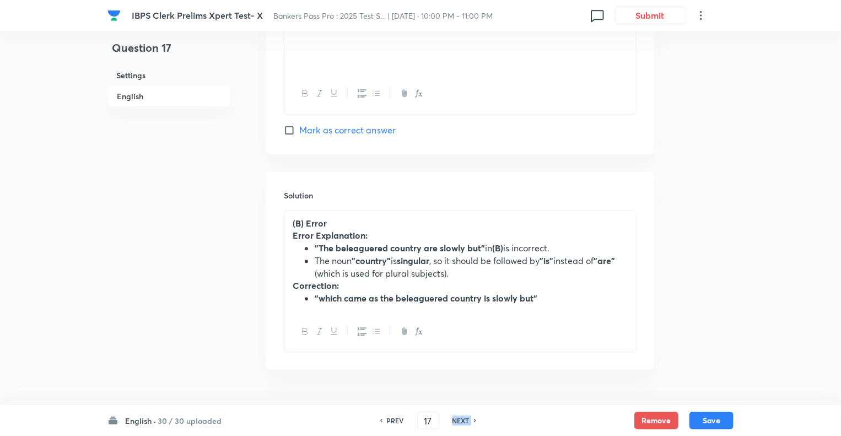
click at [461, 420] on h6 "NEXT" at bounding box center [460, 420] width 17 height 10
checkbox input "false"
type input "18"
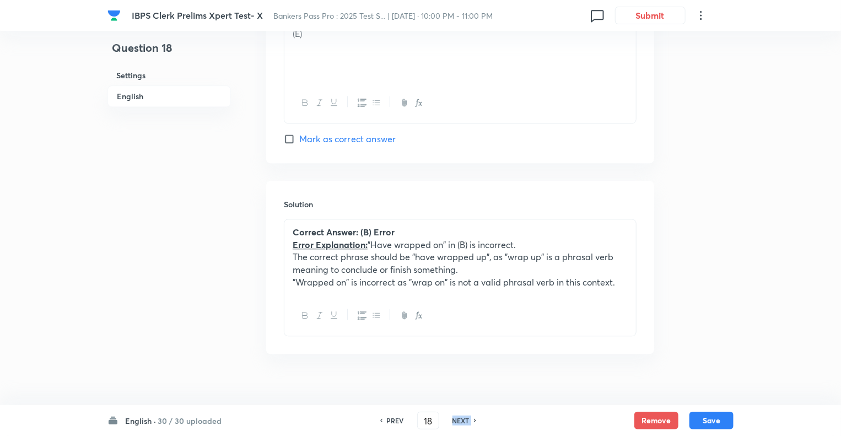
click at [461, 420] on h6 "NEXT" at bounding box center [460, 420] width 17 height 10
checkbox input "false"
type input "19"
checkbox input "true"
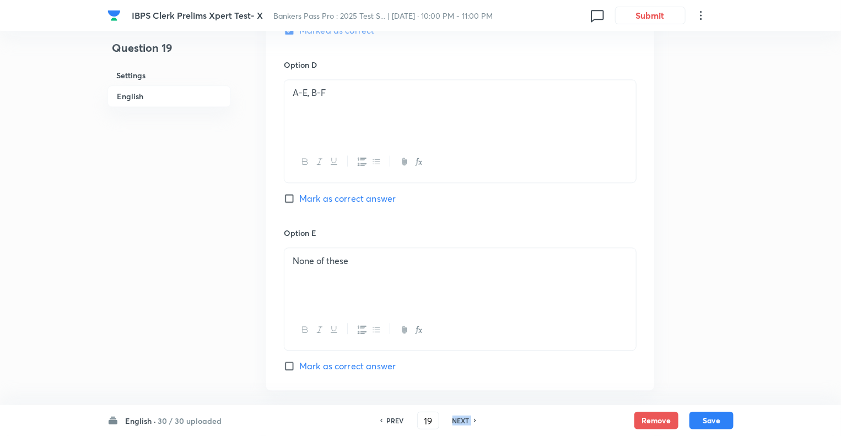
click at [461, 420] on h6 "NEXT" at bounding box center [460, 420] width 17 height 10
type input "20"
checkbox input "false"
checkbox input "true"
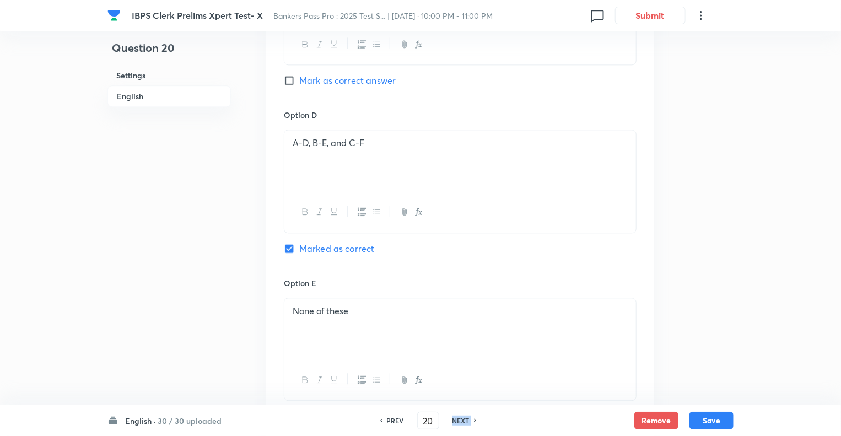
click at [461, 420] on h6 "NEXT" at bounding box center [460, 420] width 17 height 10
type input "21"
click at [461, 420] on h6 "NEXT" at bounding box center [460, 420] width 17 height 10
checkbox input "false"
type input "22"
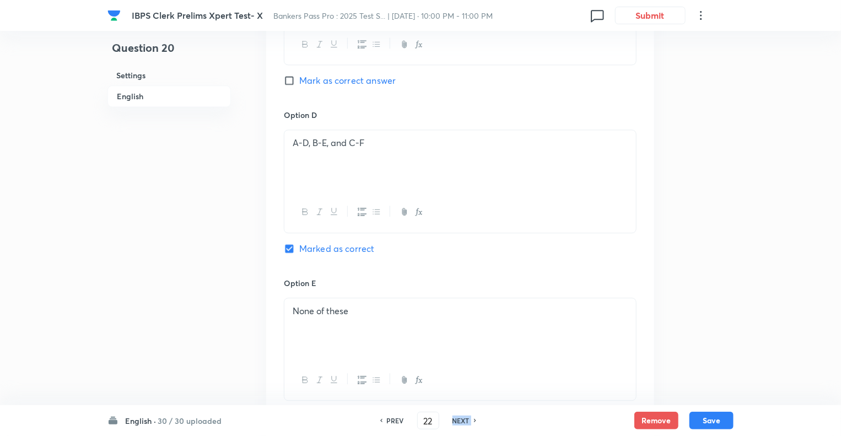
checkbox input "true"
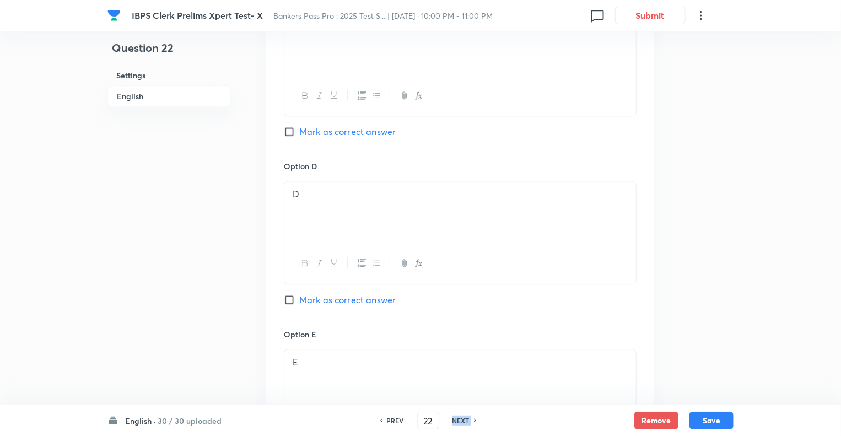
click at [461, 420] on h6 "NEXT" at bounding box center [460, 420] width 17 height 10
type input "23"
checkbox input "false"
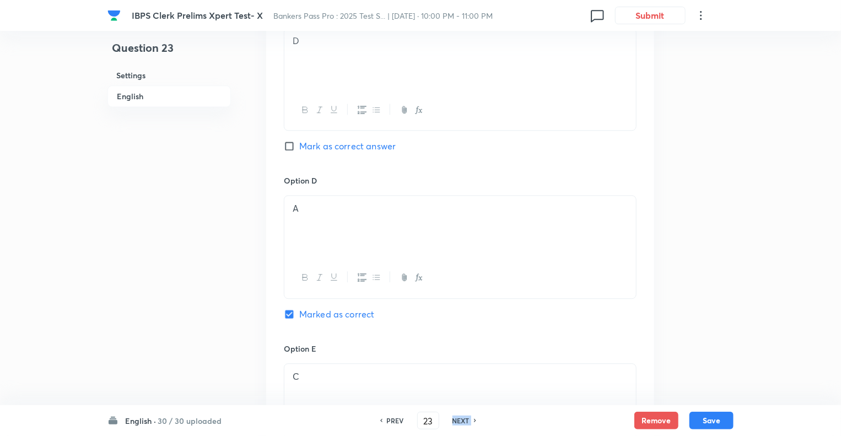
click at [461, 420] on h6 "NEXT" at bounding box center [460, 420] width 17 height 10
checkbox input "false"
type input "24"
click at [461, 420] on h6 "NEXT" at bounding box center [460, 420] width 17 height 10
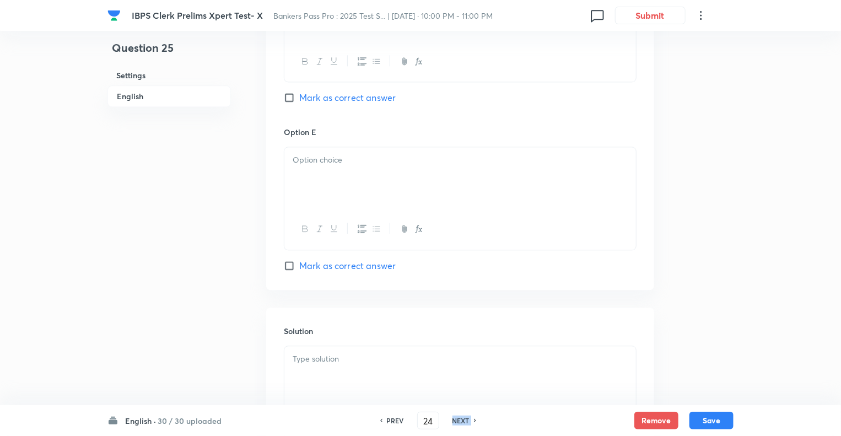
checkbox input "false"
type input "25"
click at [461, 420] on h6 "NEXT" at bounding box center [460, 420] width 17 height 10
checkbox input "false"
type input "26"
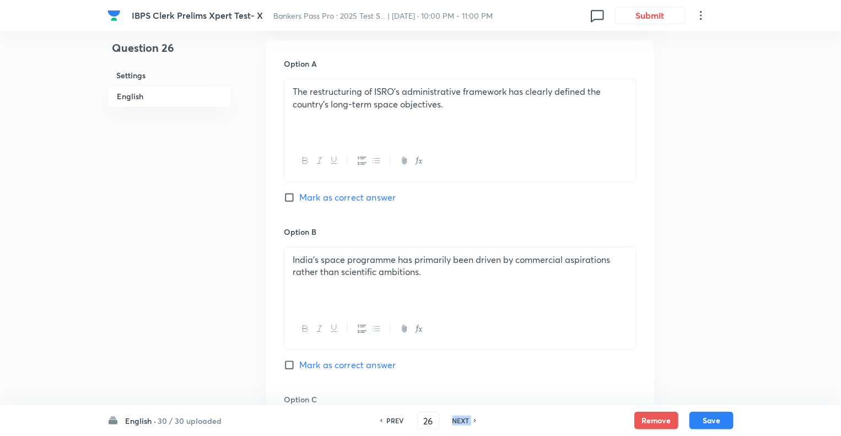
click at [461, 420] on h6 "NEXT" at bounding box center [460, 420] width 17 height 10
checkbox input "false"
type input "27"
click at [461, 420] on h6 "NEXT" at bounding box center [460, 420] width 17 height 10
checkbox input "false"
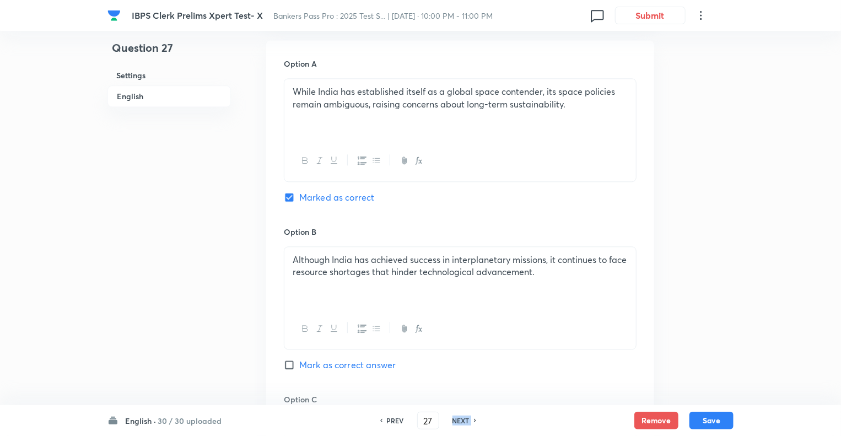
type input "28"
click at [461, 420] on h6 "NEXT" at bounding box center [460, 420] width 17 height 10
checkbox input "false"
type input "29"
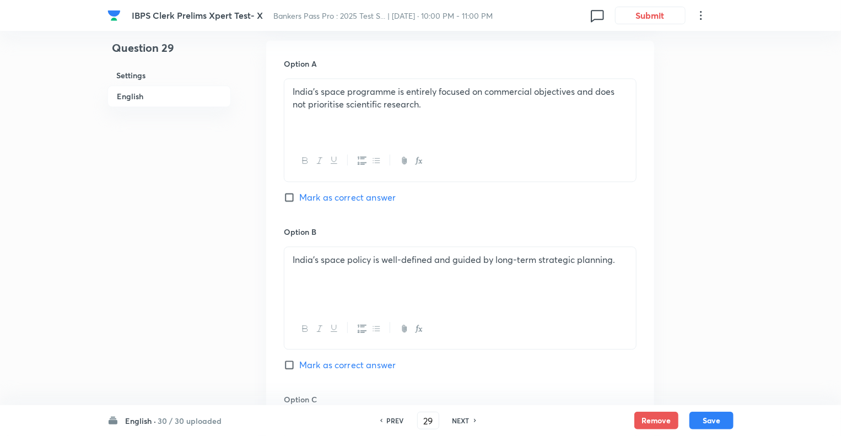
click at [461, 420] on h6 "NEXT" at bounding box center [460, 420] width 17 height 10
checkbox input "false"
type input "30"
checkbox input "true"
click at [461, 420] on h6 "NEXT" at bounding box center [460, 420] width 17 height 10
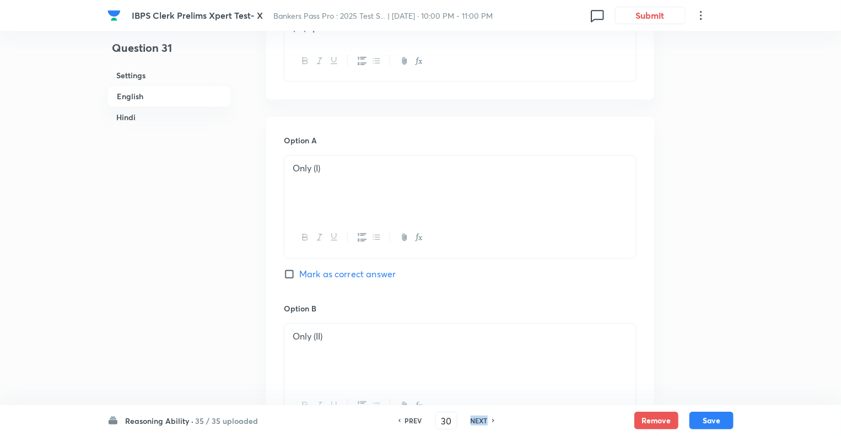
type input "31"
checkbox input "false"
checkbox input "true"
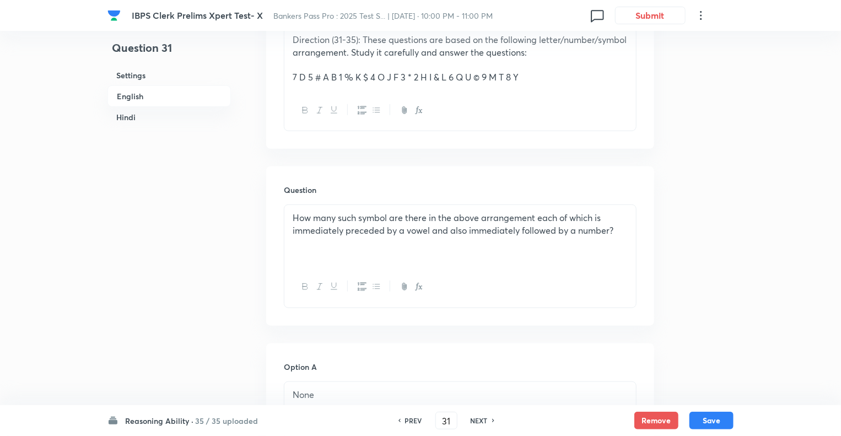
scroll to position [326, 0]
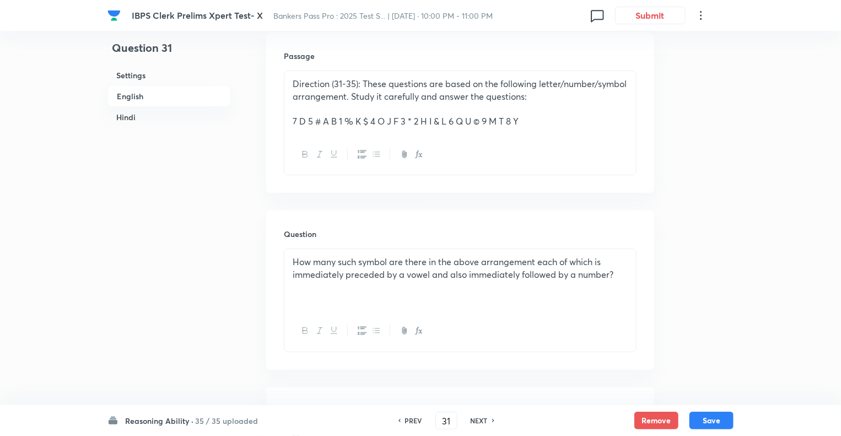
click at [411, 420] on h6 "PREV" at bounding box center [413, 420] width 17 height 10
type input "30"
checkbox input "false"
checkbox input "true"
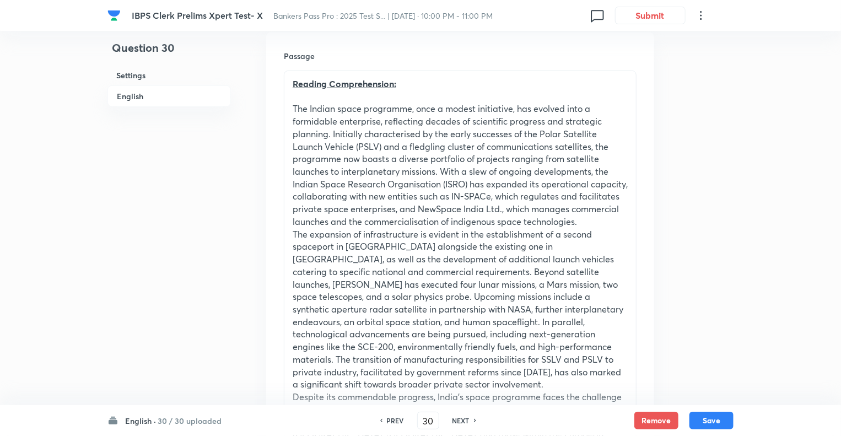
click at [411, 420] on div "PREV 30 ​ NEXT" at bounding box center [428, 420] width 142 height 18
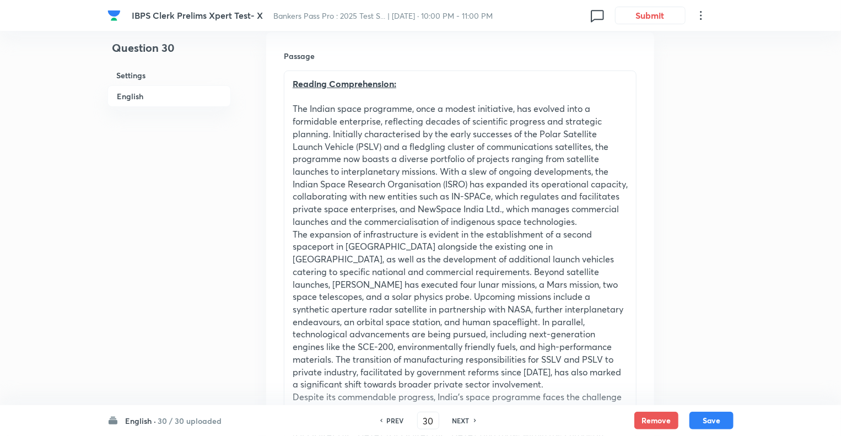
click at [411, 420] on div "PREV 30 ​ NEXT" at bounding box center [428, 420] width 142 height 18
click at [389, 420] on h6 "PREV" at bounding box center [395, 420] width 17 height 10
type input "29"
click at [389, 420] on h6 "PREV" at bounding box center [395, 420] width 17 height 10
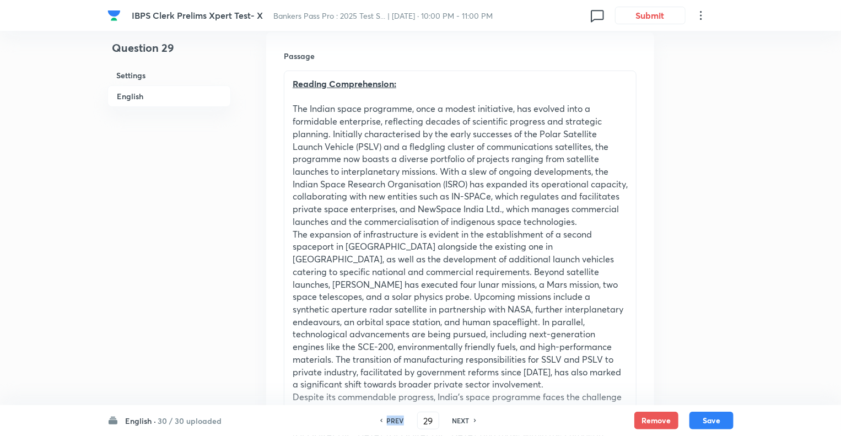
checkbox input "false"
type input "28"
click at [389, 420] on h6 "PREV" at bounding box center [395, 420] width 17 height 10
checkbox input "false"
type input "27"
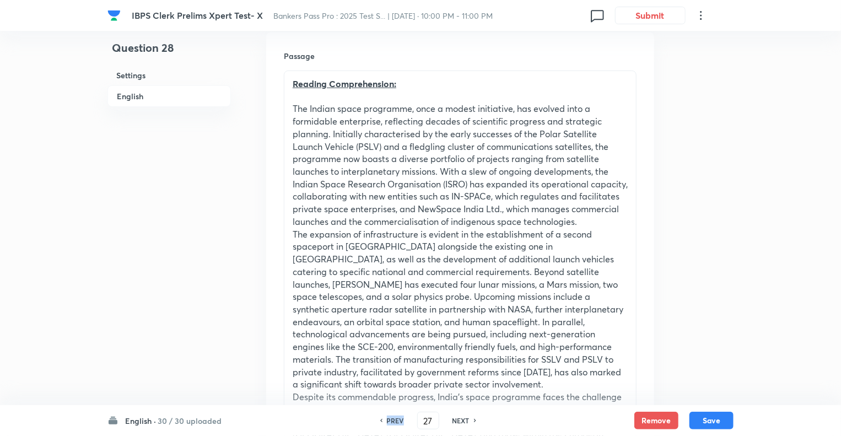
click at [389, 420] on h6 "PREV" at bounding box center [395, 420] width 17 height 10
checkbox input "false"
type input "26"
click at [389, 420] on h6 "PREV" at bounding box center [395, 420] width 17 height 10
checkbox input "false"
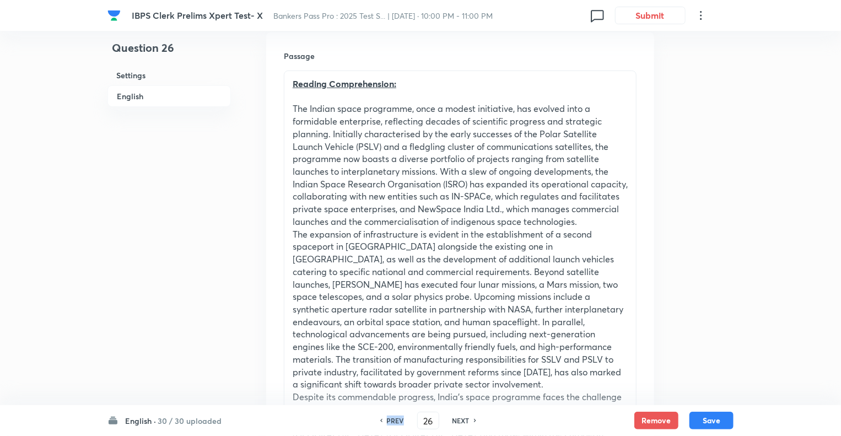
type input "25"
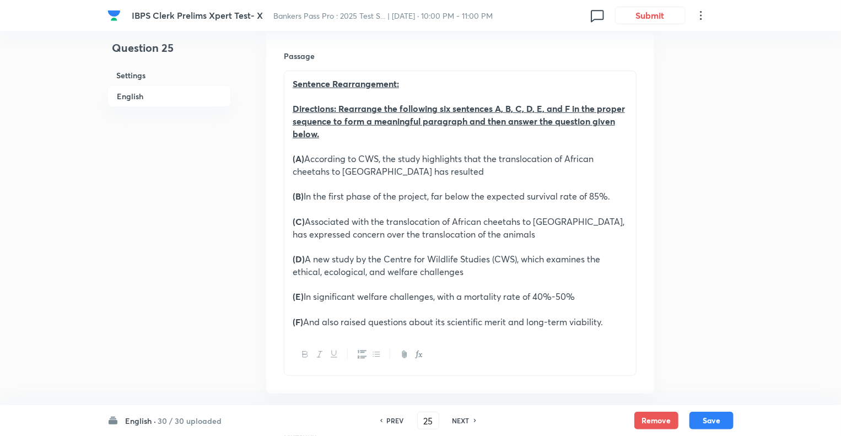
click at [389, 420] on h6 "PREV" at bounding box center [395, 420] width 17 height 10
checkbox input "false"
type input "24"
click at [389, 420] on h6 "PREV" at bounding box center [395, 420] width 17 height 10
checkbox input "false"
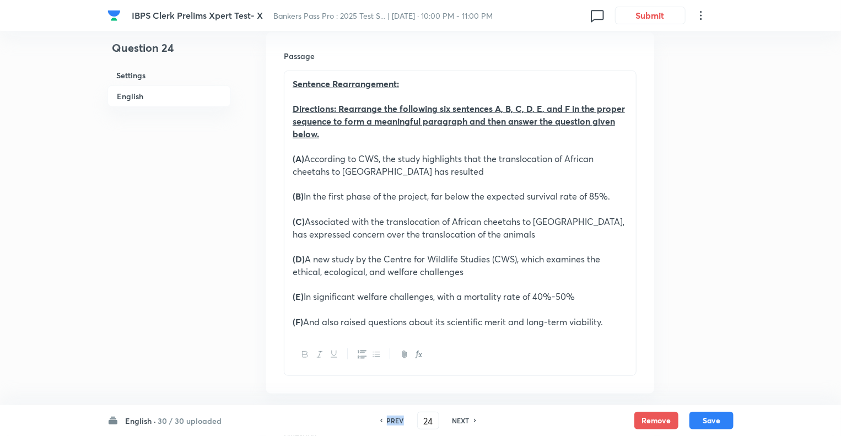
type input "23"
click at [389, 420] on h6 "PREV" at bounding box center [395, 420] width 17 height 10
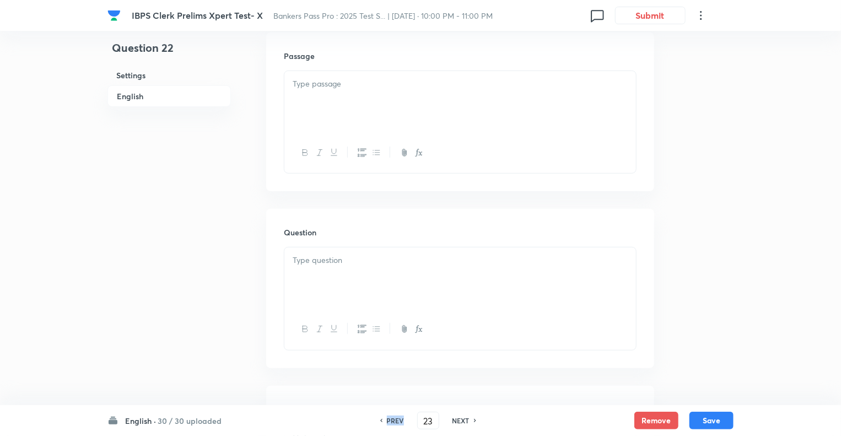
checkbox input "false"
type input "22"
click at [389, 420] on h6 "PREV" at bounding box center [395, 420] width 17 height 10
checkbox input "false"
type input "21"
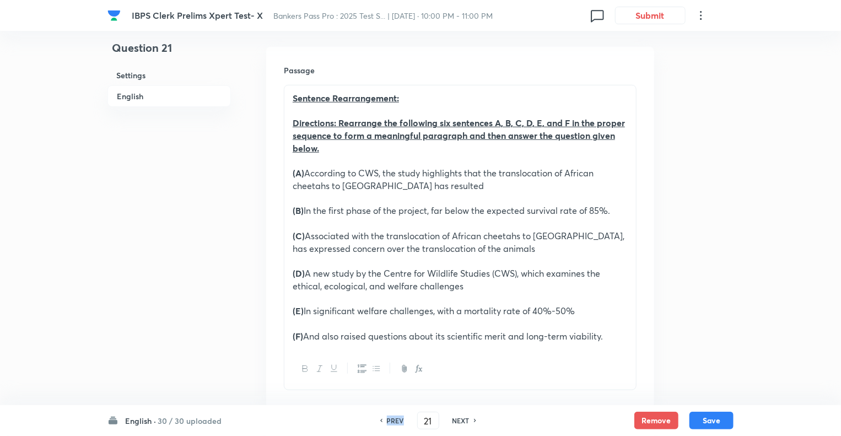
checkbox input "true"
click at [389, 420] on h6 "PREV" at bounding box center [395, 420] width 17 height 10
type input "20"
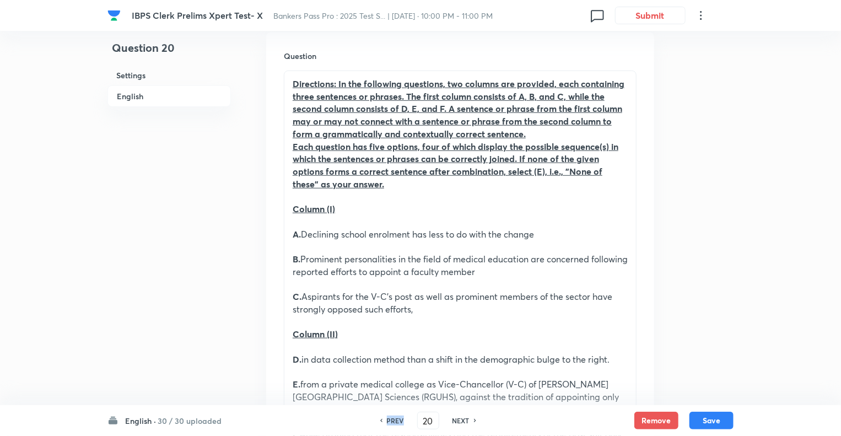
click at [389, 420] on h6 "PREV" at bounding box center [395, 420] width 17 height 10
checkbox input "false"
type input "19"
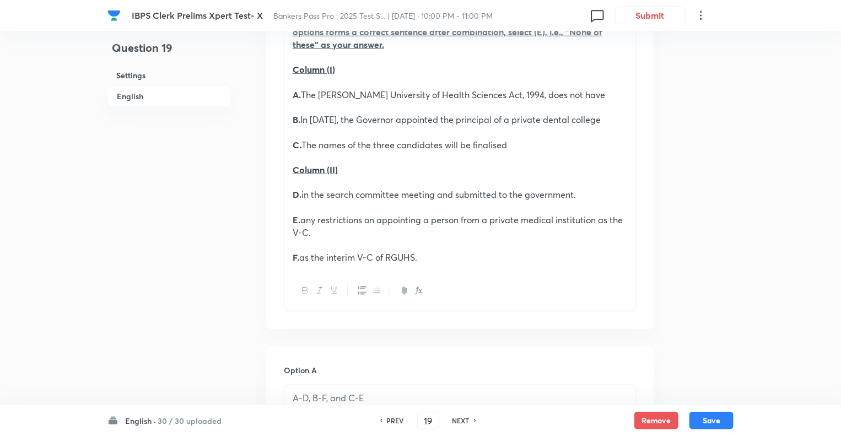
scroll to position [590, 0]
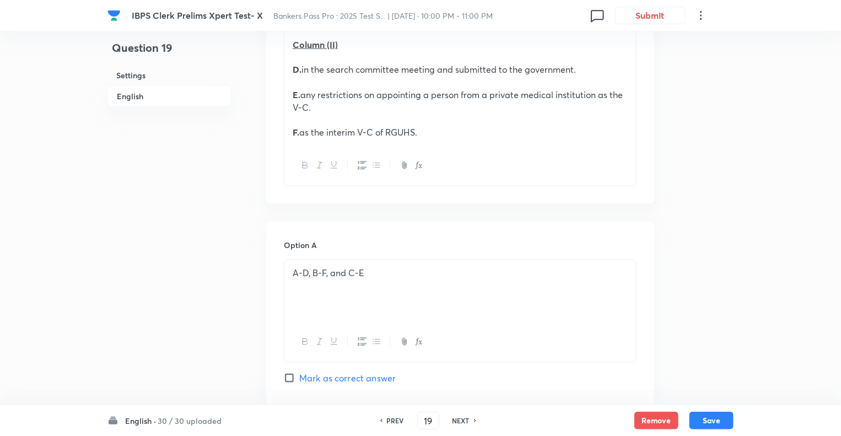
click at [389, 420] on h6 "PREV" at bounding box center [395, 420] width 17 height 10
checkbox input "false"
type input "18"
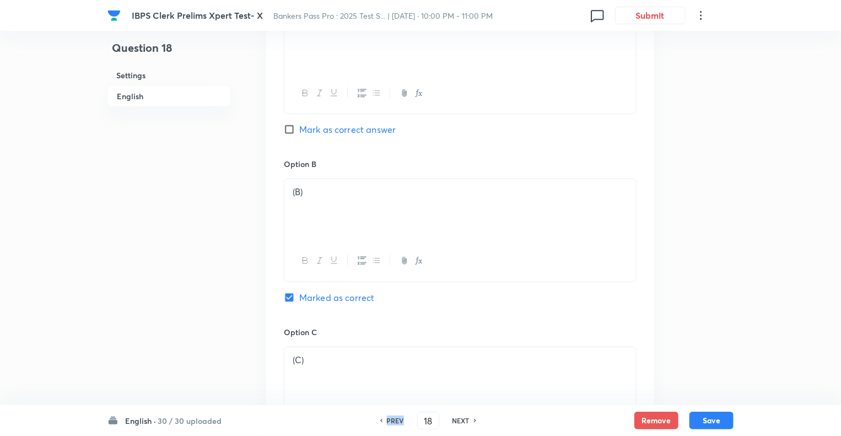
click at [389, 420] on h6 "PREV" at bounding box center [395, 420] width 17 height 10
checkbox input "false"
type input "17"
checkbox input "true"
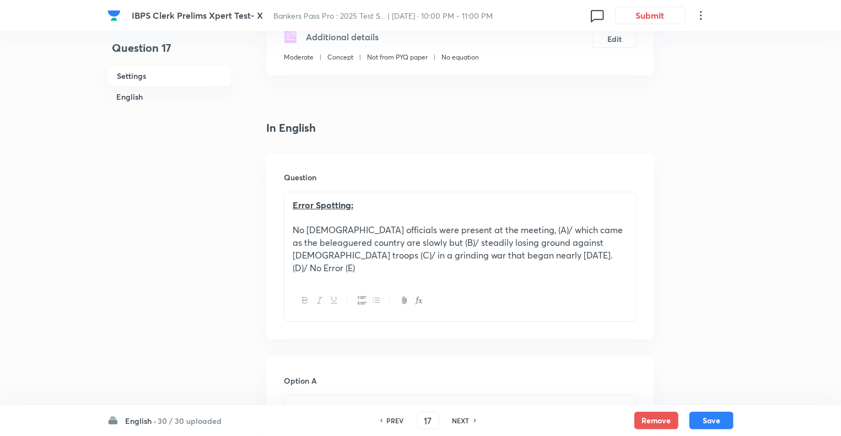
scroll to position [215, 0]
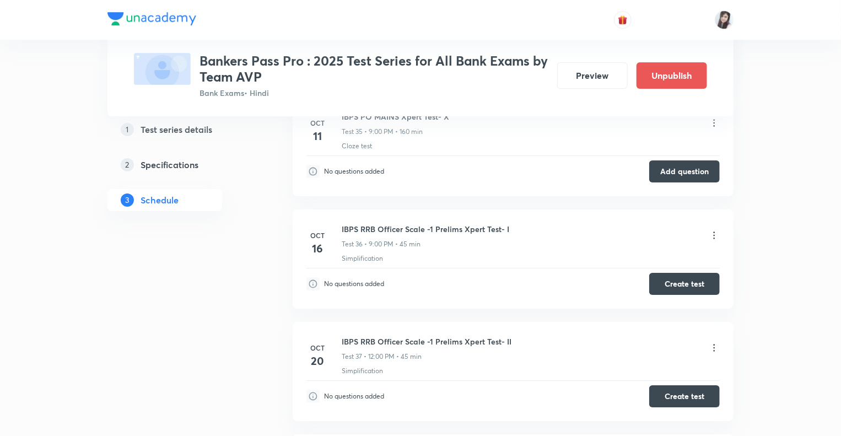
scroll to position [5991, 0]
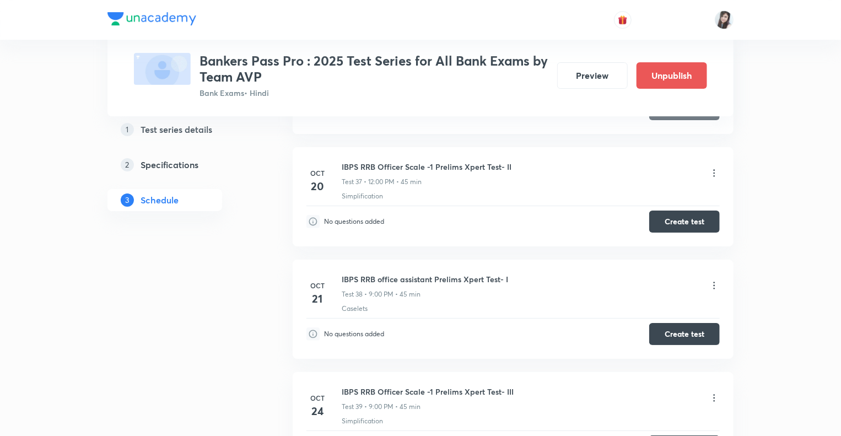
scroll to position [6189, 0]
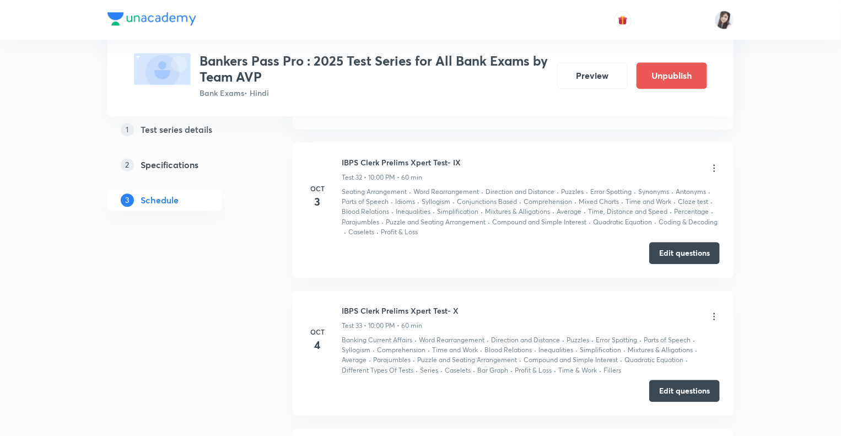
scroll to position [5550, 0]
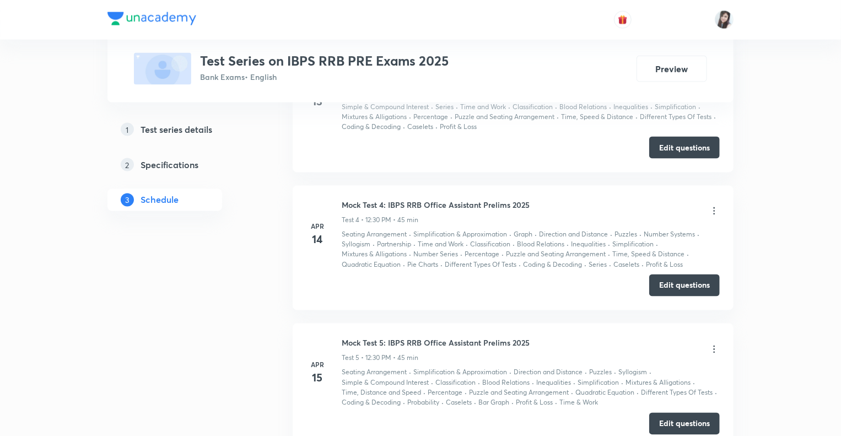
scroll to position [881, 0]
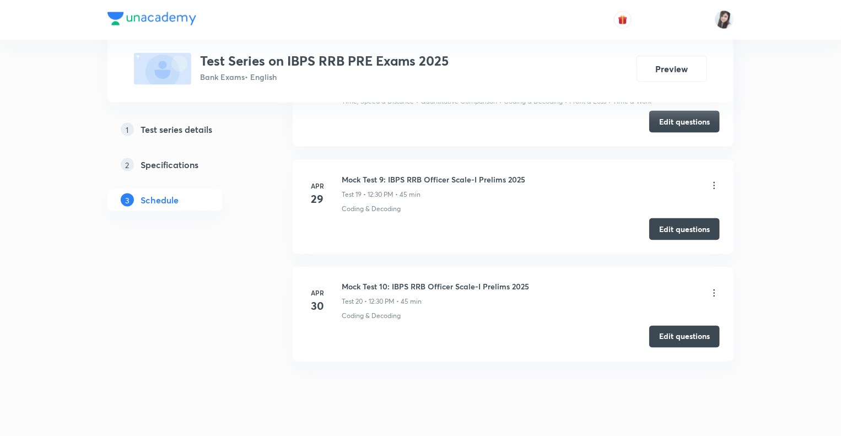
scroll to position [2918, 0]
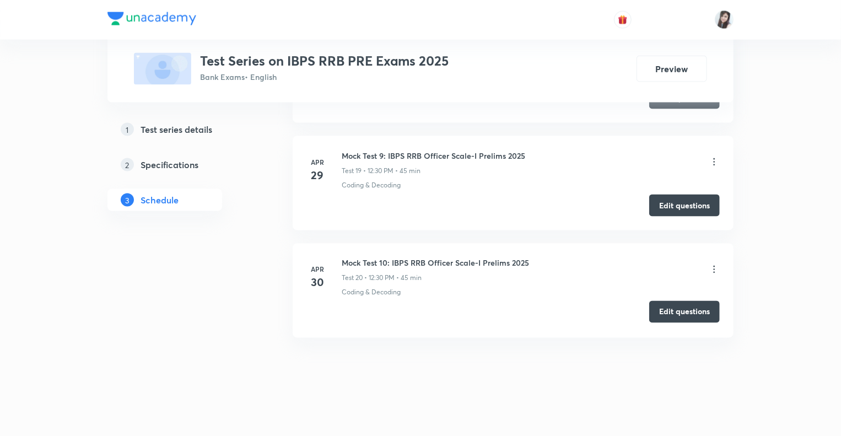
click at [670, 302] on button "Edit questions" at bounding box center [684, 312] width 71 height 22
